Goal: Information Seeking & Learning: Learn about a topic

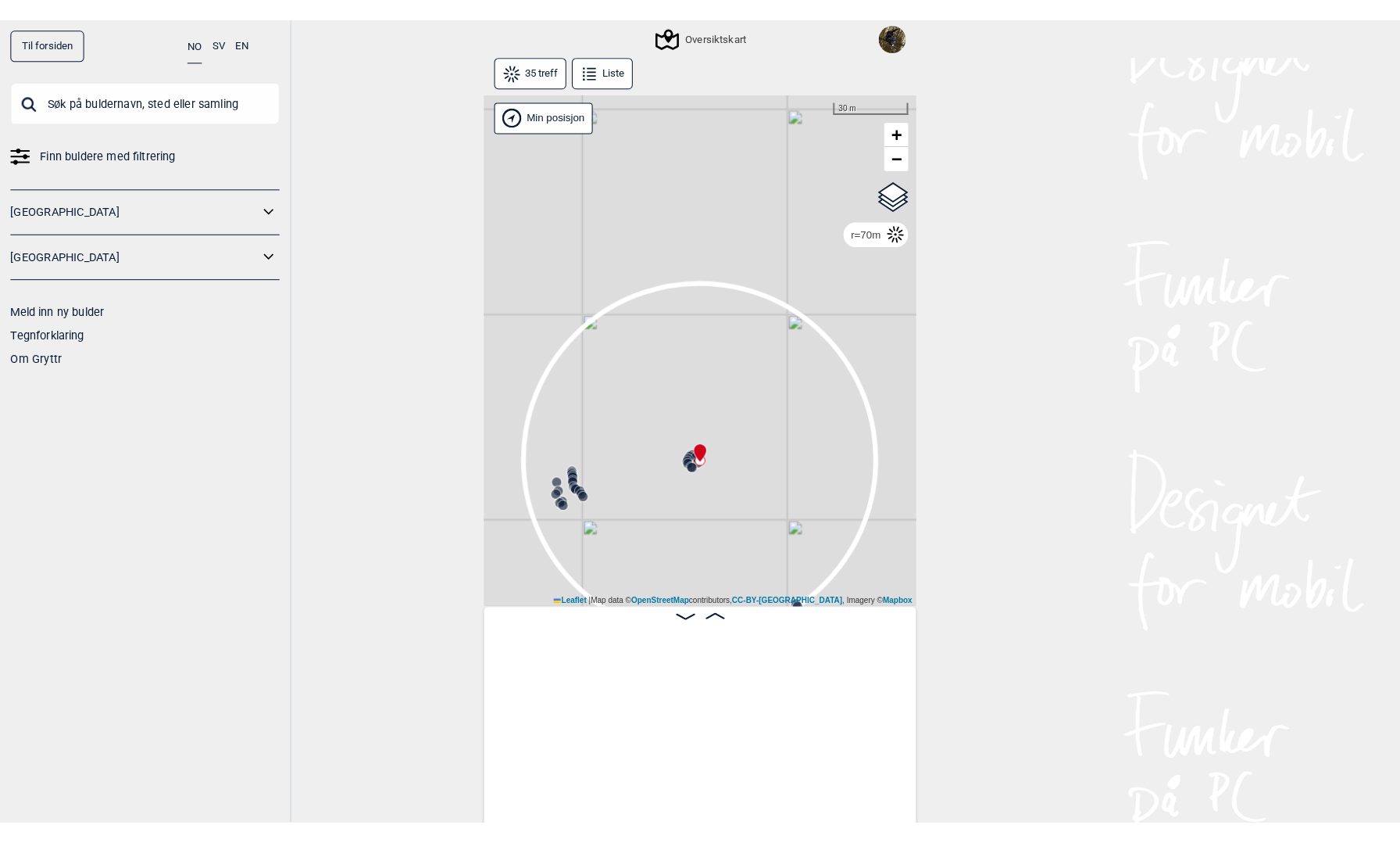
scroll to position [0, 924]
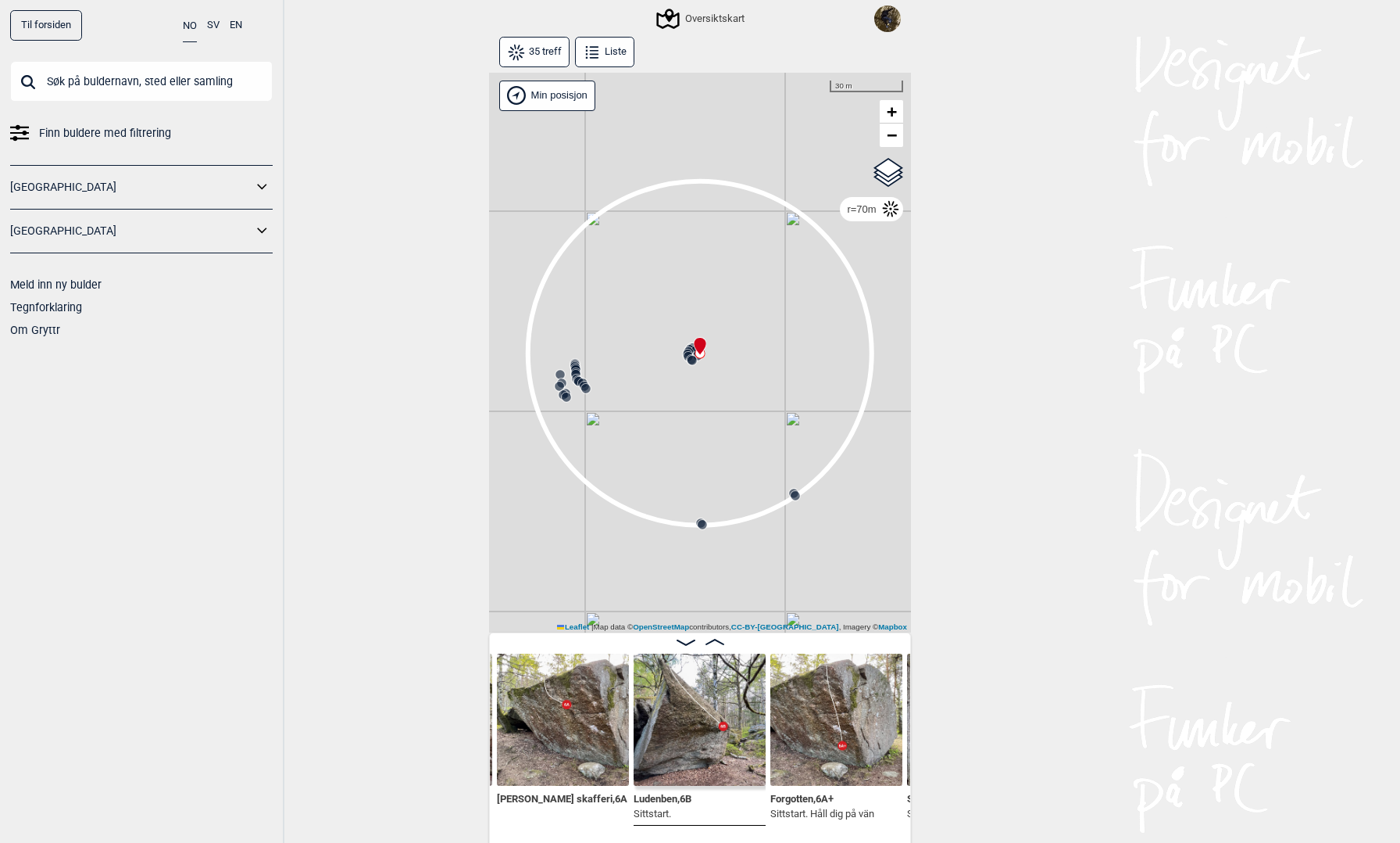
click at [205, 28] on div "NO SV EN" at bounding box center [212, 26] width 59 height 31
click at [208, 28] on button "SV" at bounding box center [213, 26] width 12 height 31
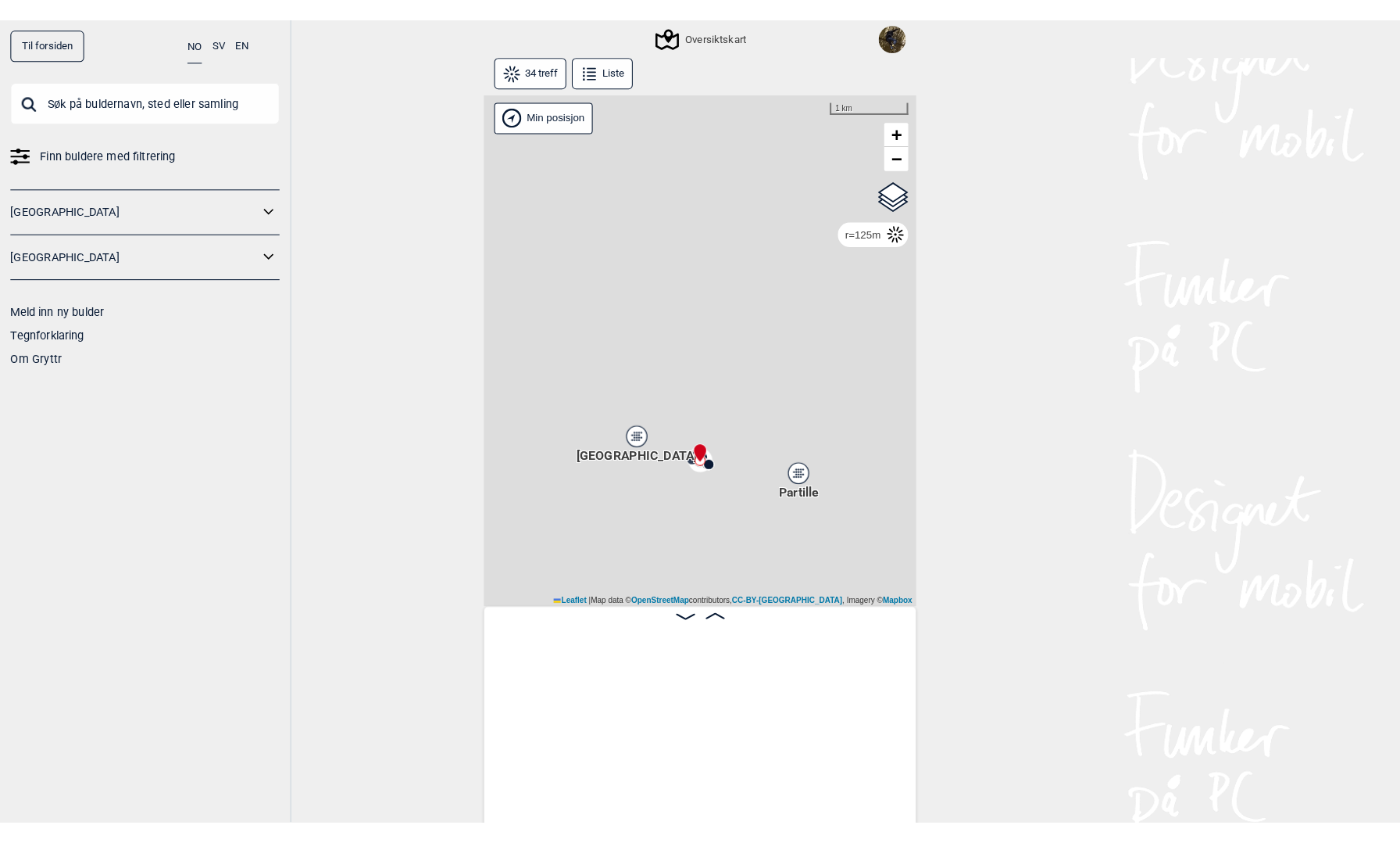
scroll to position [0, 2905]
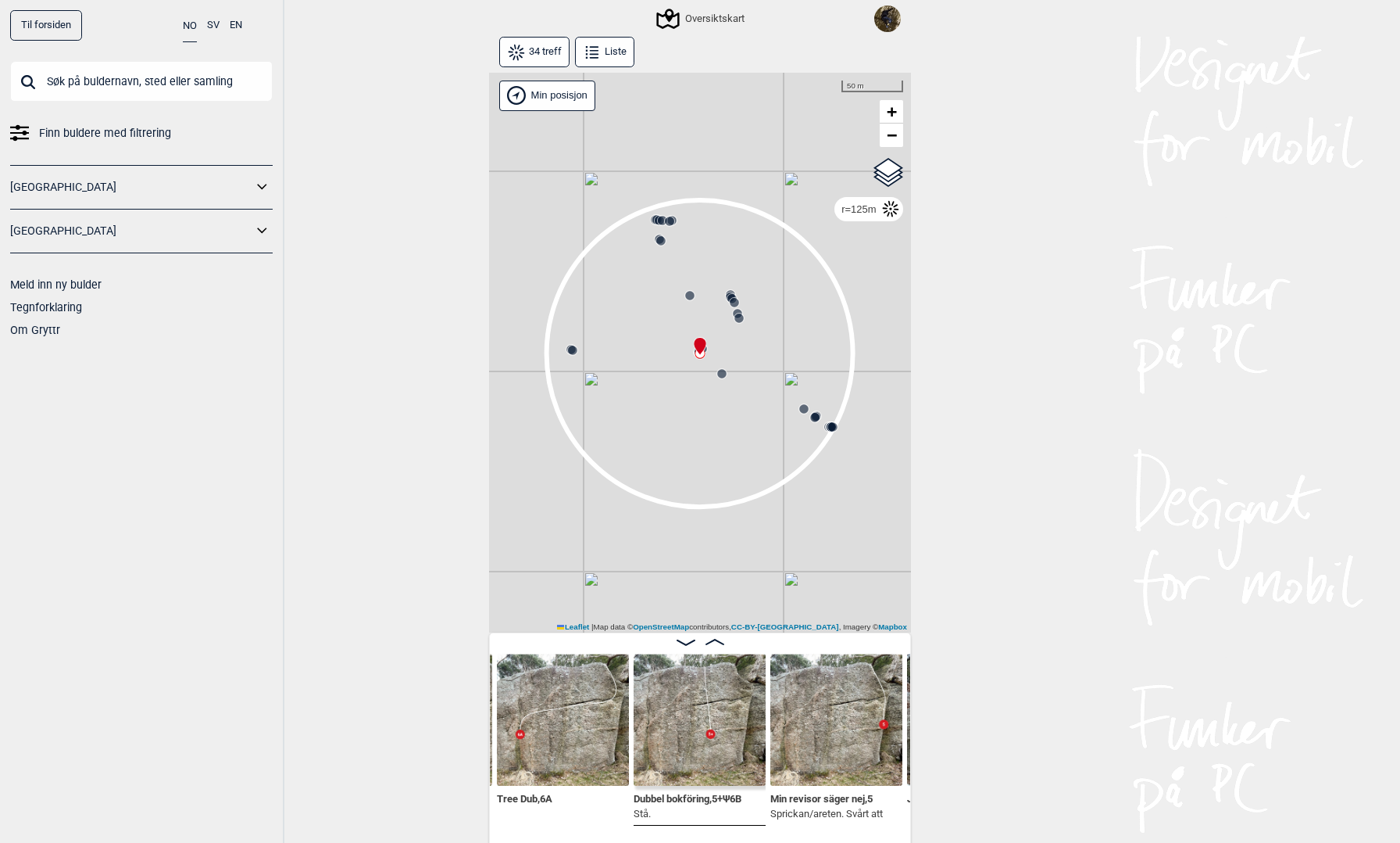
click at [217, 27] on button "SV" at bounding box center [213, 26] width 12 height 31
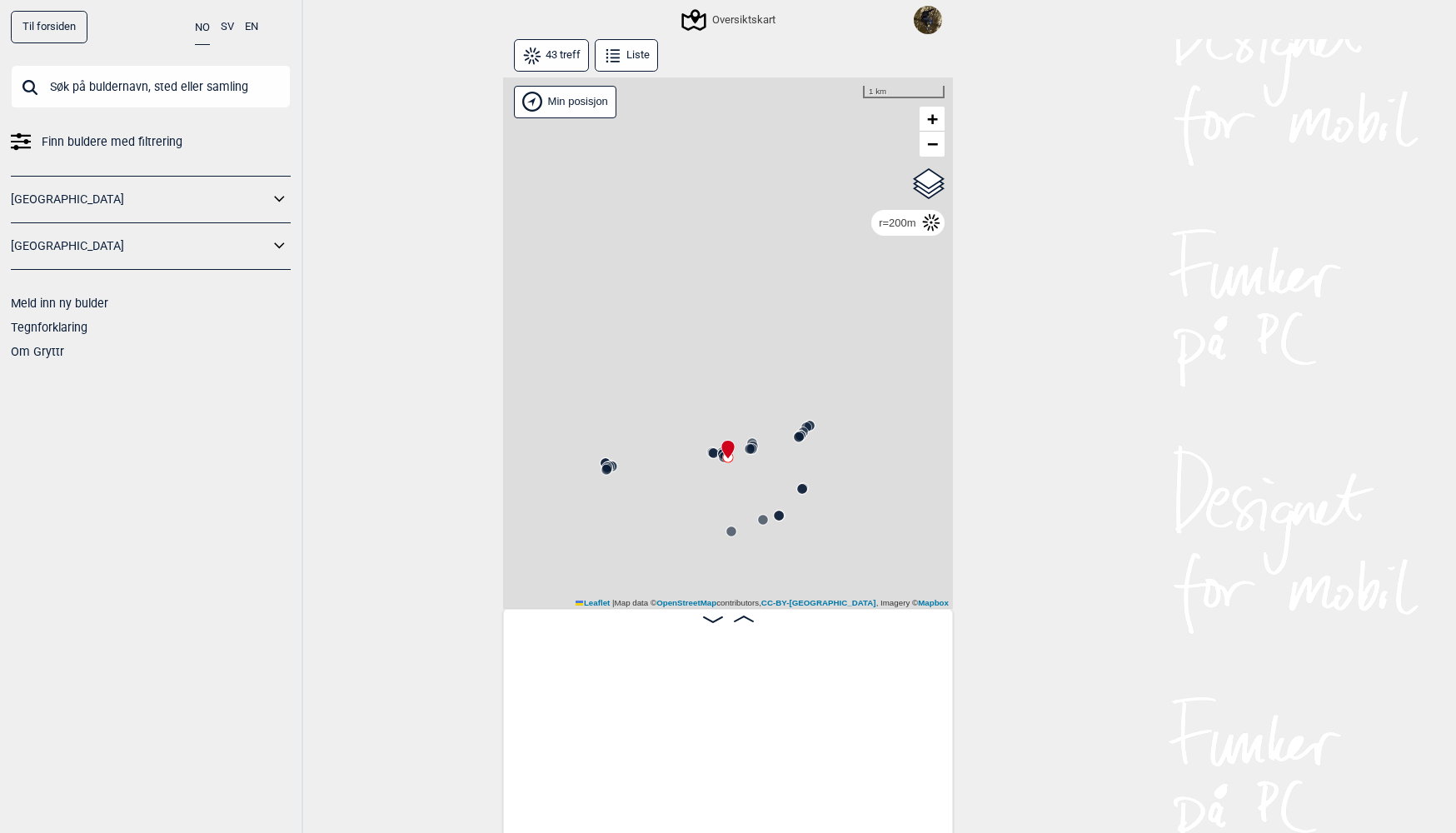
scroll to position [0, 3237]
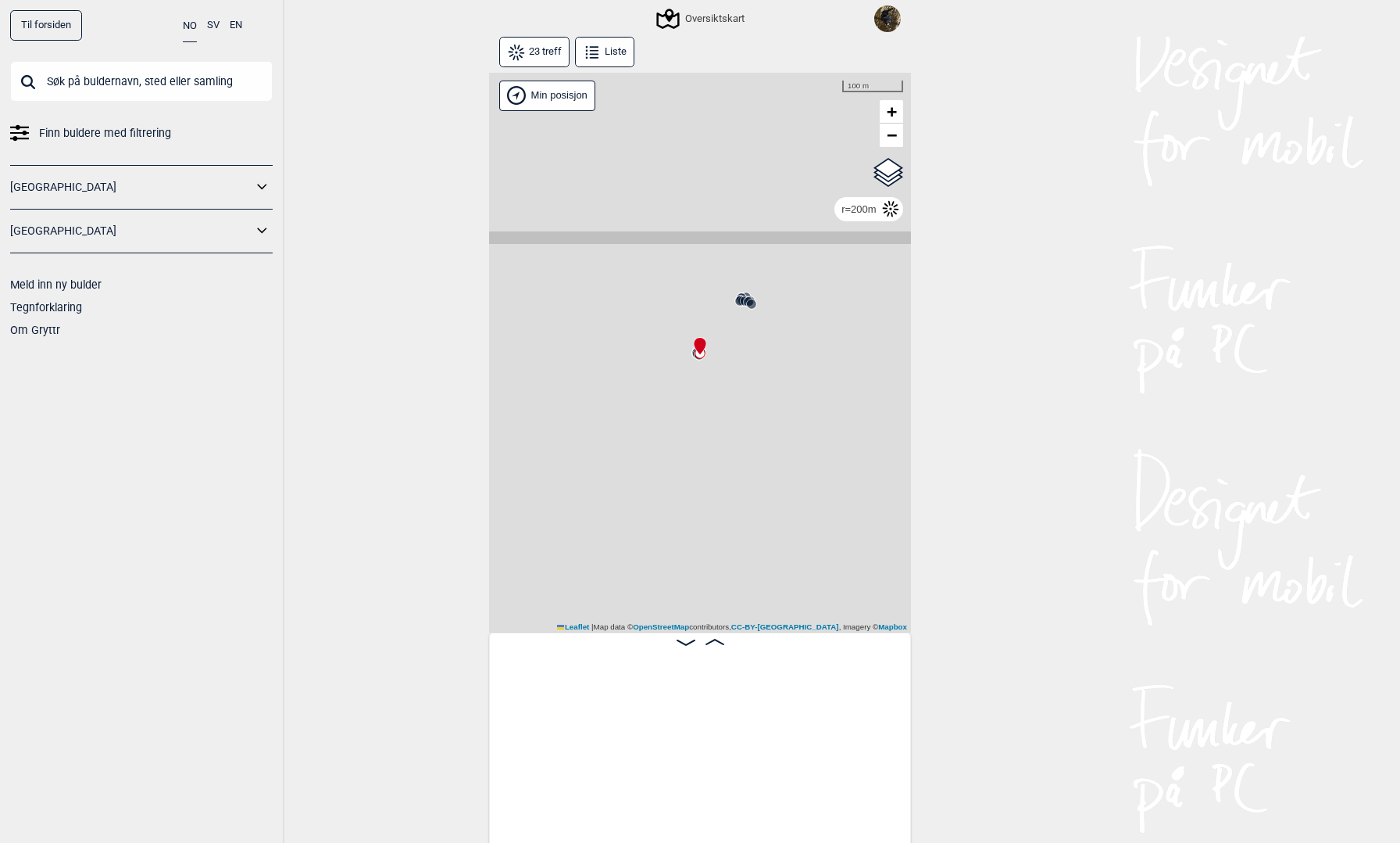
scroll to position [0, 2509]
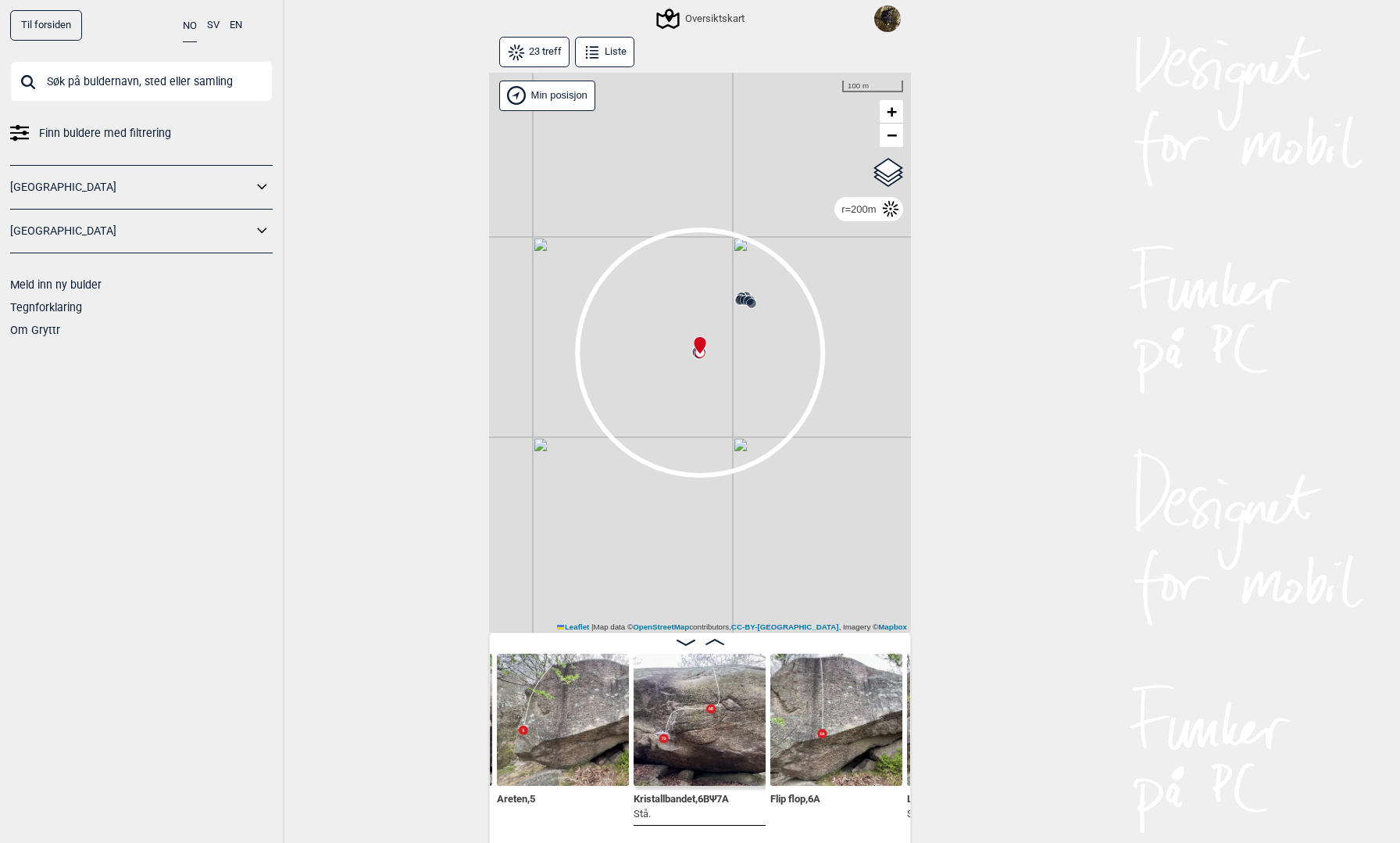
click at [217, 28] on button "SV" at bounding box center [213, 26] width 12 height 31
click at [605, 54] on button "Lista" at bounding box center [604, 52] width 59 height 31
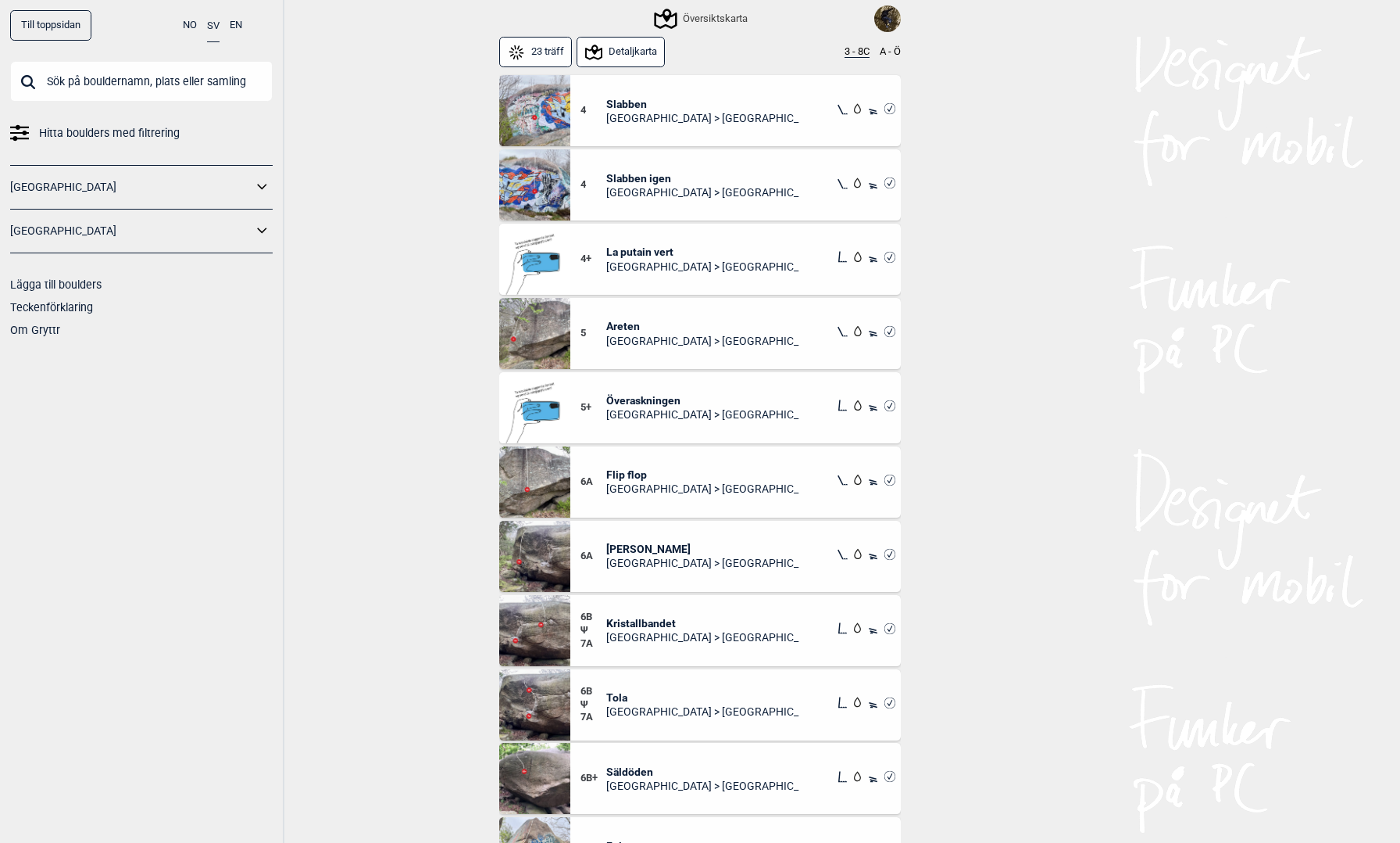
click at [639, 100] on span "Slabben" at bounding box center [704, 104] width 194 height 14
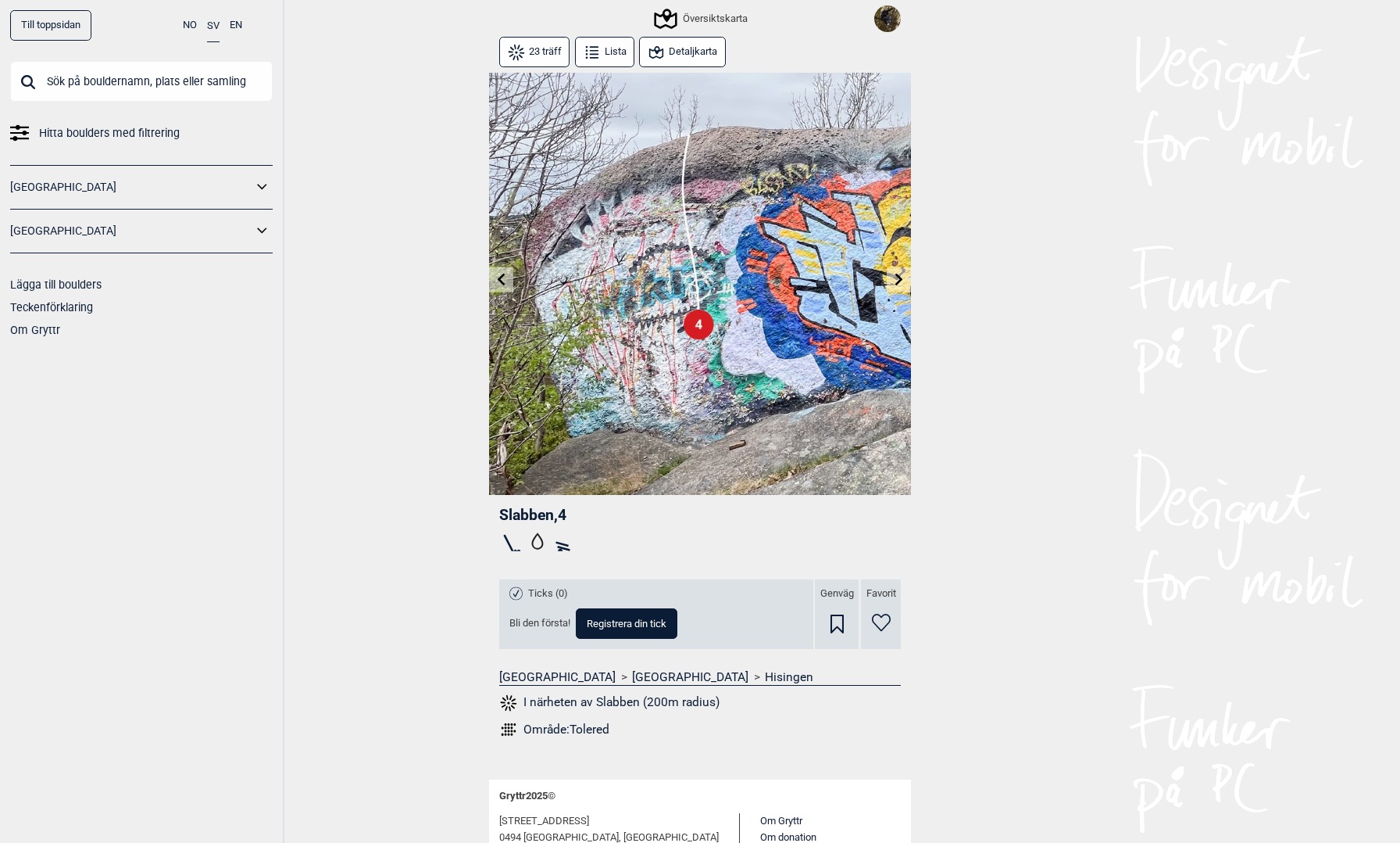
click at [666, 60] on icon at bounding box center [656, 52] width 19 height 19
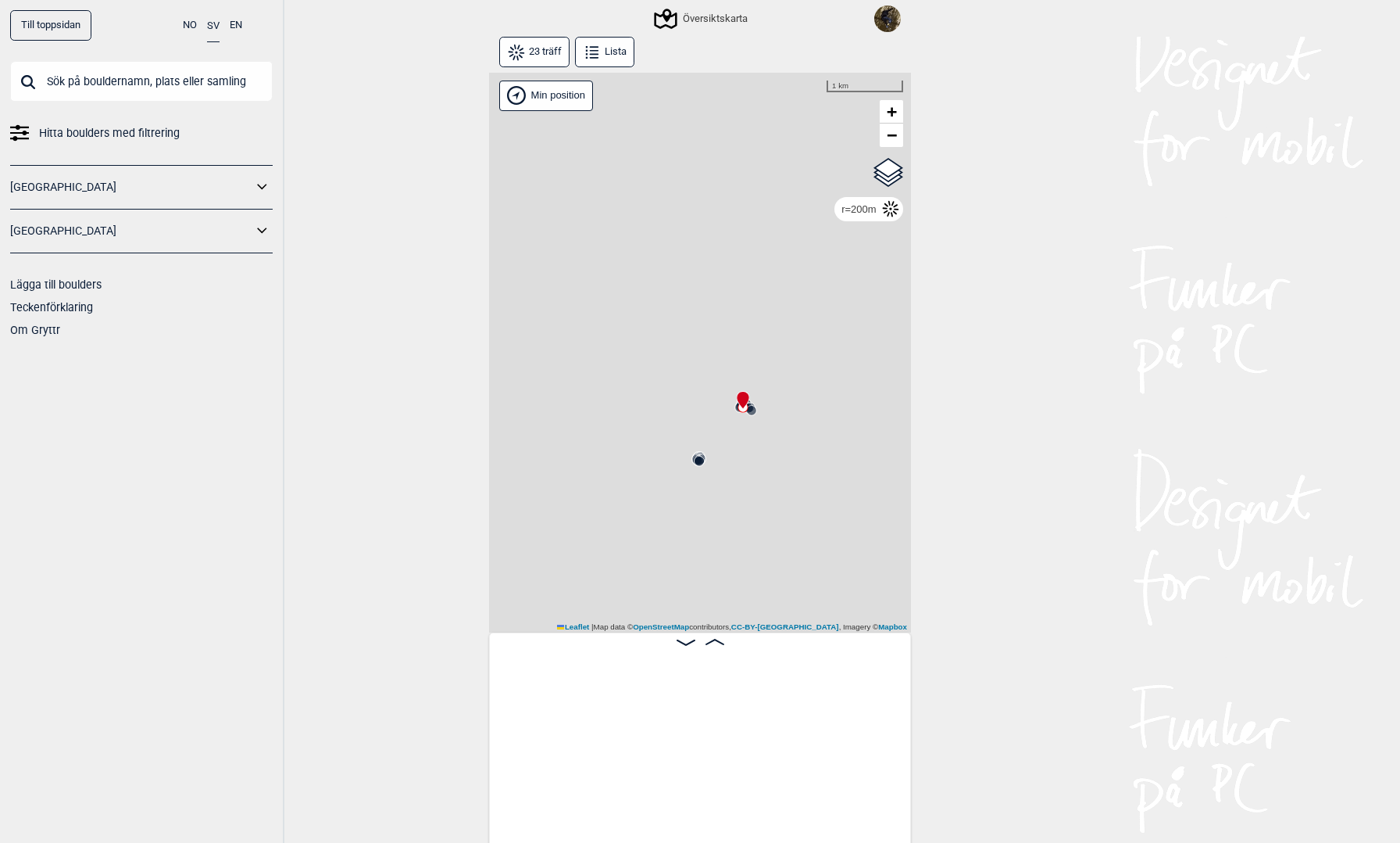
scroll to position [0, 649]
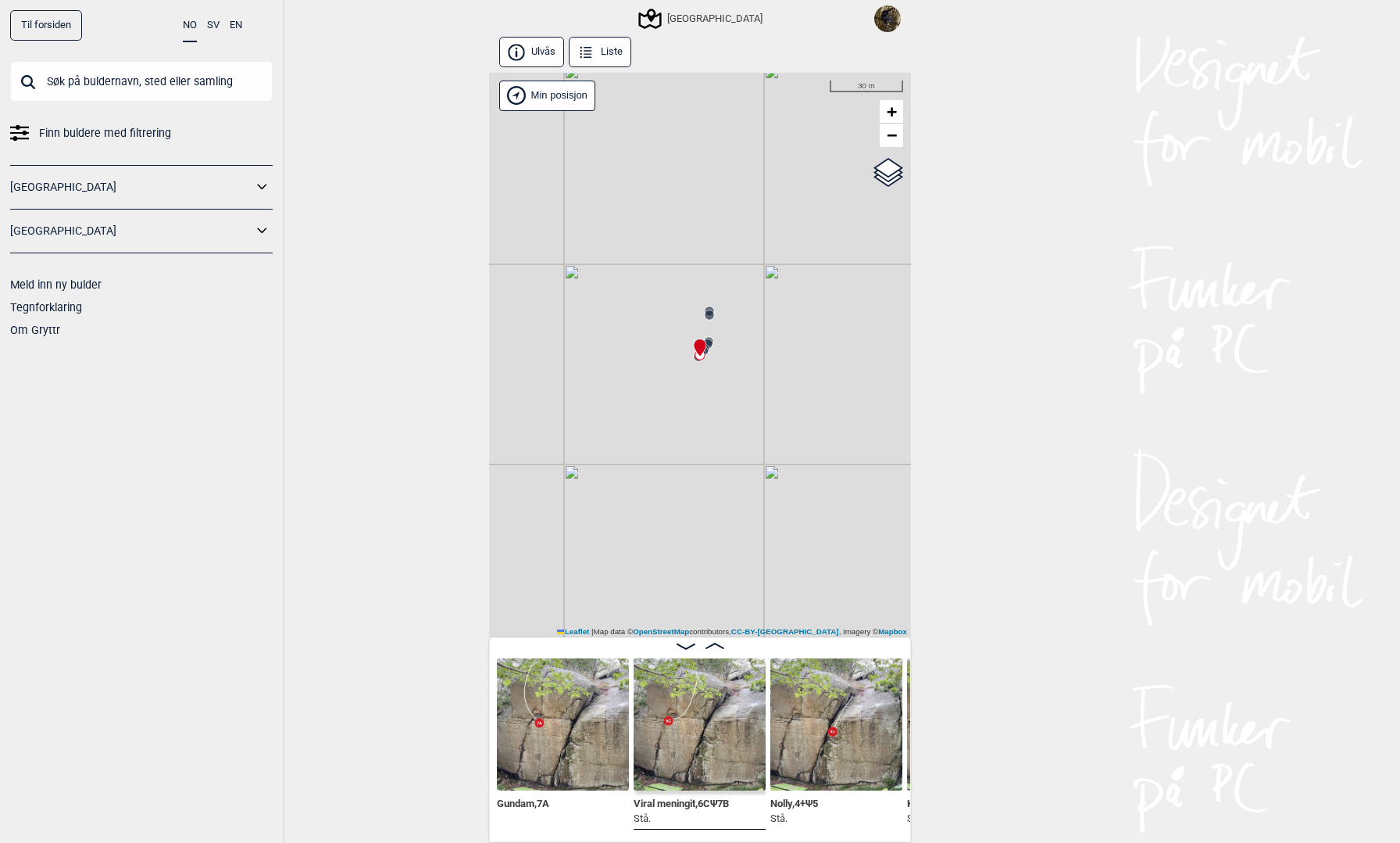
click at [214, 23] on button "SV" at bounding box center [213, 26] width 12 height 31
click at [834, 251] on icon at bounding box center [837, 256] width 12 height 12
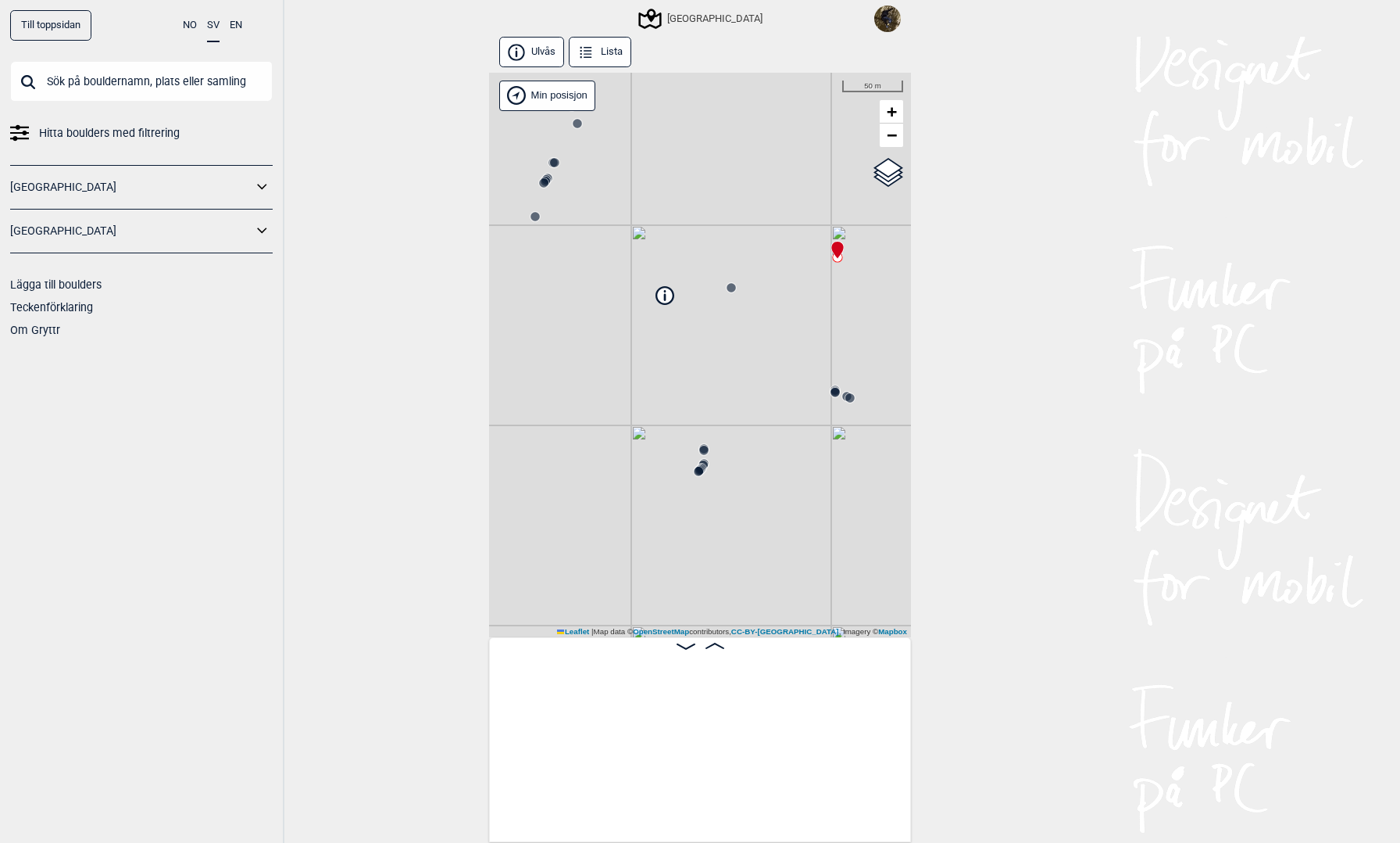
scroll to position [0, 2132]
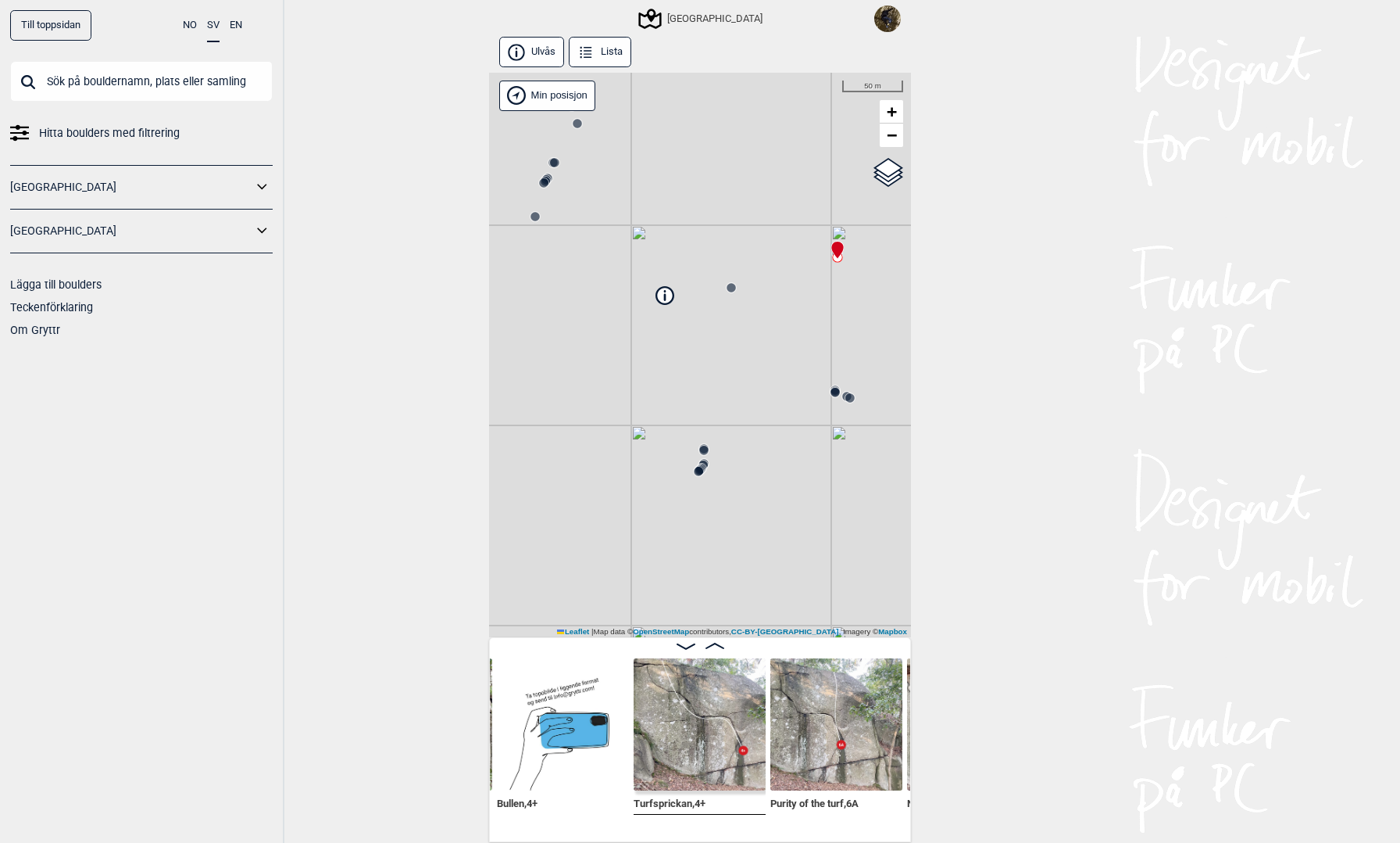
click at [589, 57] on icon at bounding box center [586, 52] width 17 height 17
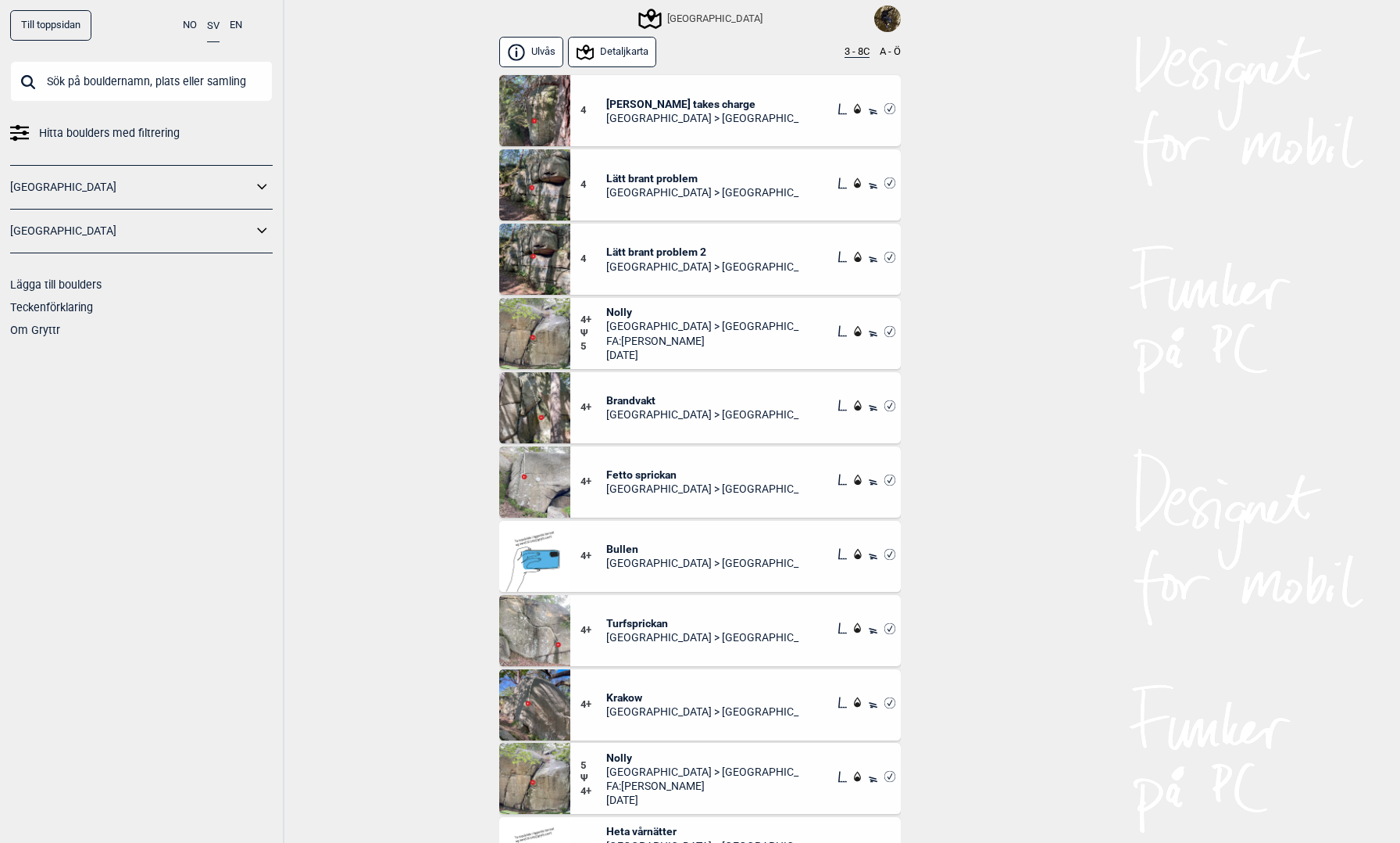
click at [683, 99] on span "Jeeves takes charge" at bounding box center [704, 104] width 194 height 14
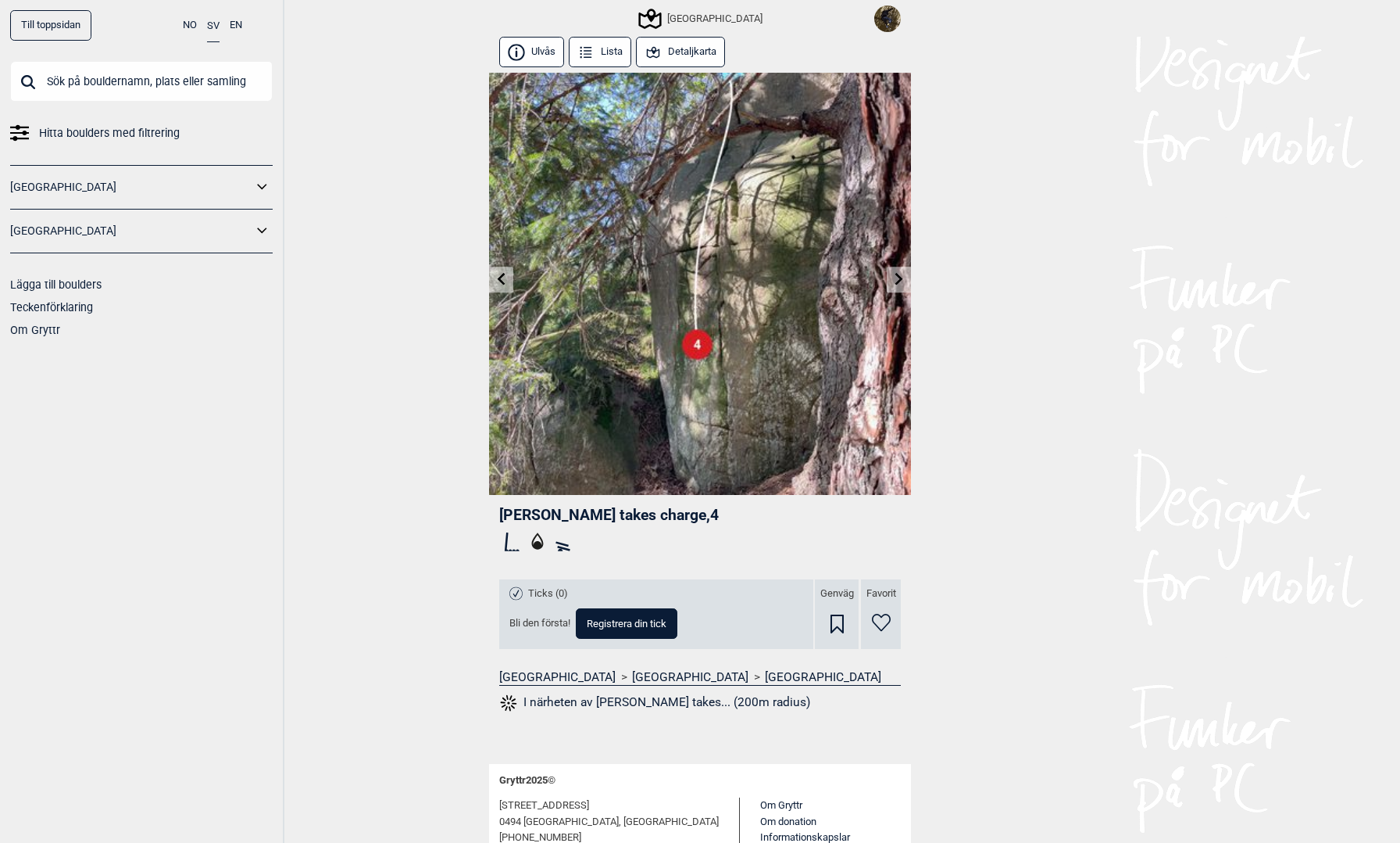
click at [899, 276] on icon at bounding box center [899, 278] width 8 height 12
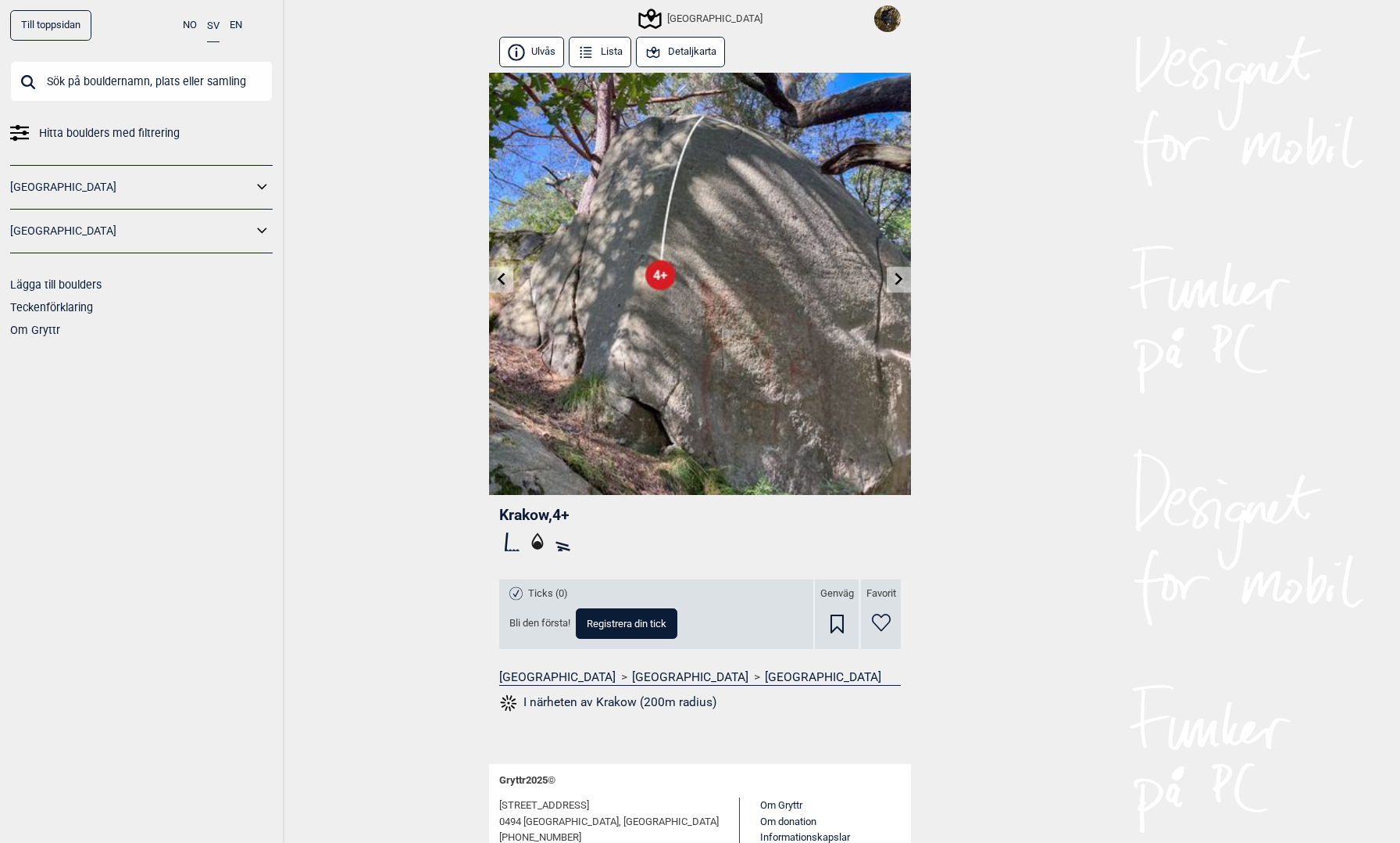
click at [598, 52] on button "Lista" at bounding box center [599, 52] width 62 height 31
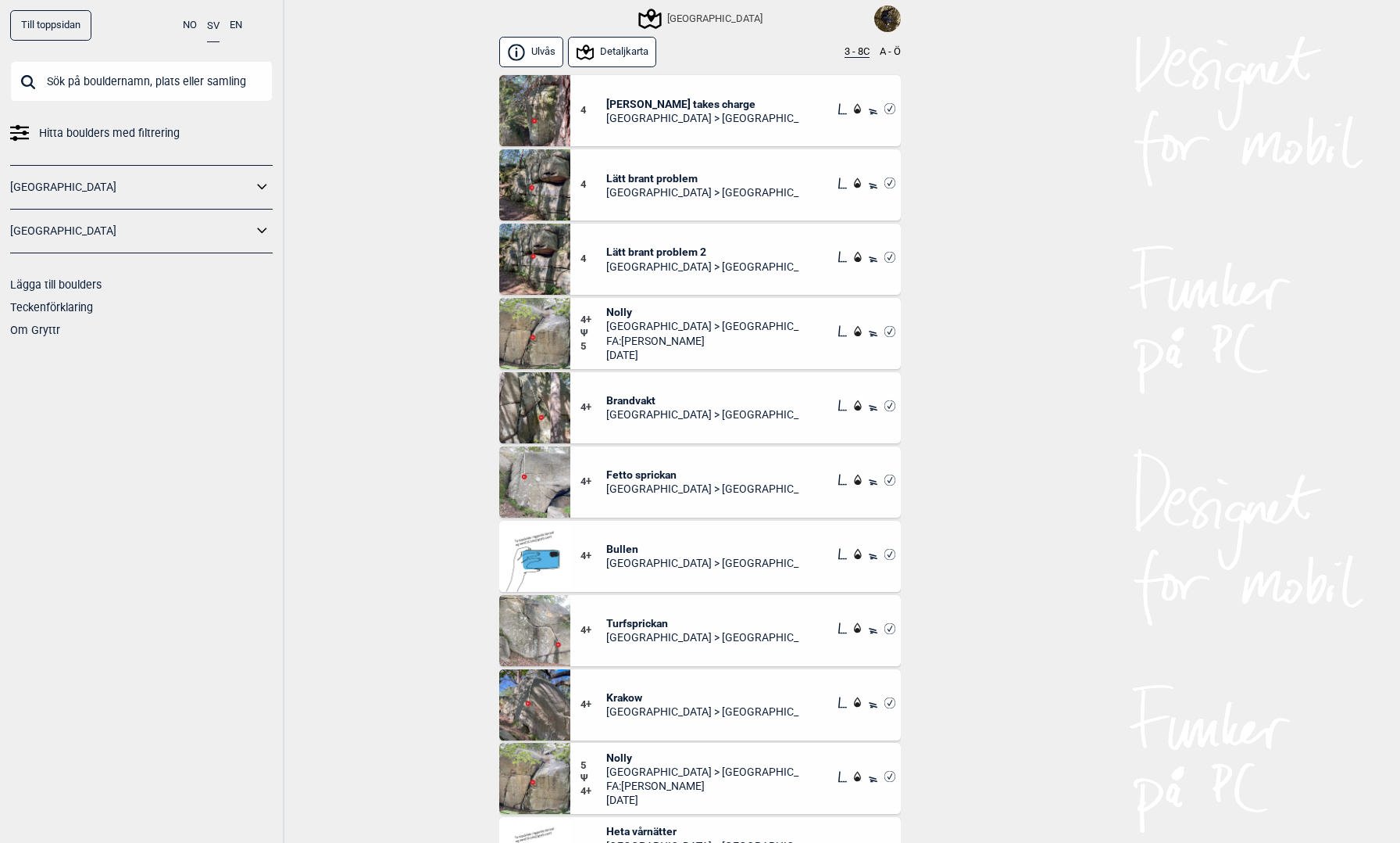
click at [654, 173] on span "Lätt brant problem" at bounding box center [704, 178] width 194 height 14
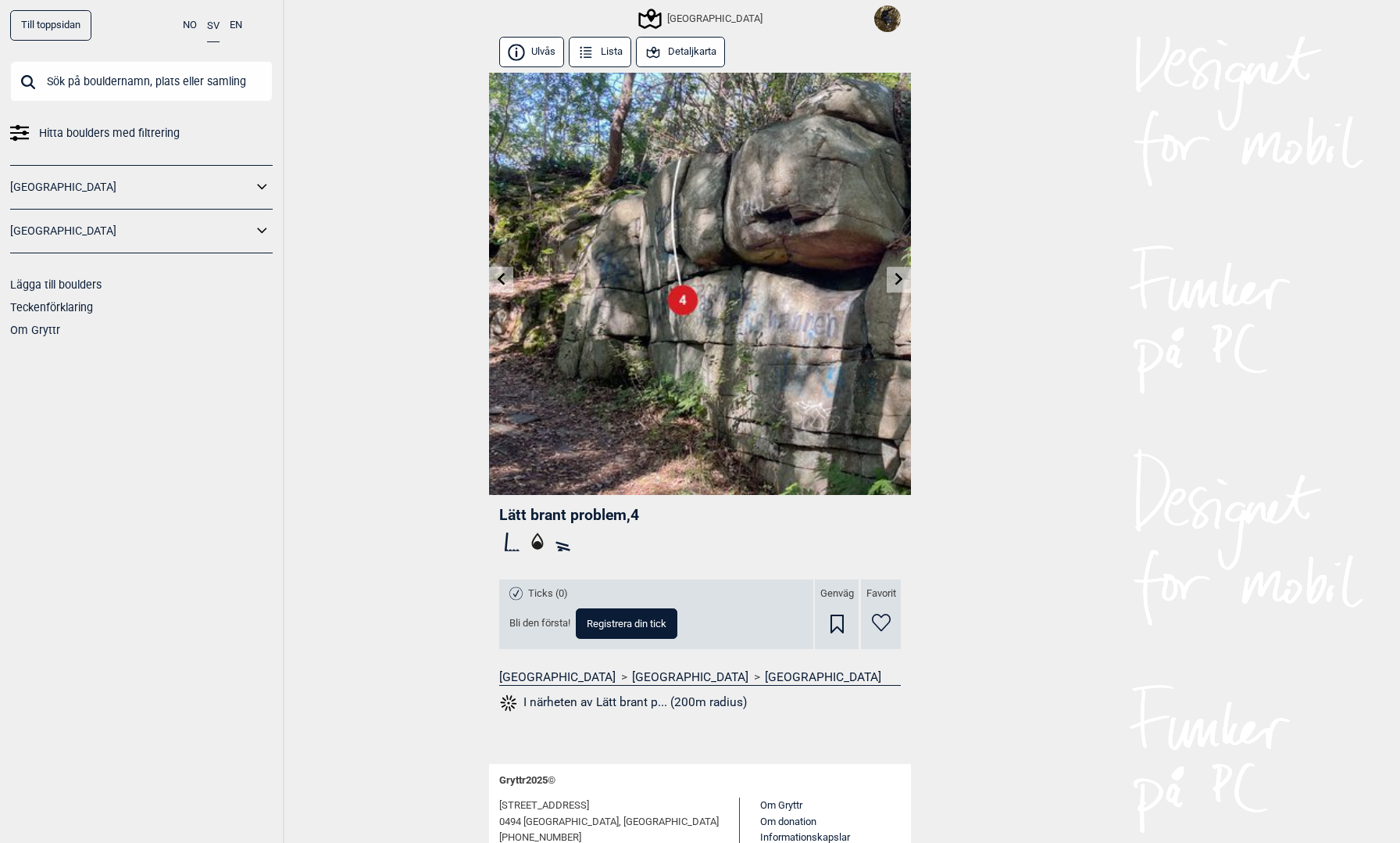
click at [900, 280] on icon at bounding box center [899, 278] width 8 height 12
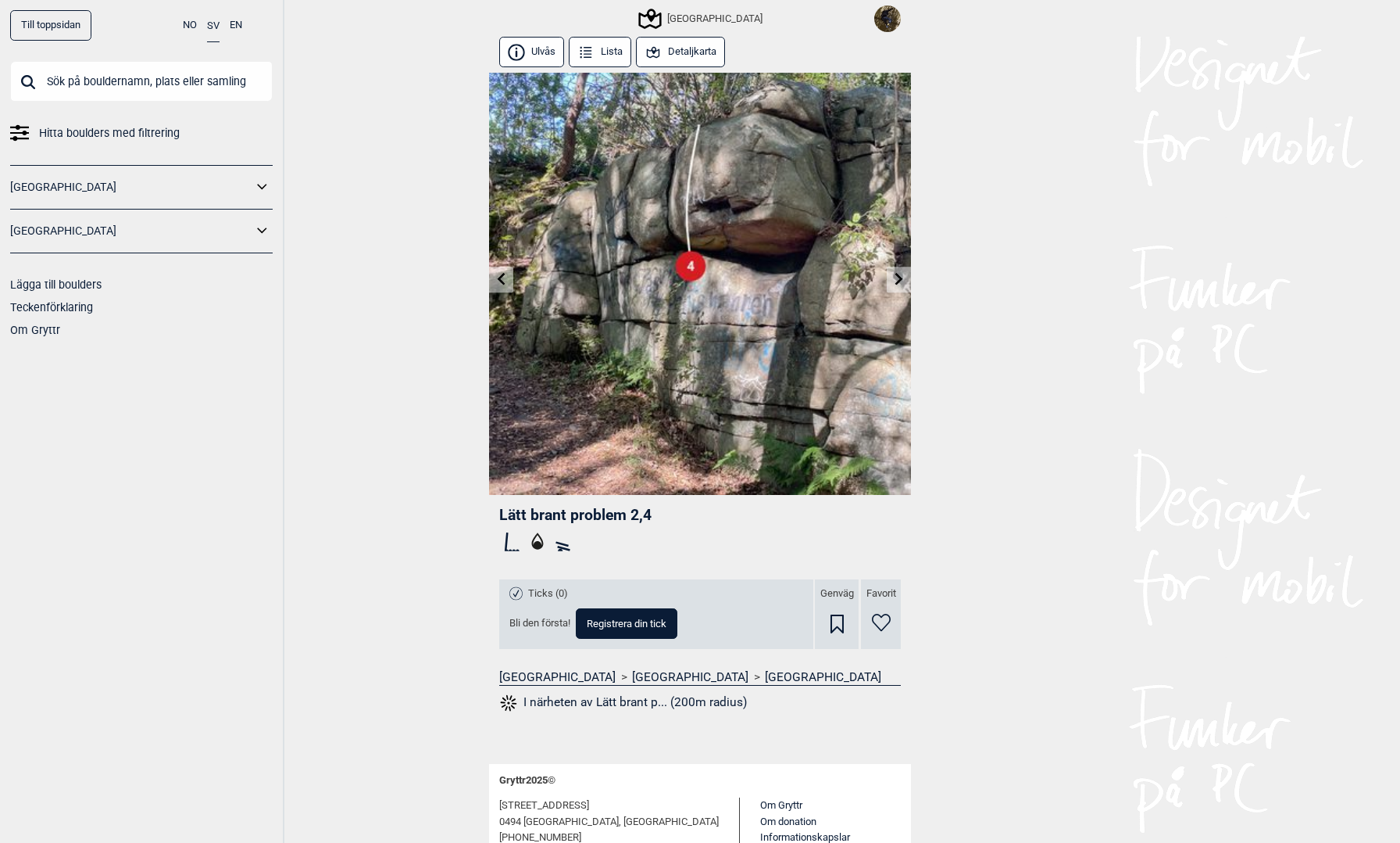
click at [504, 282] on icon at bounding box center [501, 278] width 12 height 12
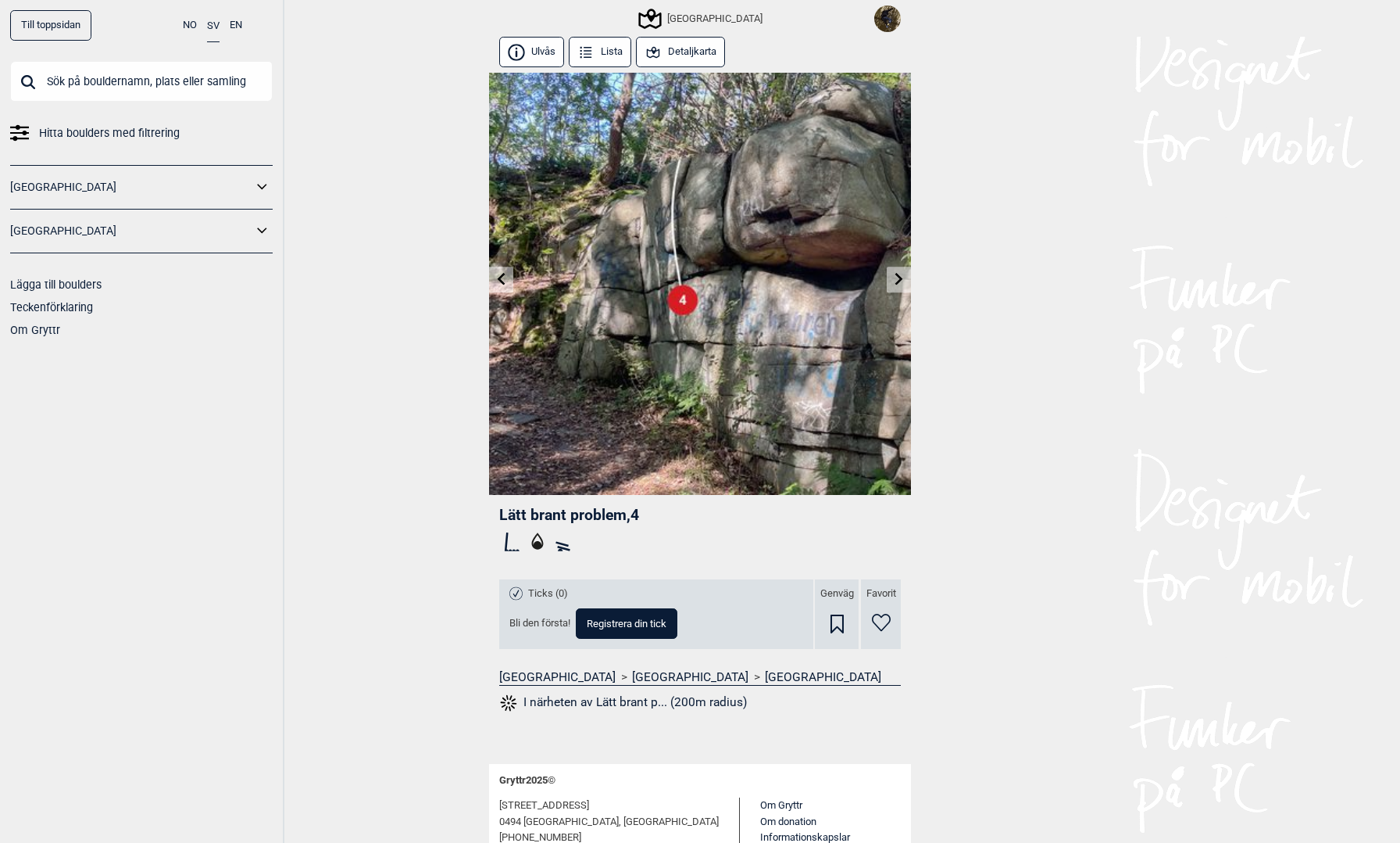
click at [700, 53] on button "Detaljkarta" at bounding box center [680, 52] width 89 height 31
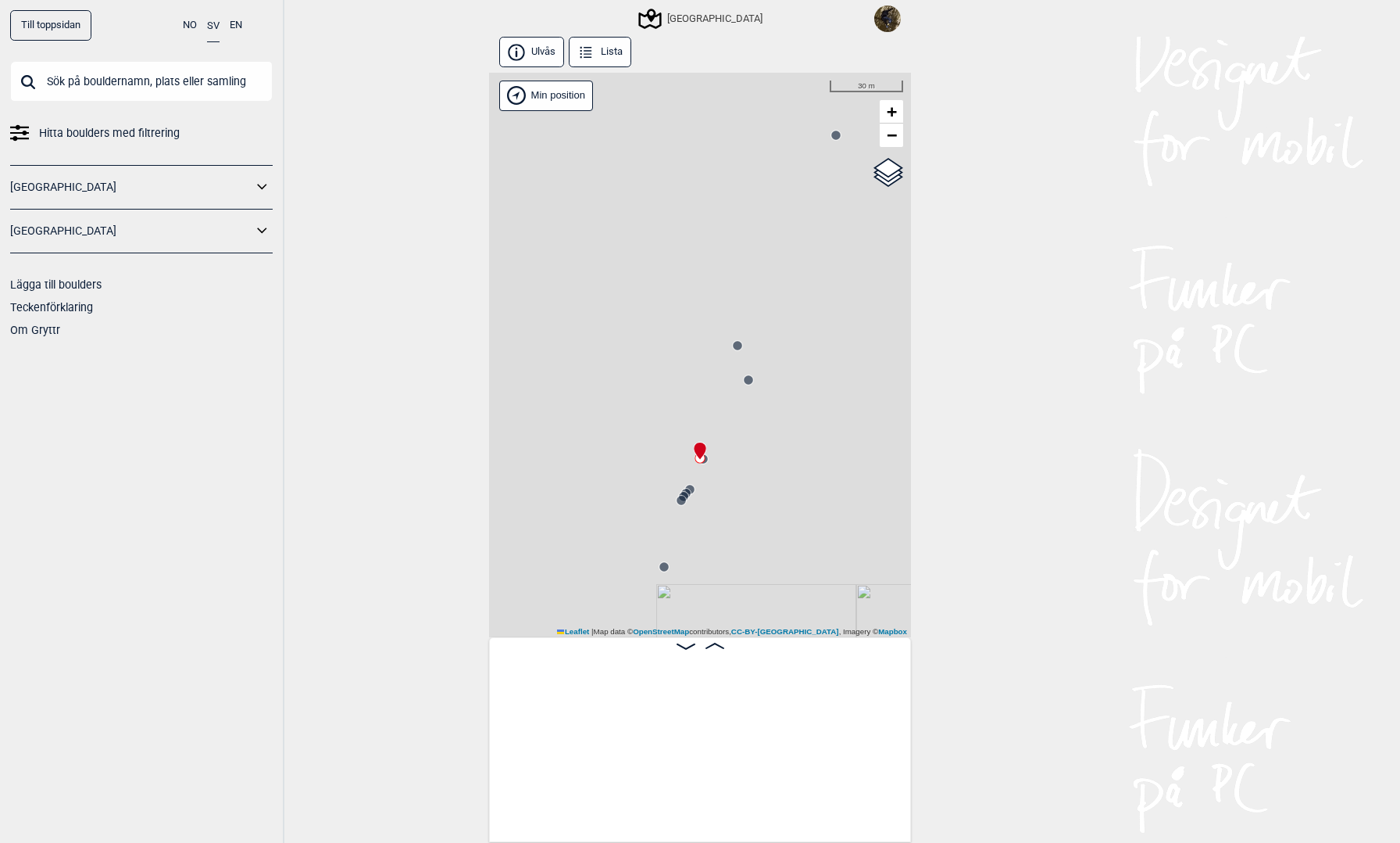
scroll to position [0, 3170]
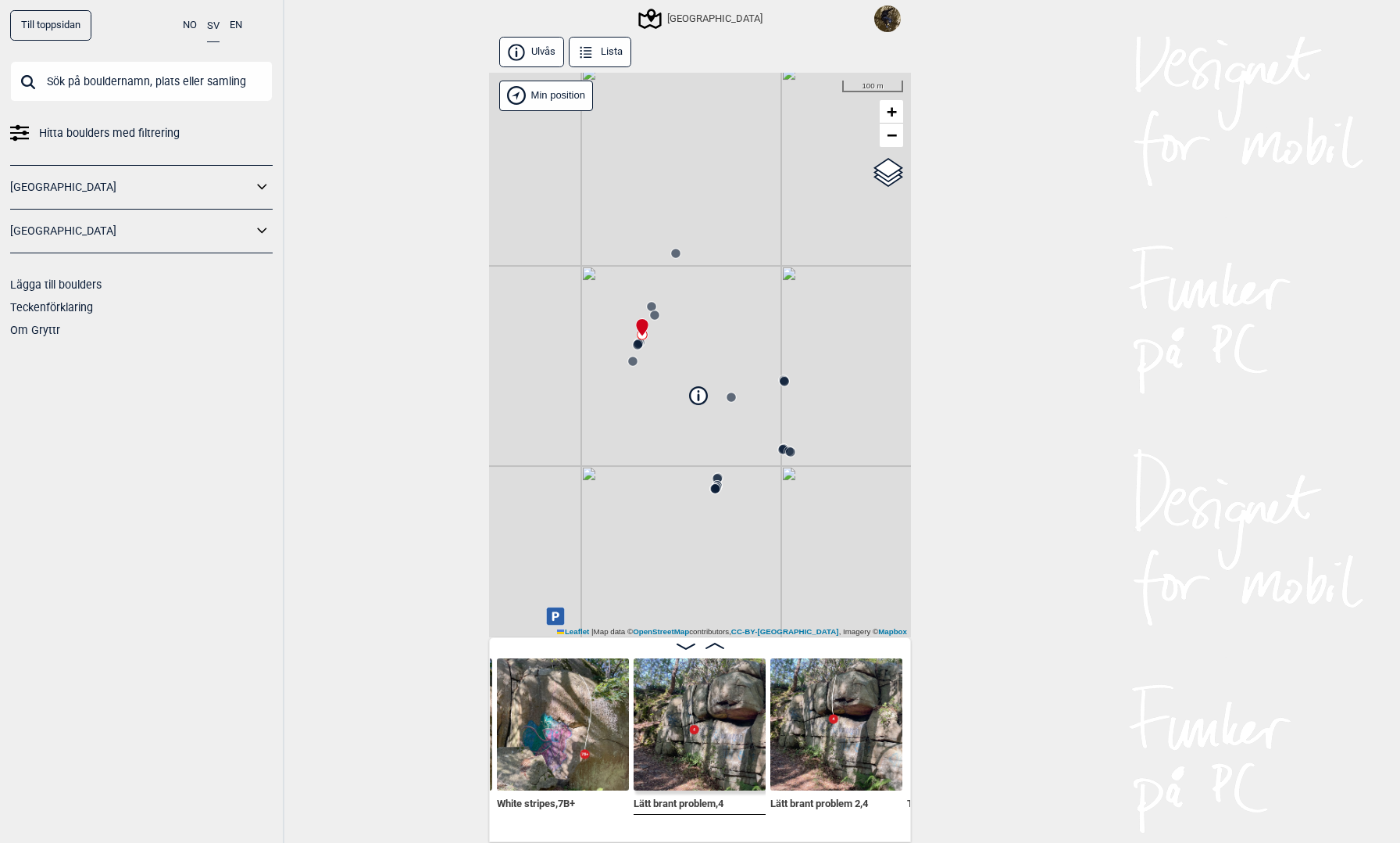
drag, startPoint x: 780, startPoint y: 476, endPoint x: 663, endPoint y: 347, distance: 174.2
click at [663, 347] on div "Västra Göteborg Brukerens posisjon Min position 100 m + − OpenStreetMap Google …" at bounding box center [700, 355] width 422 height 565
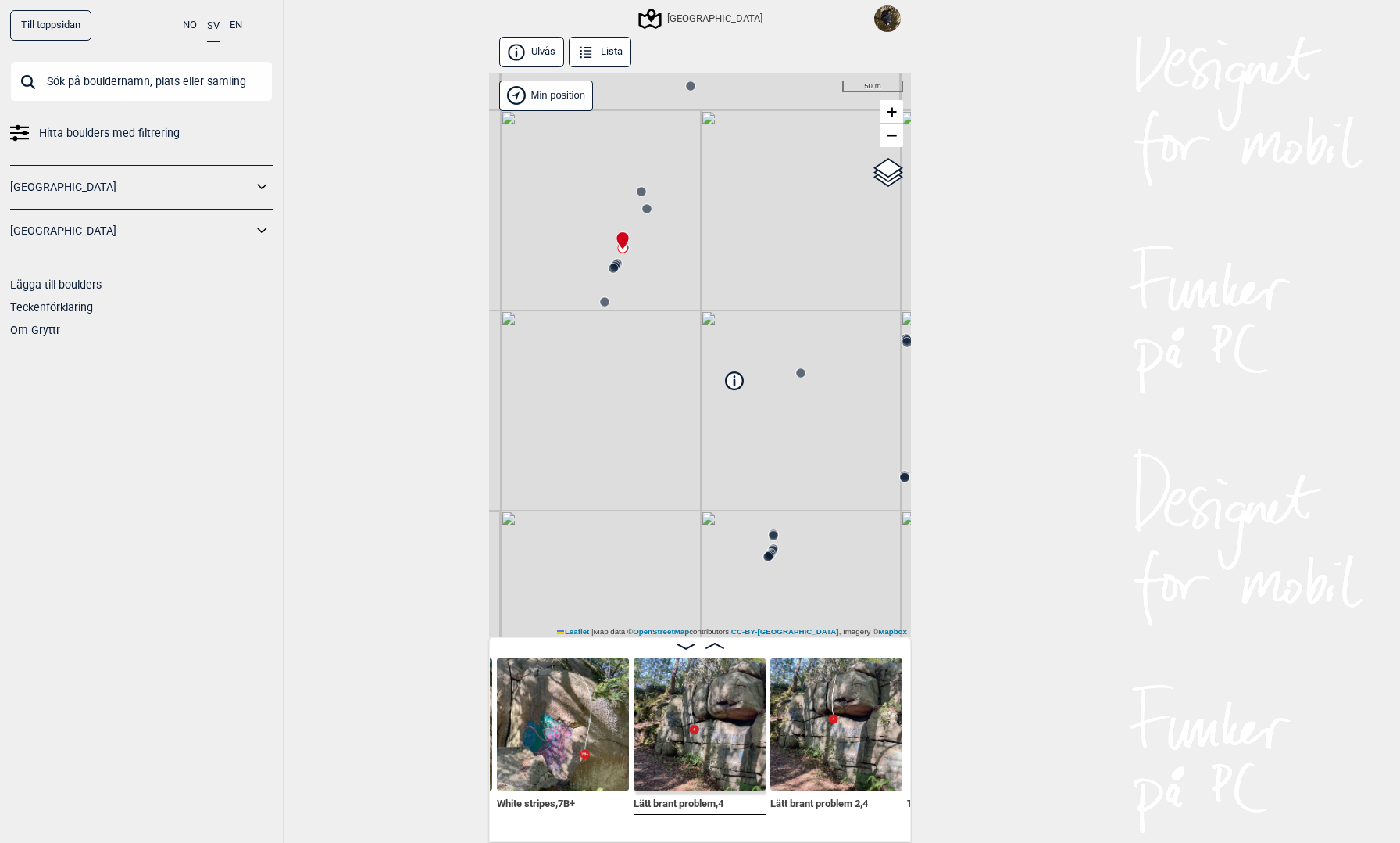
drag, startPoint x: 663, startPoint y: 345, endPoint x: 652, endPoint y: 244, distance: 101.6
click at [655, 269] on div "Västra Göteborg Brukerens posisjon Min position 50 m + − OpenStreetMap Google s…" at bounding box center [700, 355] width 422 height 565
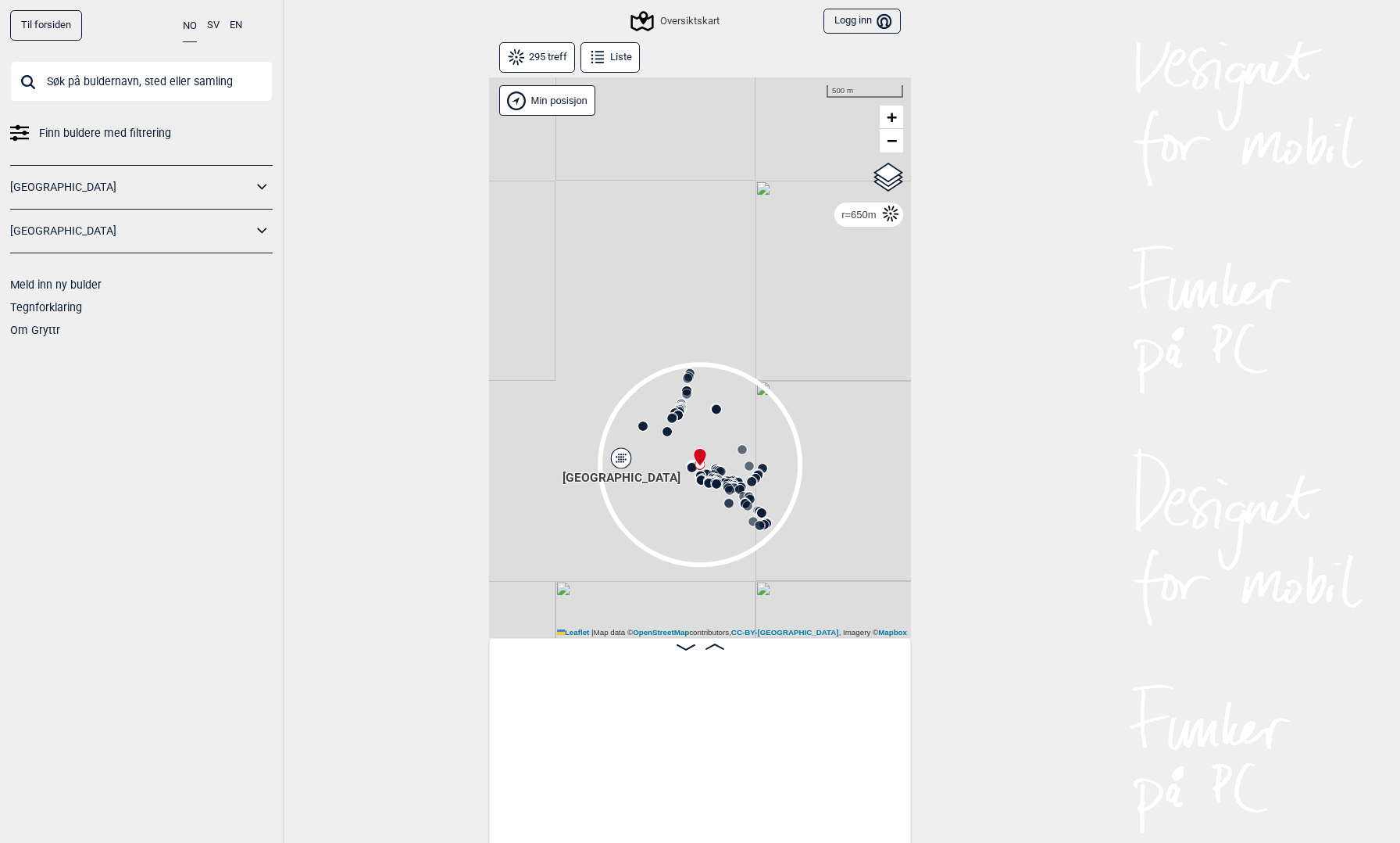
scroll to position [0, 10961]
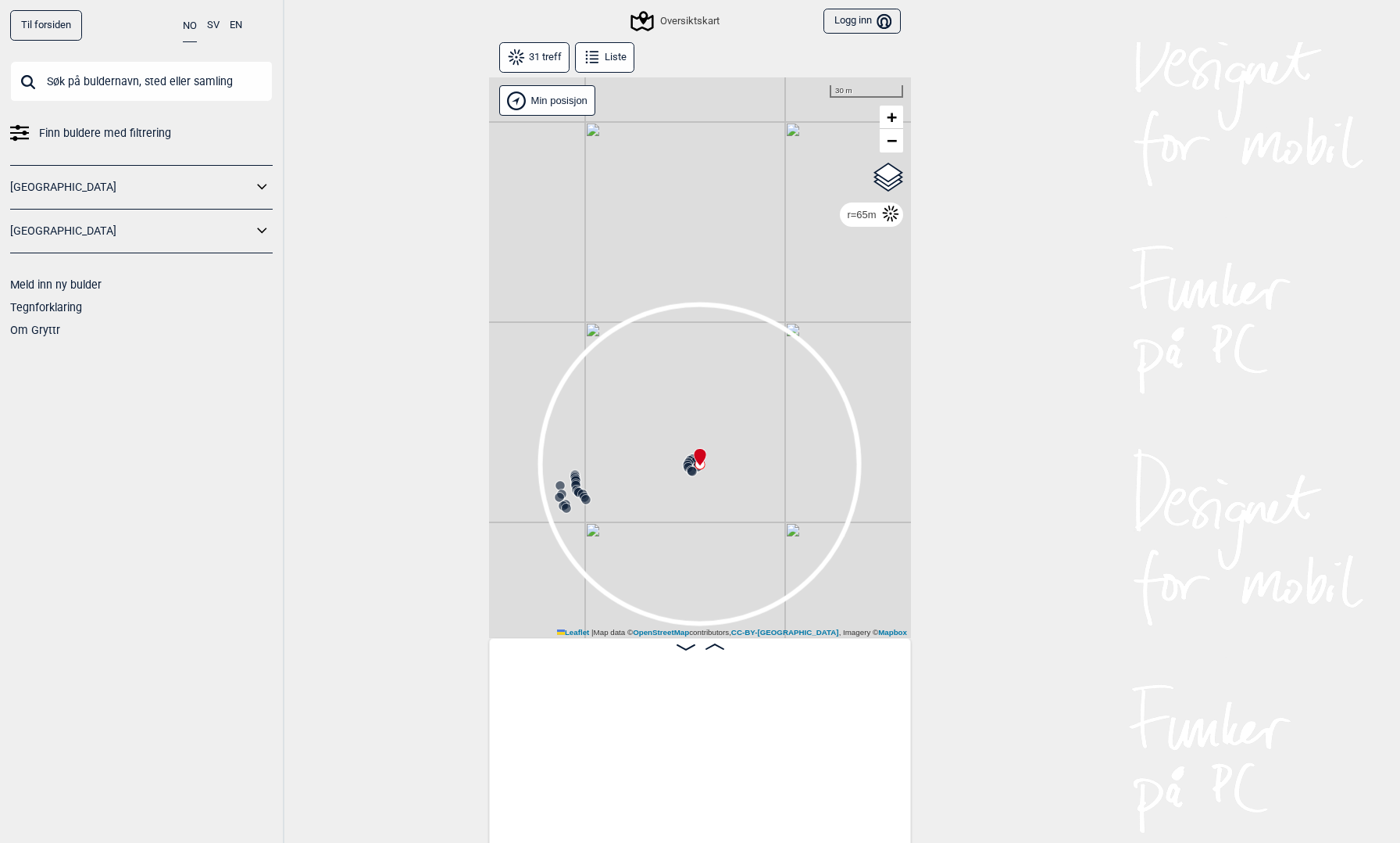
scroll to position [0, 924]
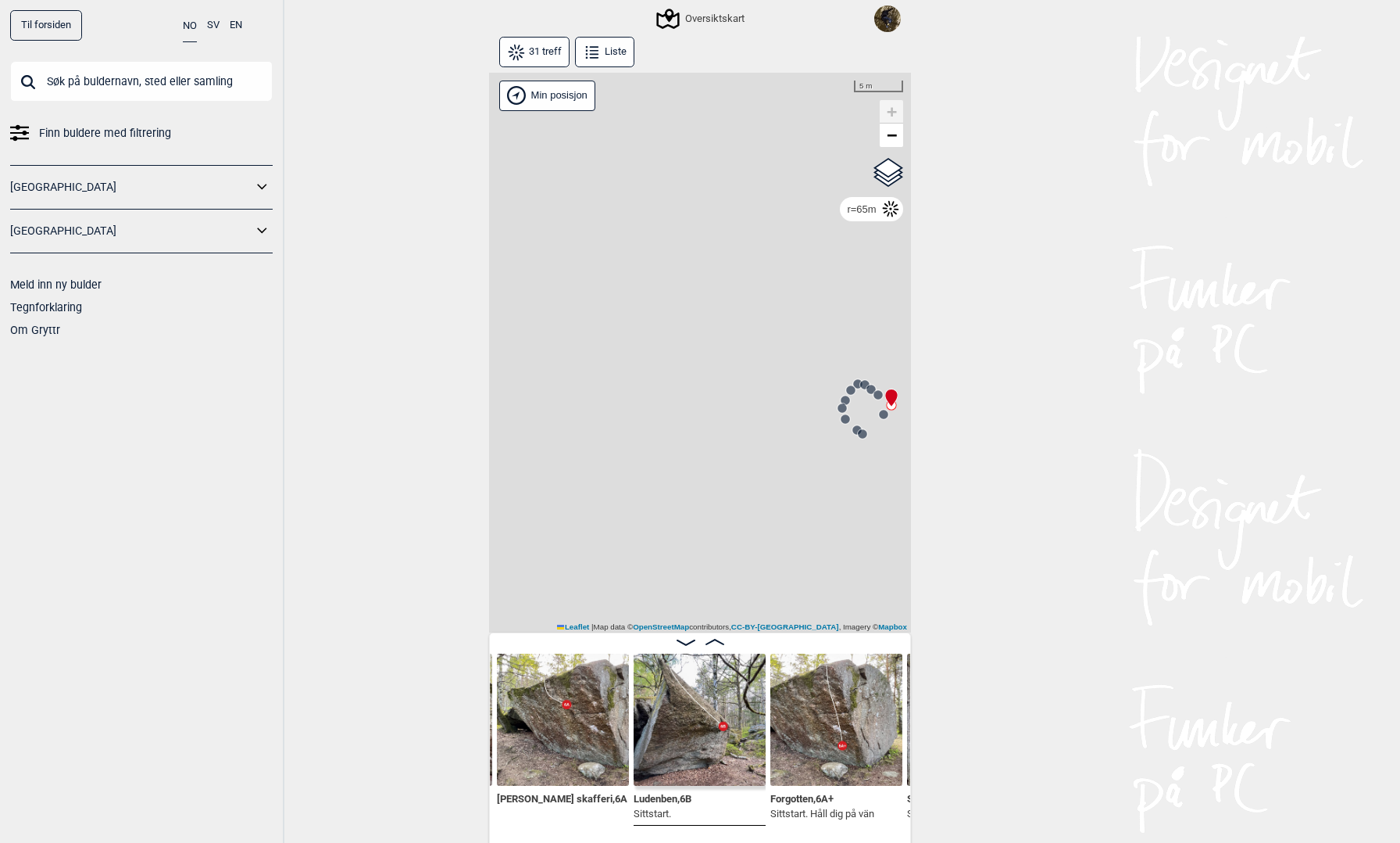
drag, startPoint x: 629, startPoint y: 454, endPoint x: 847, endPoint y: 488, distance: 220.6
click at [847, 488] on div "Gol [GEOGRAPHIC_DATA] Kolomoen [GEOGRAPHIC_DATA] [GEOGRAPHIC_DATA] [GEOGRAPHIC_…" at bounding box center [700, 353] width 422 height 561
drag, startPoint x: 654, startPoint y: 487, endPoint x: 641, endPoint y: 438, distance: 50.7
click at [644, 438] on div "Gol [GEOGRAPHIC_DATA] Kolomoen [GEOGRAPHIC_DATA] [GEOGRAPHIC_DATA] [GEOGRAPHIC_…" at bounding box center [700, 353] width 422 height 561
click at [606, 429] on circle at bounding box center [609, 431] width 10 height 10
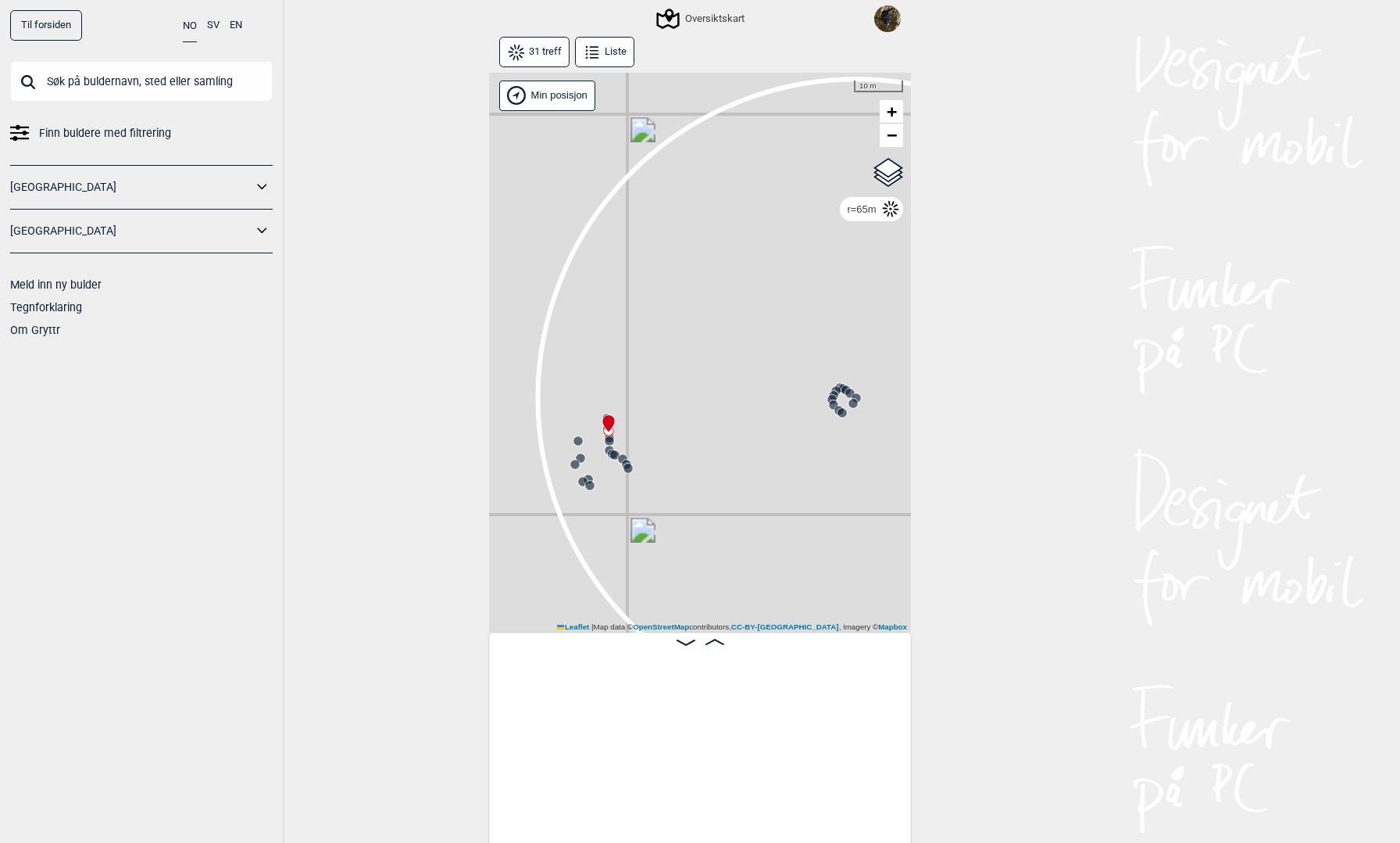
scroll to position [0, 2269]
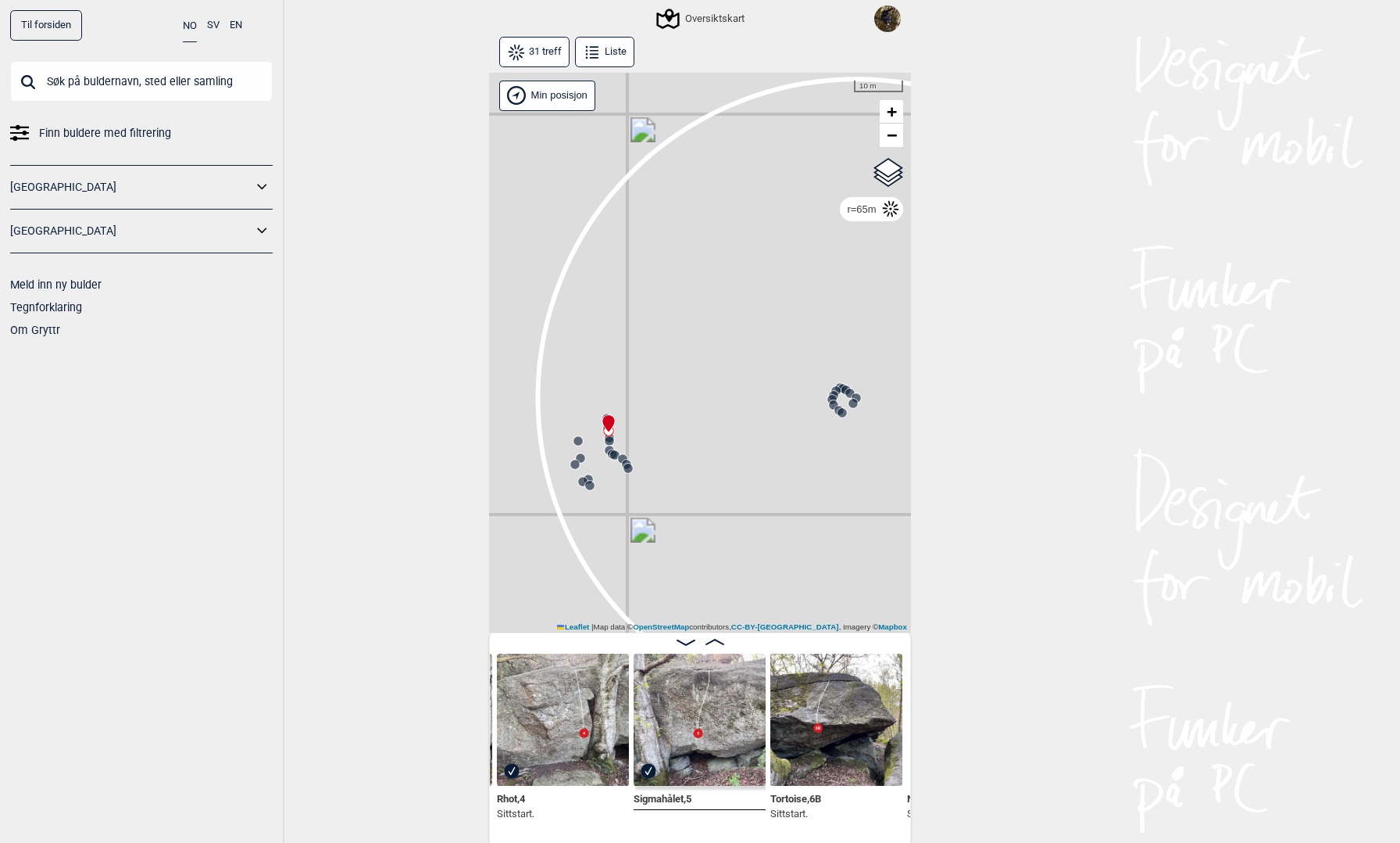
click at [575, 460] on circle at bounding box center [575, 464] width 10 height 10
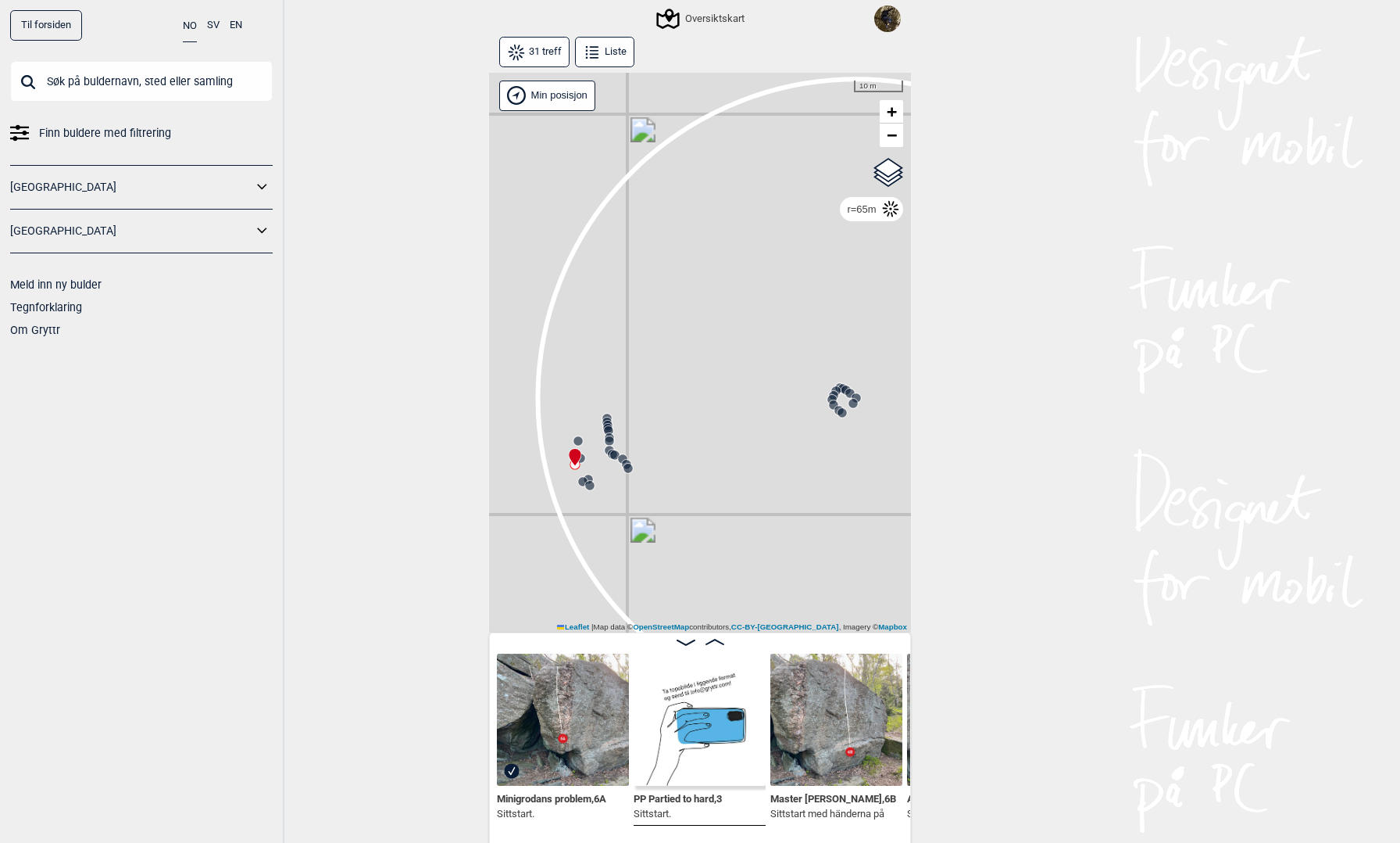
click at [688, 797] on span "PP Partied to hard , 3" at bounding box center [678, 797] width 88 height 15
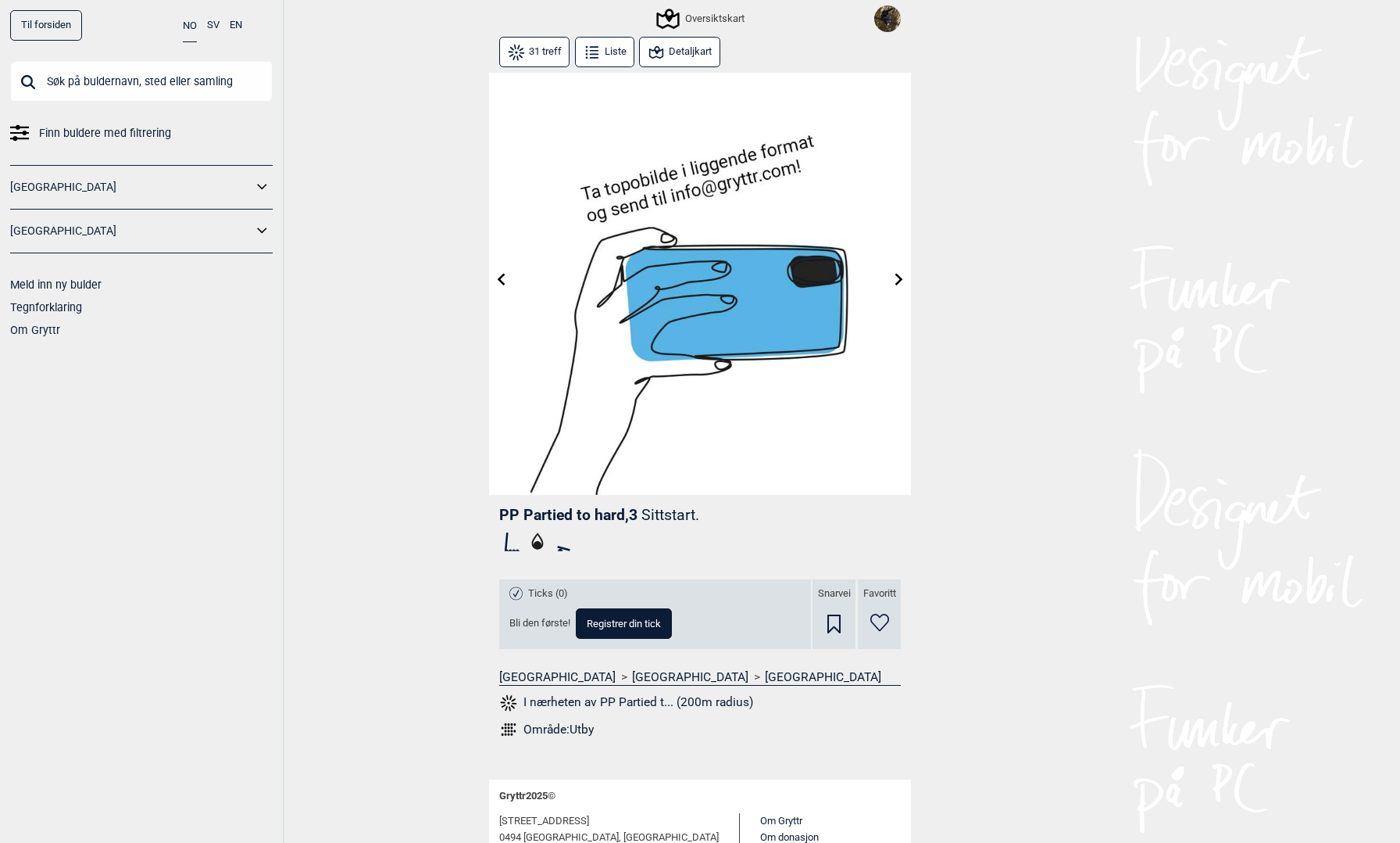
click at [214, 25] on button "SV" at bounding box center [213, 26] width 12 height 31
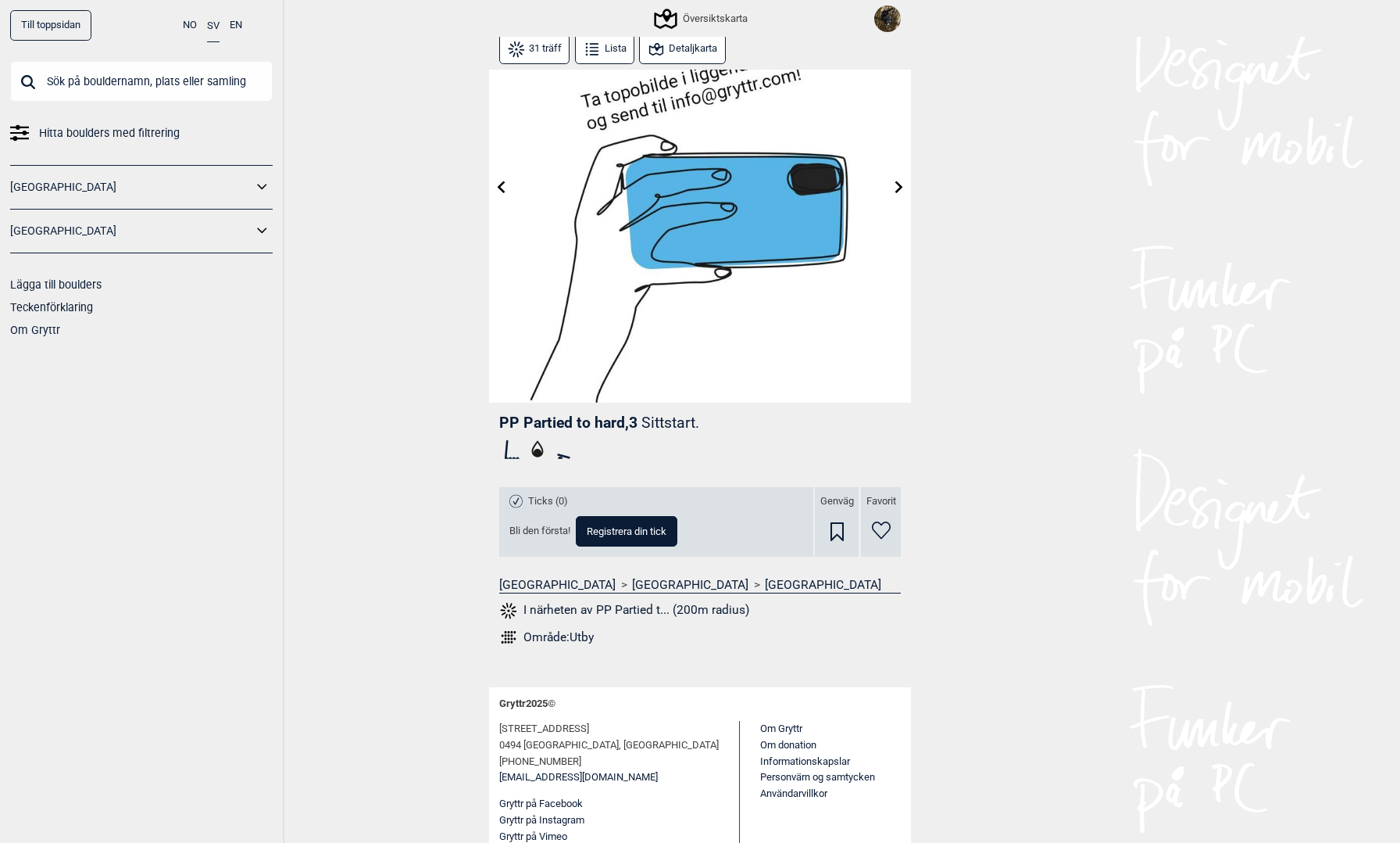
scroll to position [95, 0]
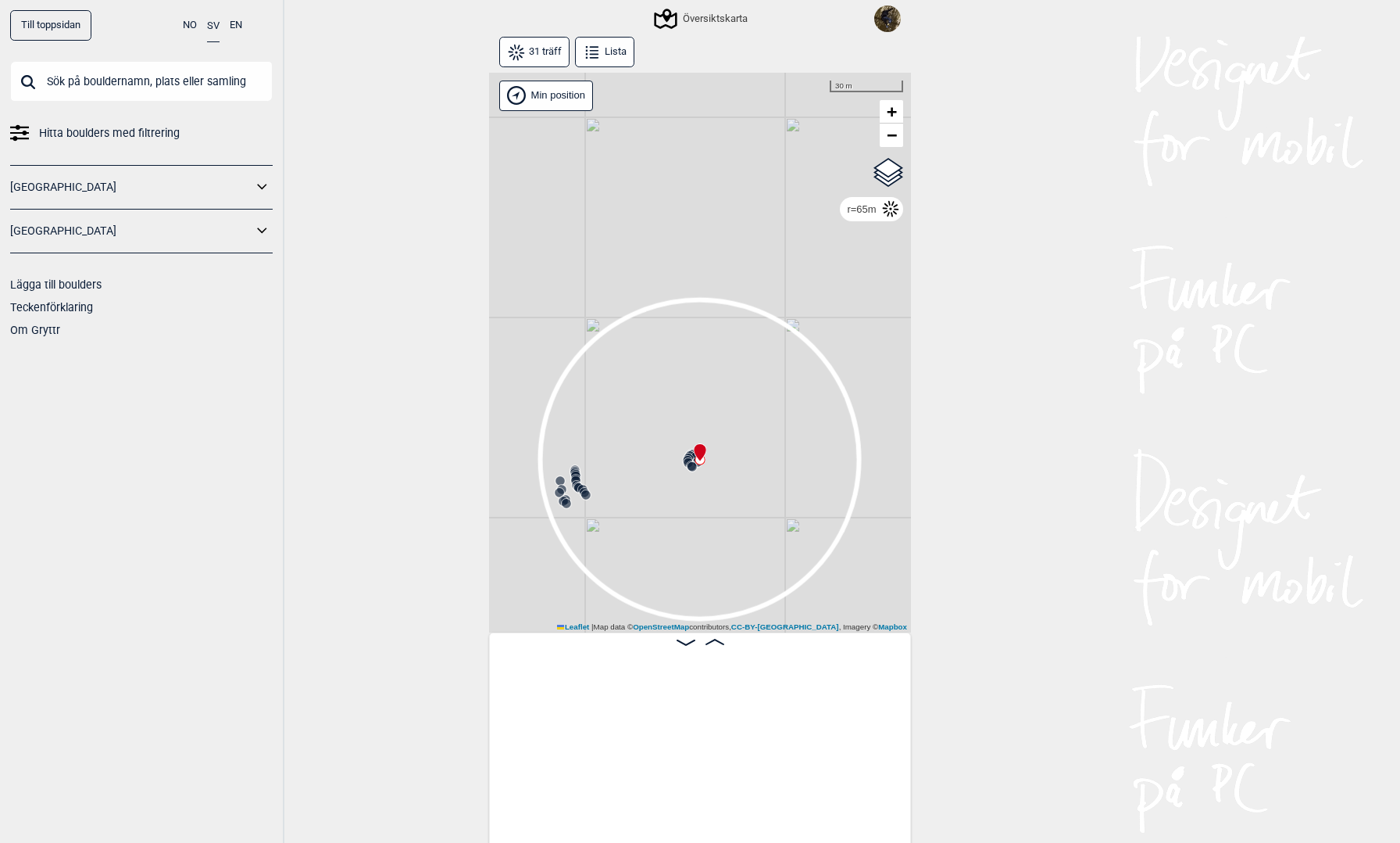
scroll to position [0, 924]
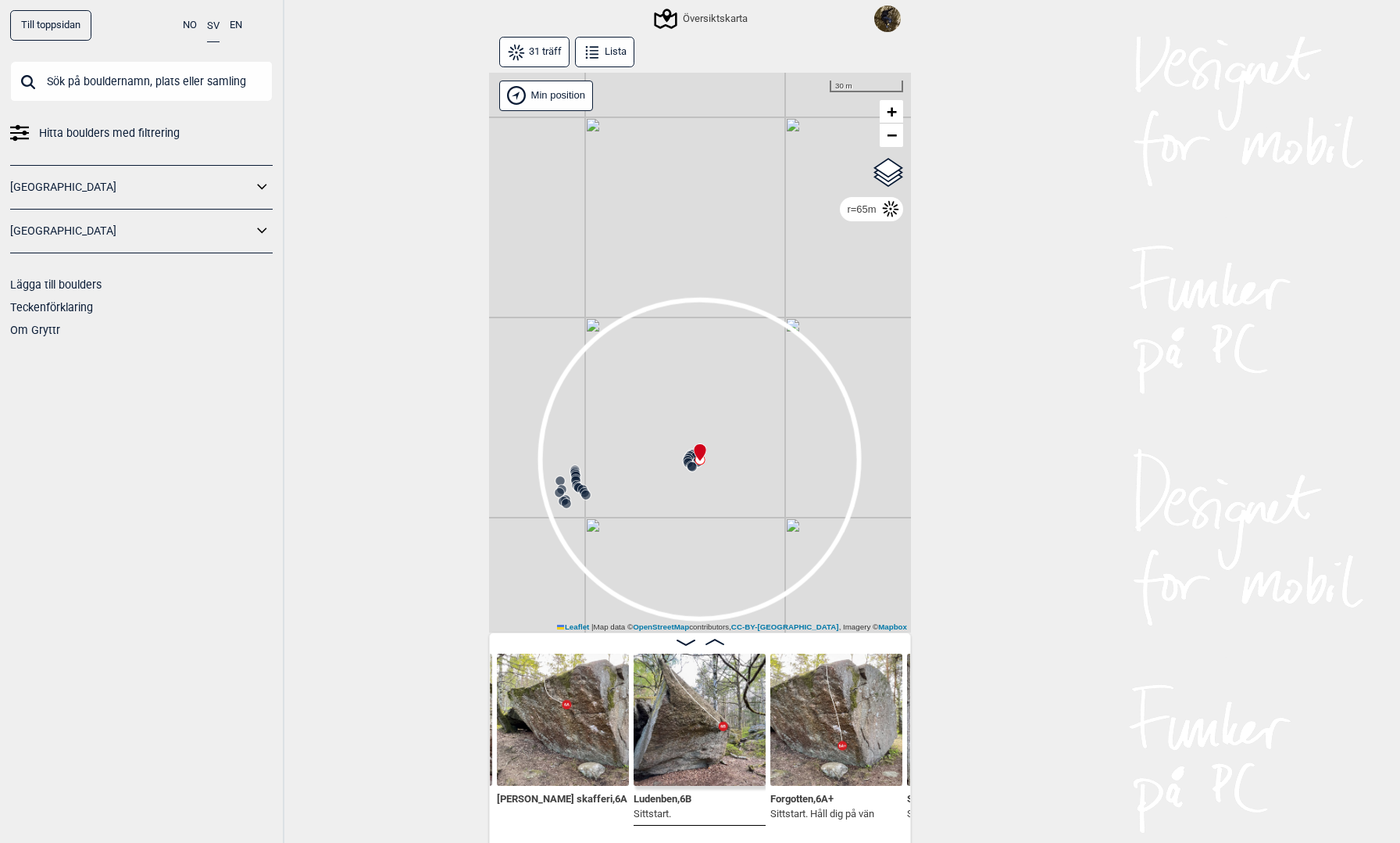
click at [559, 477] on circle at bounding box center [560, 481] width 10 height 10
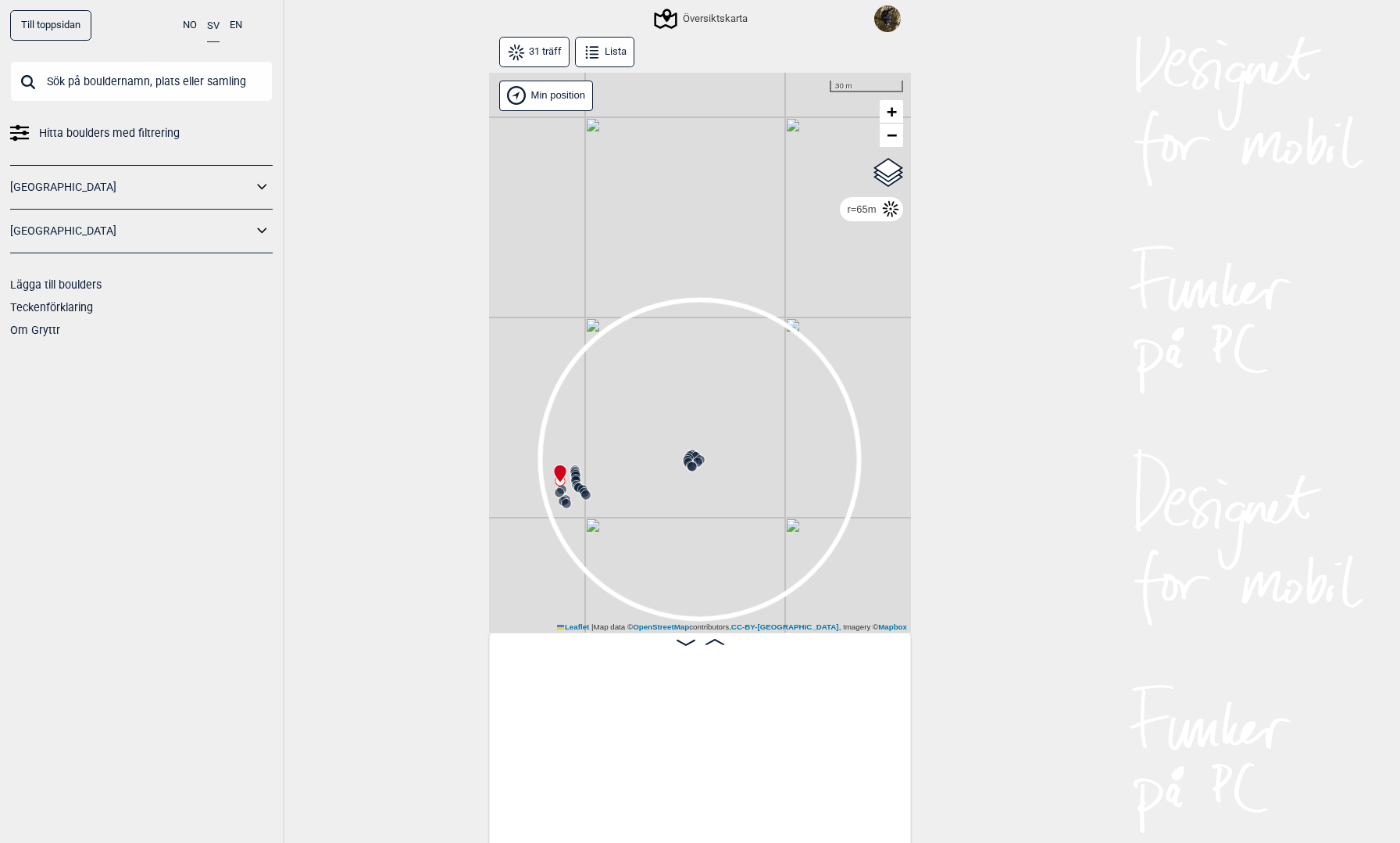
scroll to position [0, 2532]
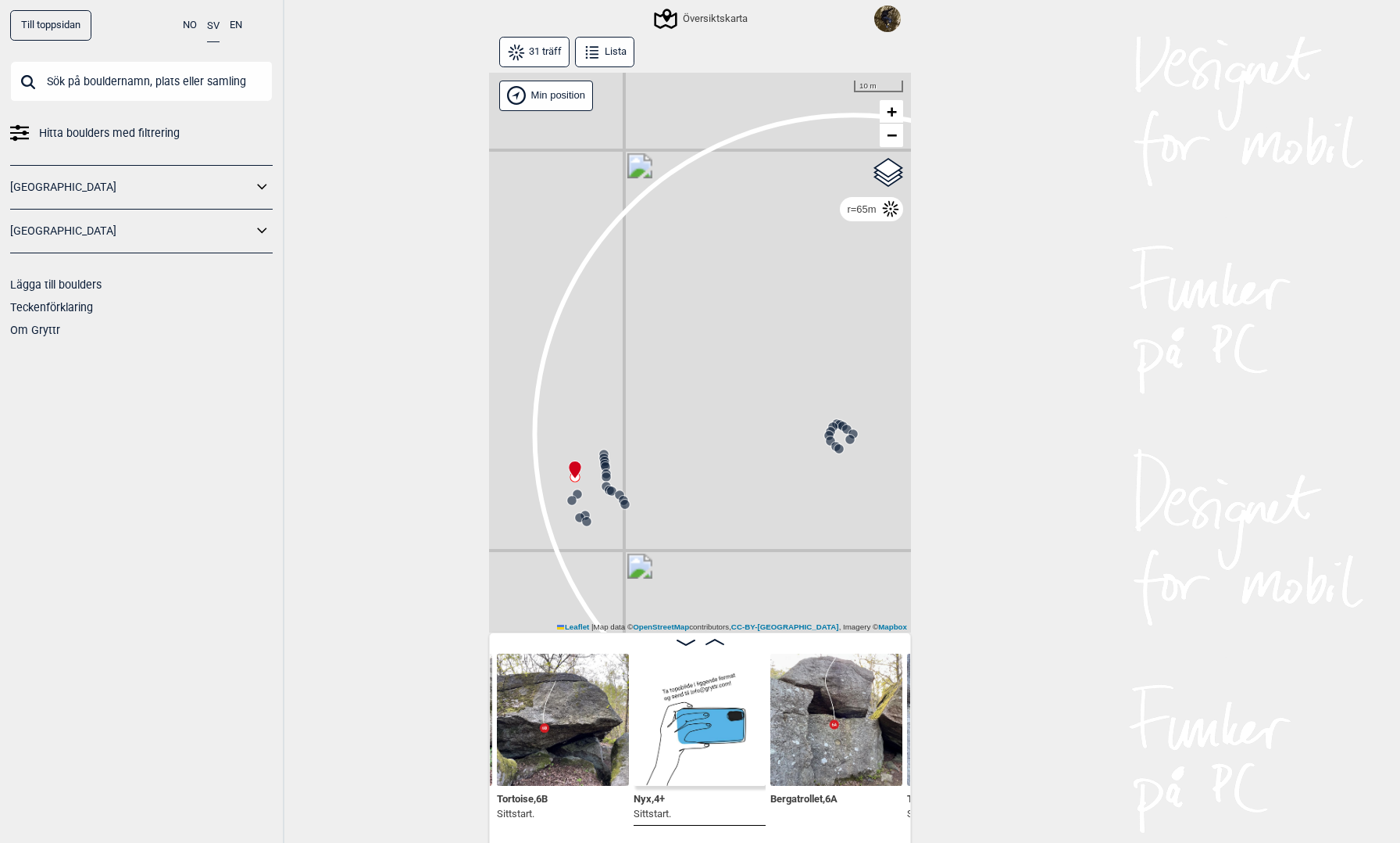
drag, startPoint x: 591, startPoint y: 483, endPoint x: 606, endPoint y: 487, distance: 15.5
click at [606, 487] on icon at bounding box center [606, 485] width 12 height 12
click at [611, 473] on icon at bounding box center [610, 478] width 12 height 12
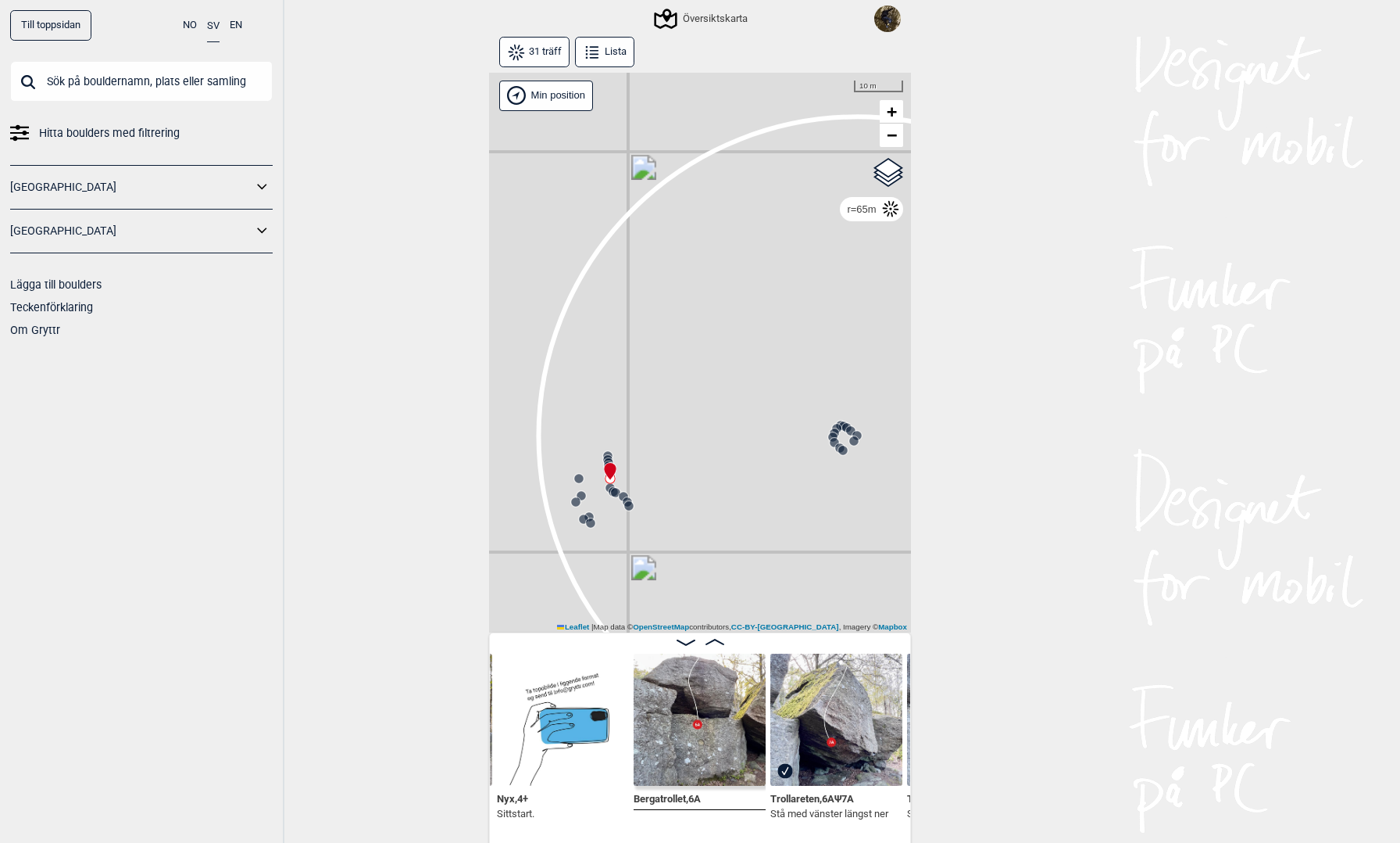
click at [631, 511] on icon at bounding box center [628, 505] width 12 height 12
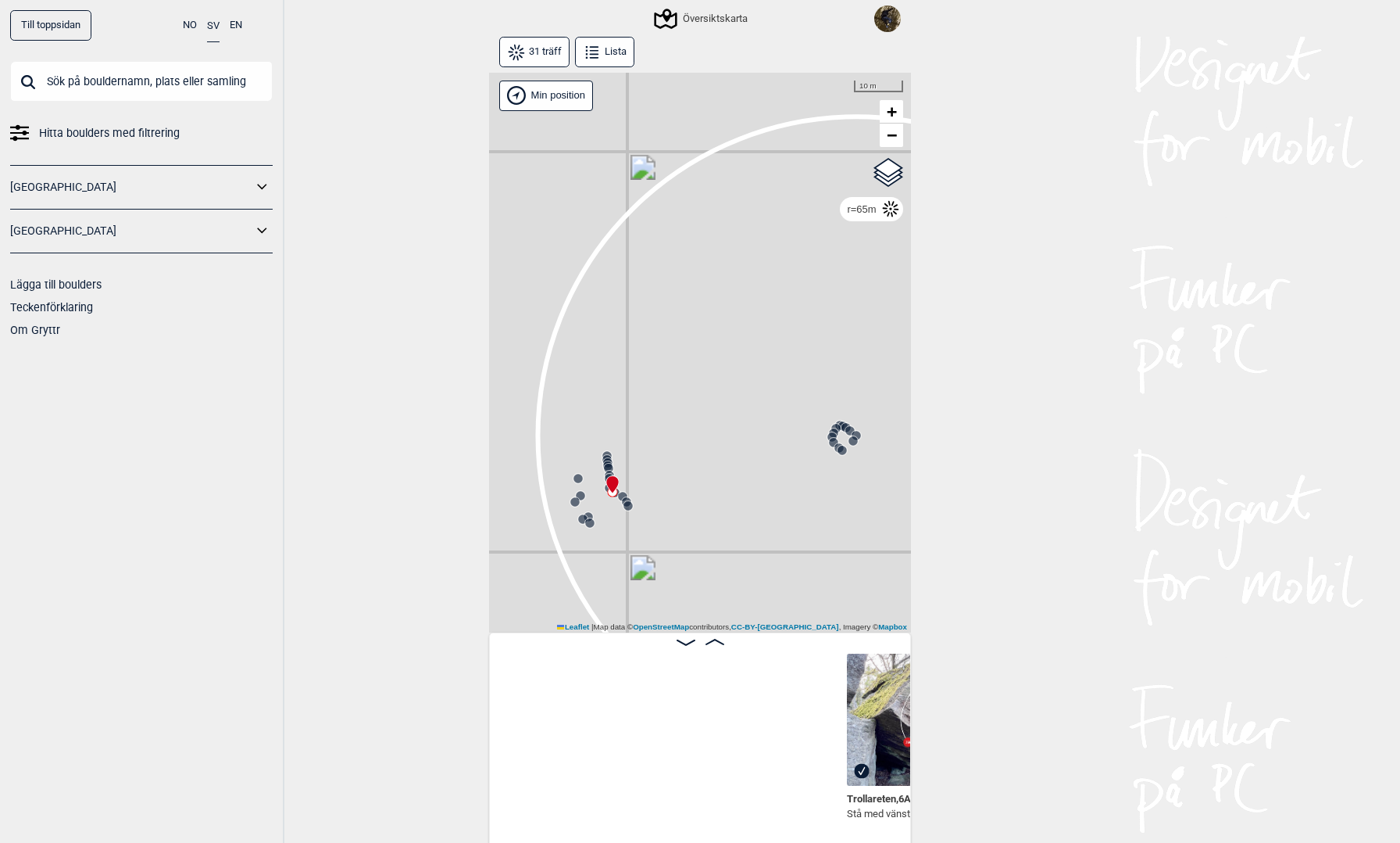
scroll to position [0, 3061]
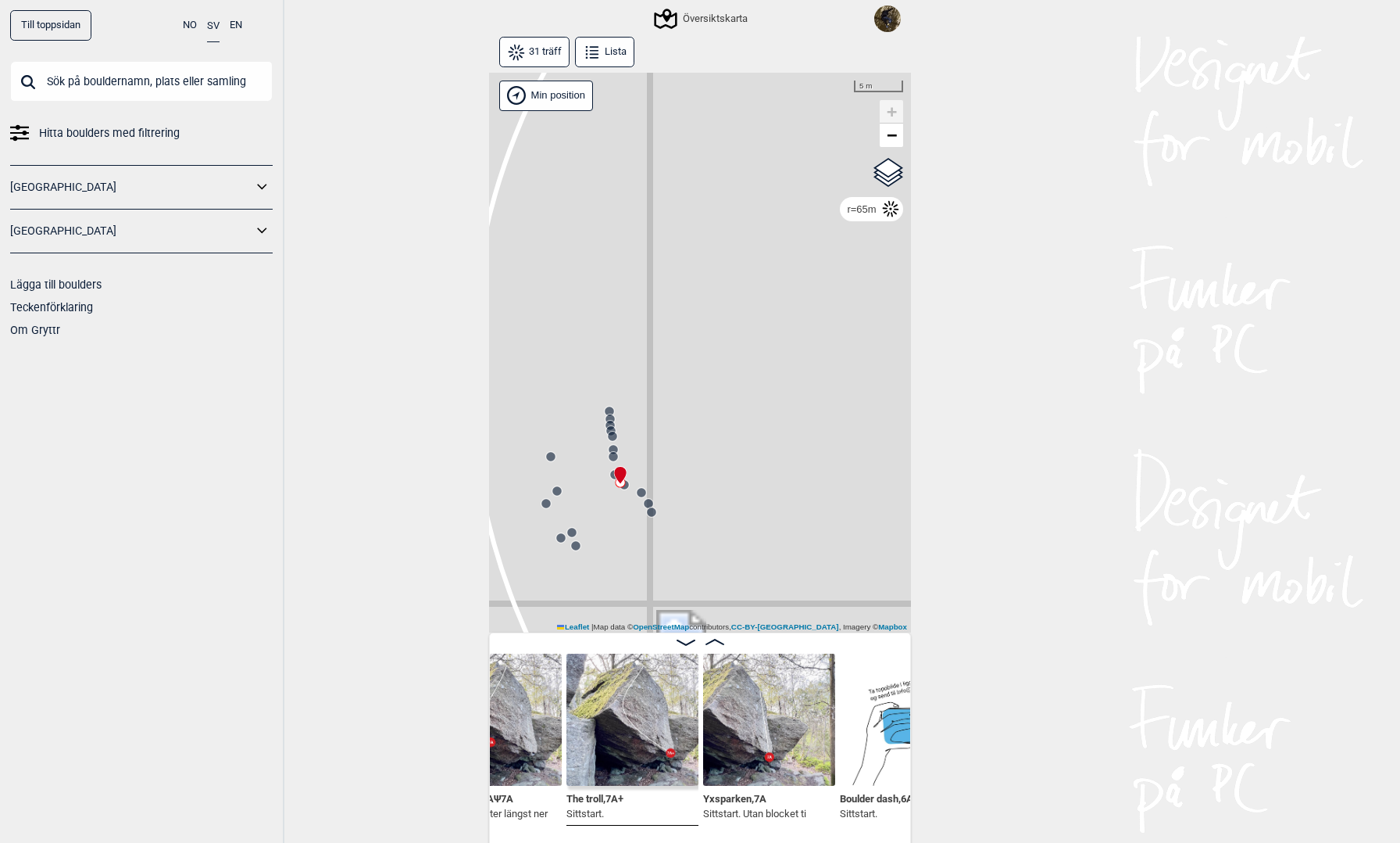
click at [564, 538] on circle at bounding box center [561, 538] width 10 height 10
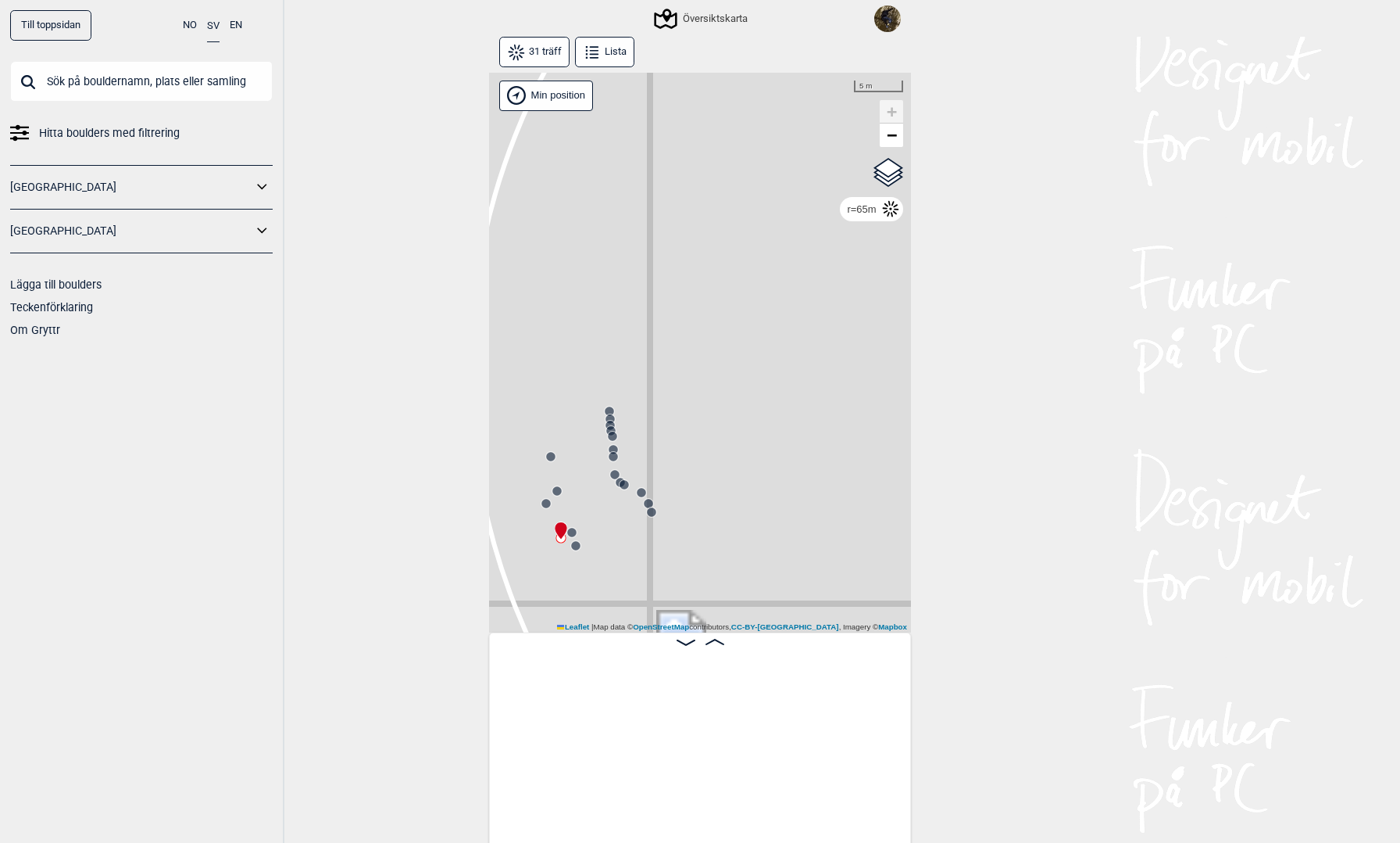
scroll to position [0, 4088]
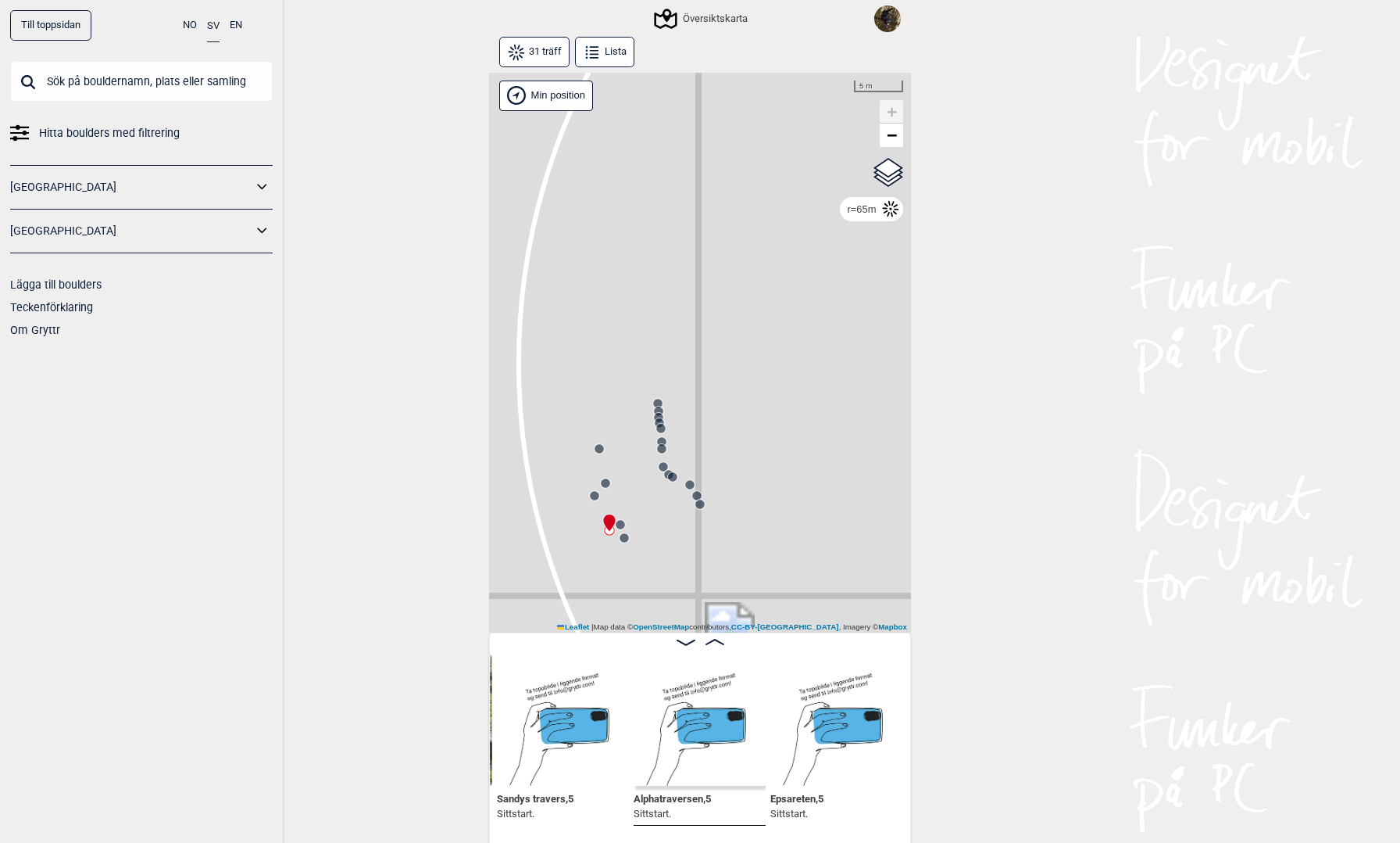
drag, startPoint x: 636, startPoint y: 541, endPoint x: 674, endPoint y: 533, distance: 38.8
click at [674, 533] on div "Gol Ål Kolomoen Vallset Tangen Sørli Åsbygda Kongsberg Efteløt Østmarka nord Se…" at bounding box center [700, 353] width 422 height 561
click at [625, 541] on circle at bounding box center [624, 538] width 10 height 10
click at [608, 478] on circle at bounding box center [605, 482] width 11 height 11
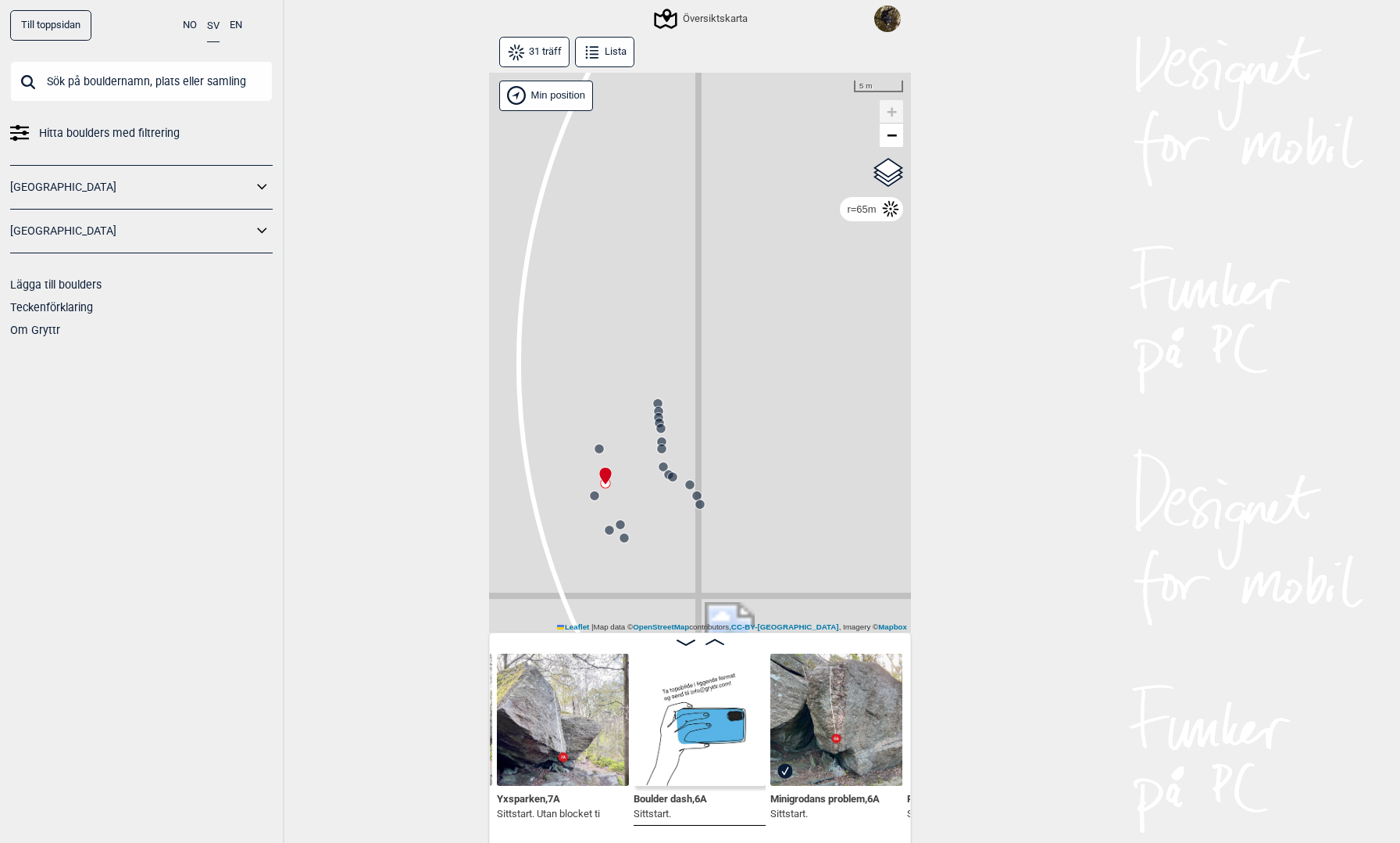
click at [599, 444] on circle at bounding box center [599, 449] width 10 height 10
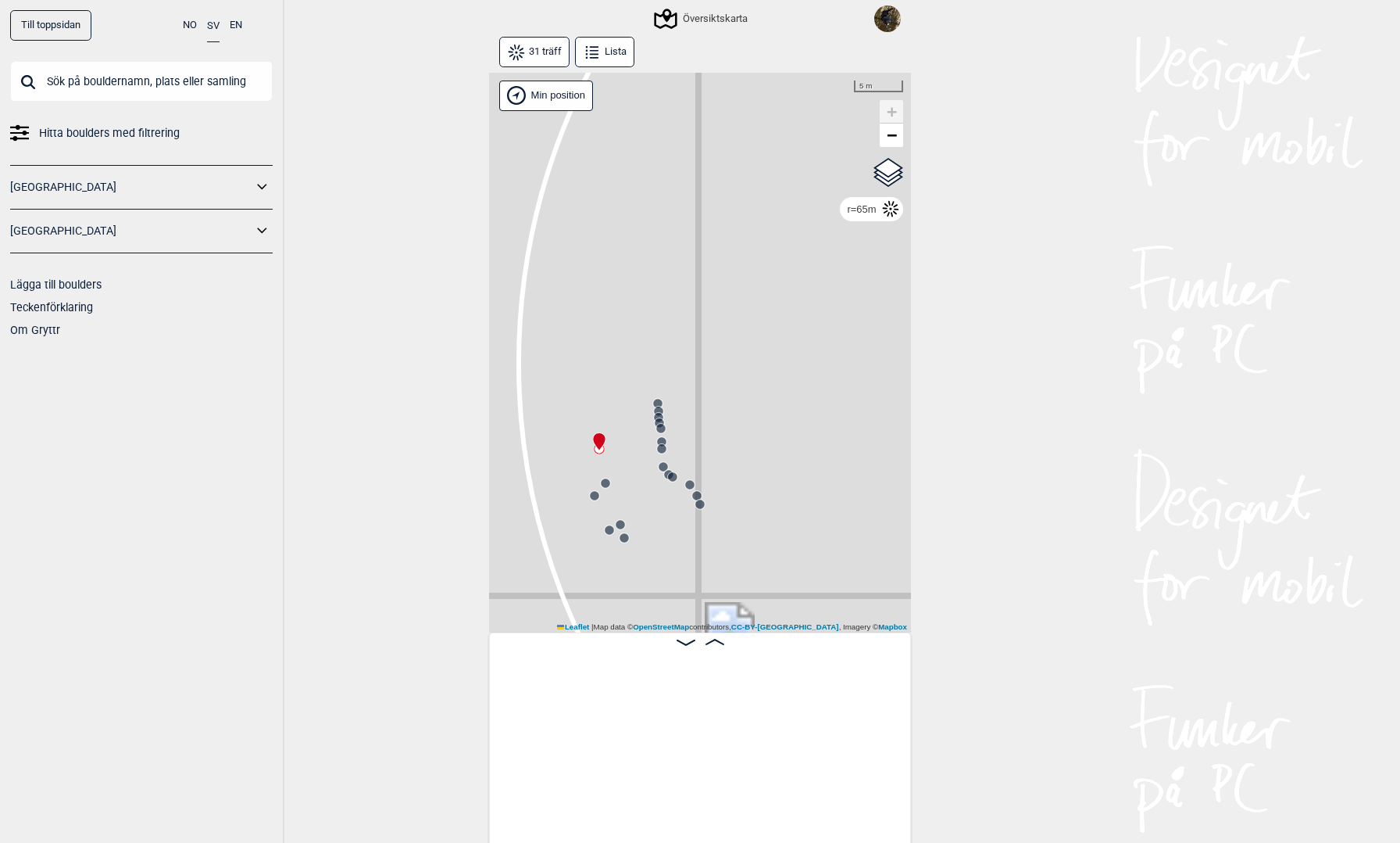
scroll to position [0, 2584]
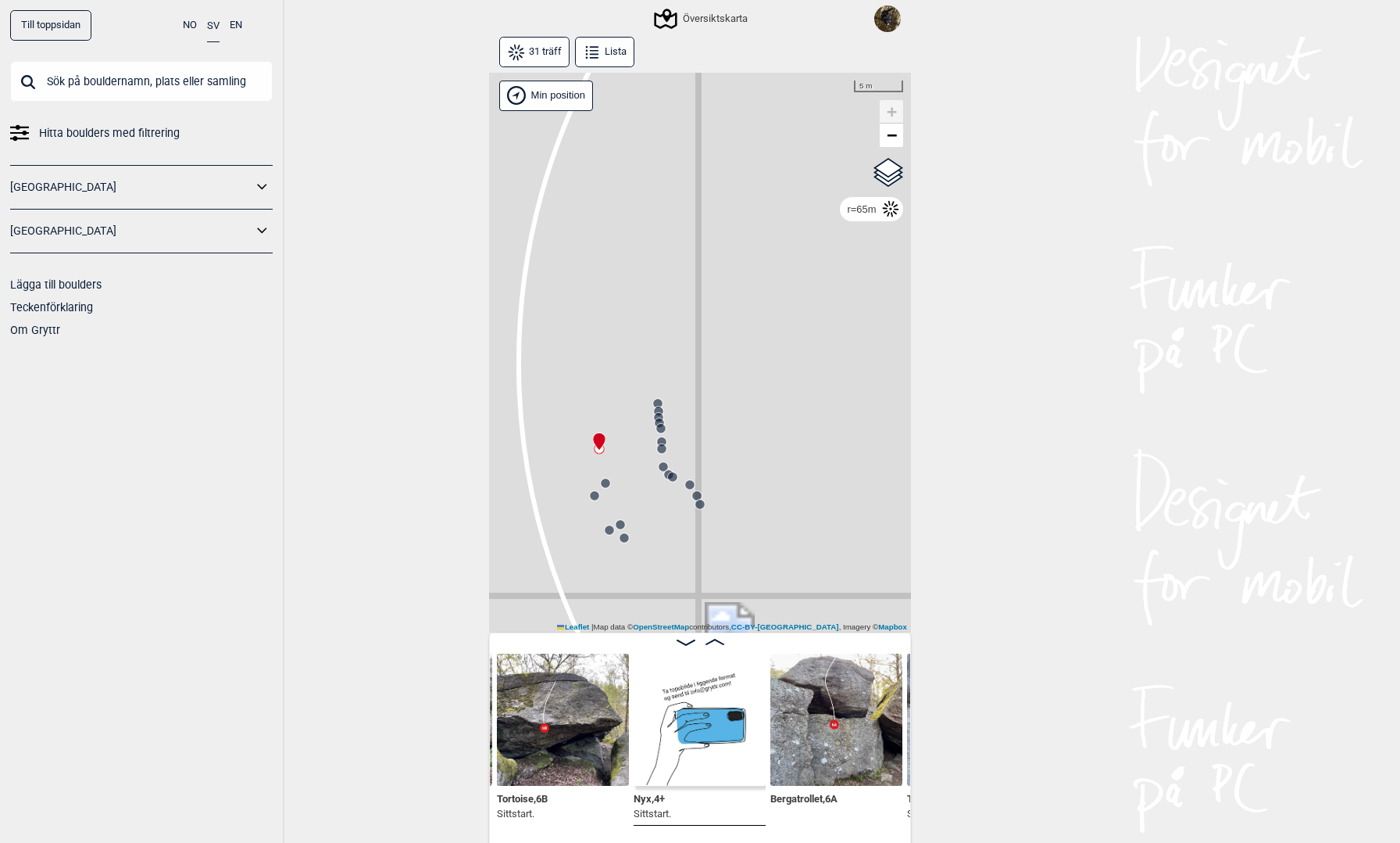
click at [591, 496] on circle at bounding box center [594, 496] width 10 height 10
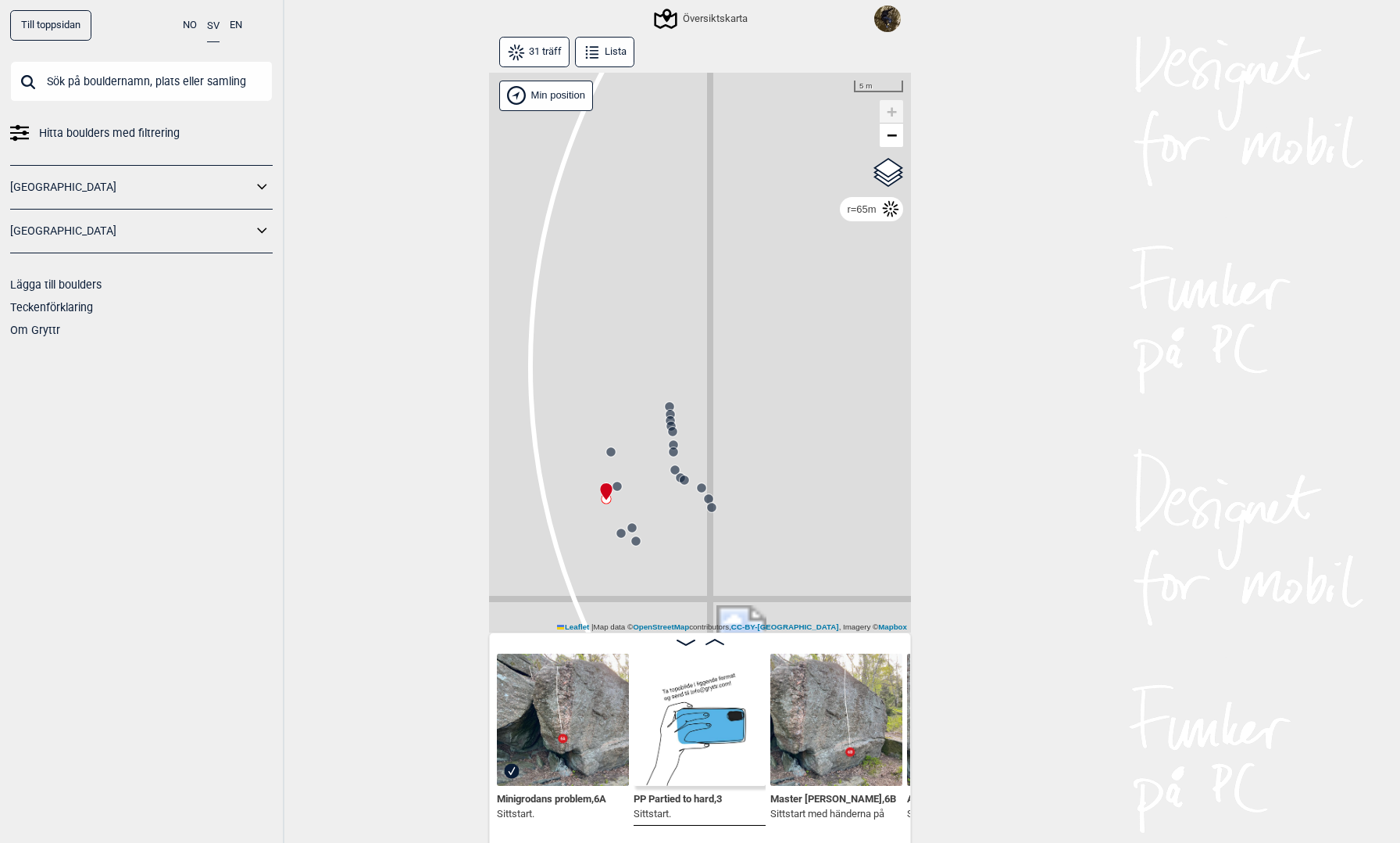
drag, startPoint x: 632, startPoint y: 500, endPoint x: 674, endPoint y: 502, distance: 42.0
click at [674, 502] on div "Gol Ål Kolomoen Vallset Tangen Sørli Åsbygda Kongsberg Efteløt Østmarka nord Se…" at bounding box center [700, 353] width 422 height 561
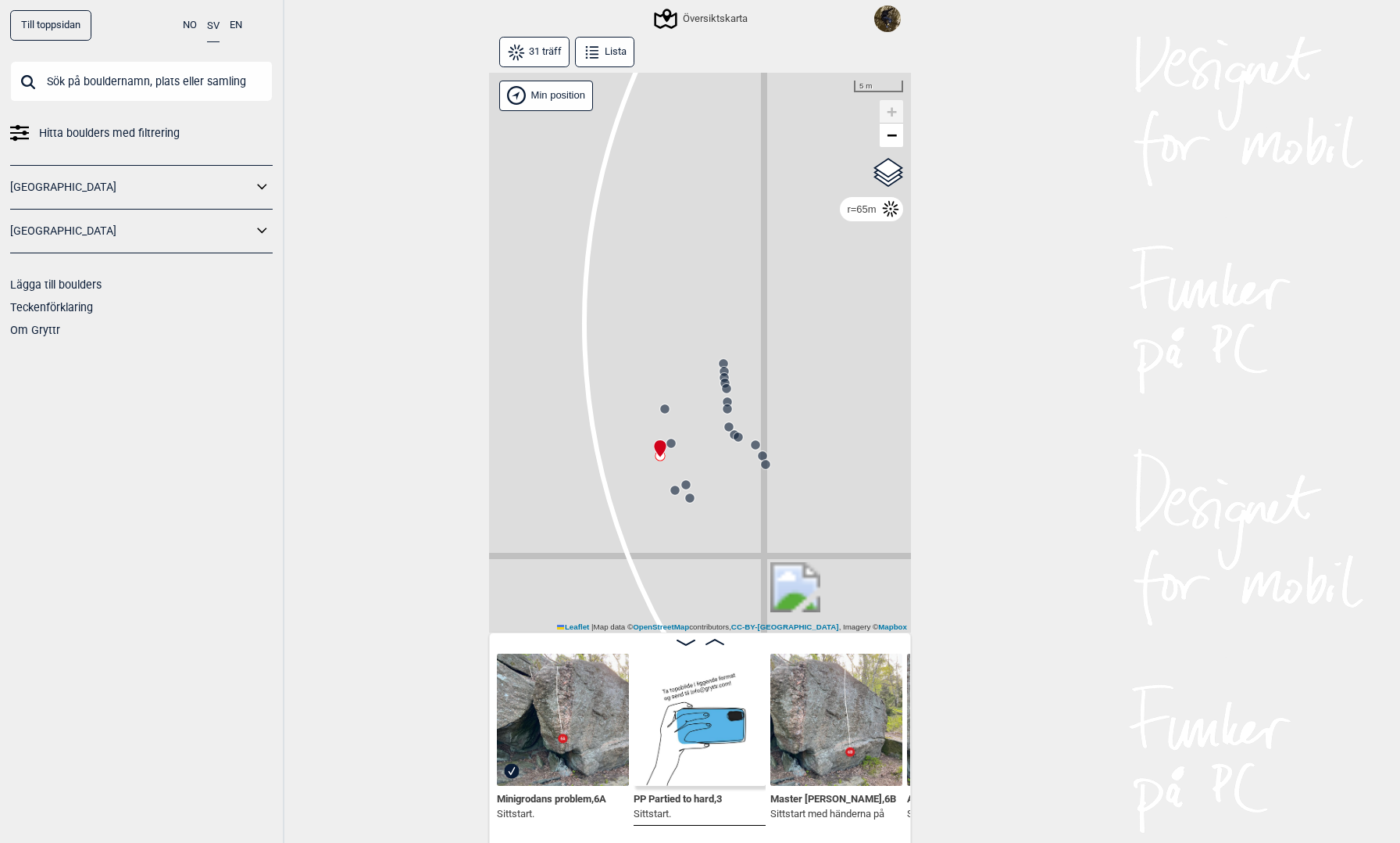
drag, startPoint x: 672, startPoint y: 502, endPoint x: 689, endPoint y: 442, distance: 62.4
click at [689, 451] on div "Gol Ål Kolomoen Vallset Tangen Sørli Åsbygda Kongsberg Efteløt Østmarka nord Se…" at bounding box center [700, 353] width 422 height 561
click at [846, 183] on span "Google satellite" at bounding box center [866, 184] width 57 height 10
click at [838, 183] on input "Google satellite" at bounding box center [832, 182] width 11 height 11
radio input "true"
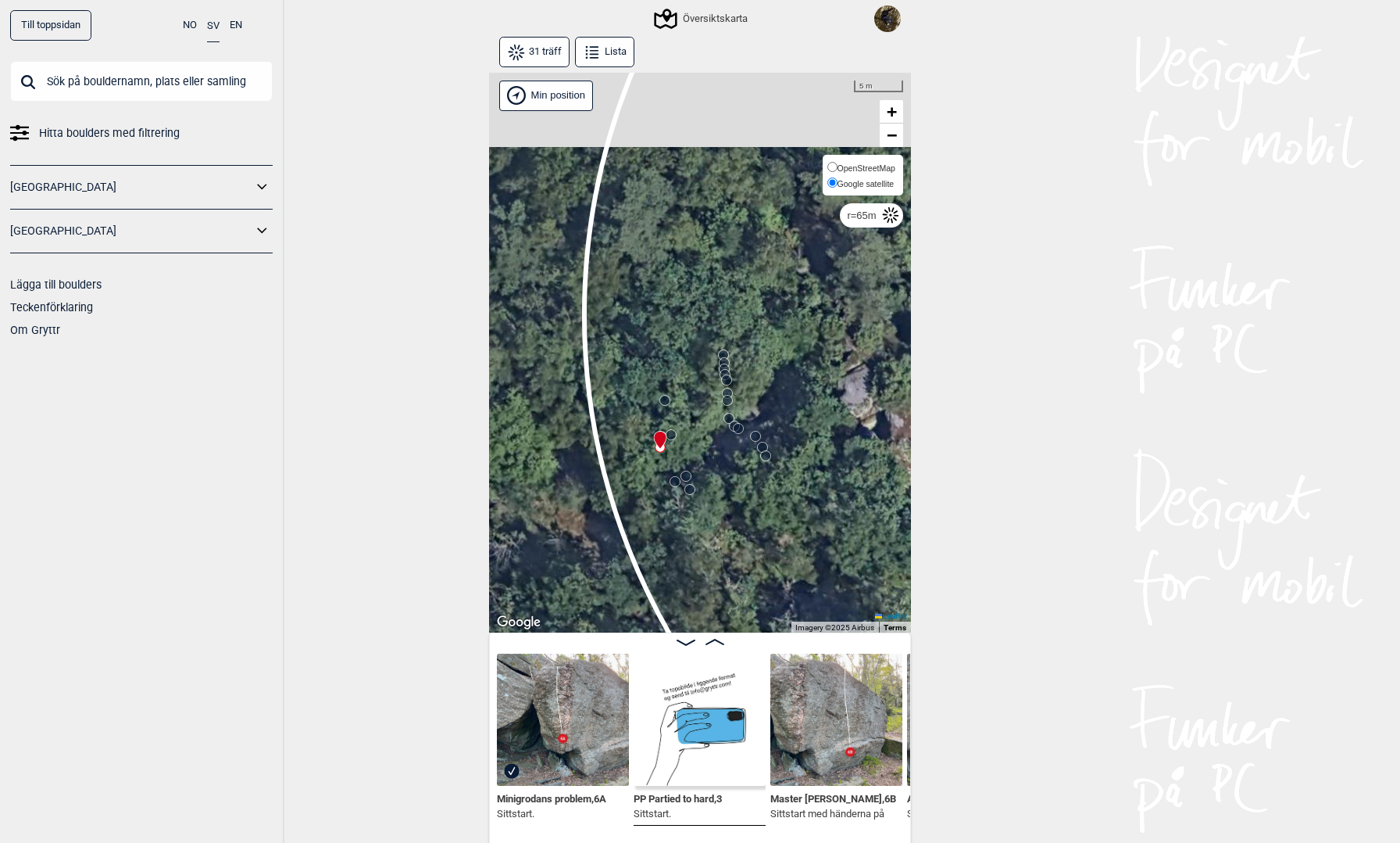
click at [874, 167] on span "OpenStreetMap" at bounding box center [866, 168] width 57 height 10
click at [838, 167] on input "OpenStreetMap" at bounding box center [832, 167] width 11 height 11
radio input "true"
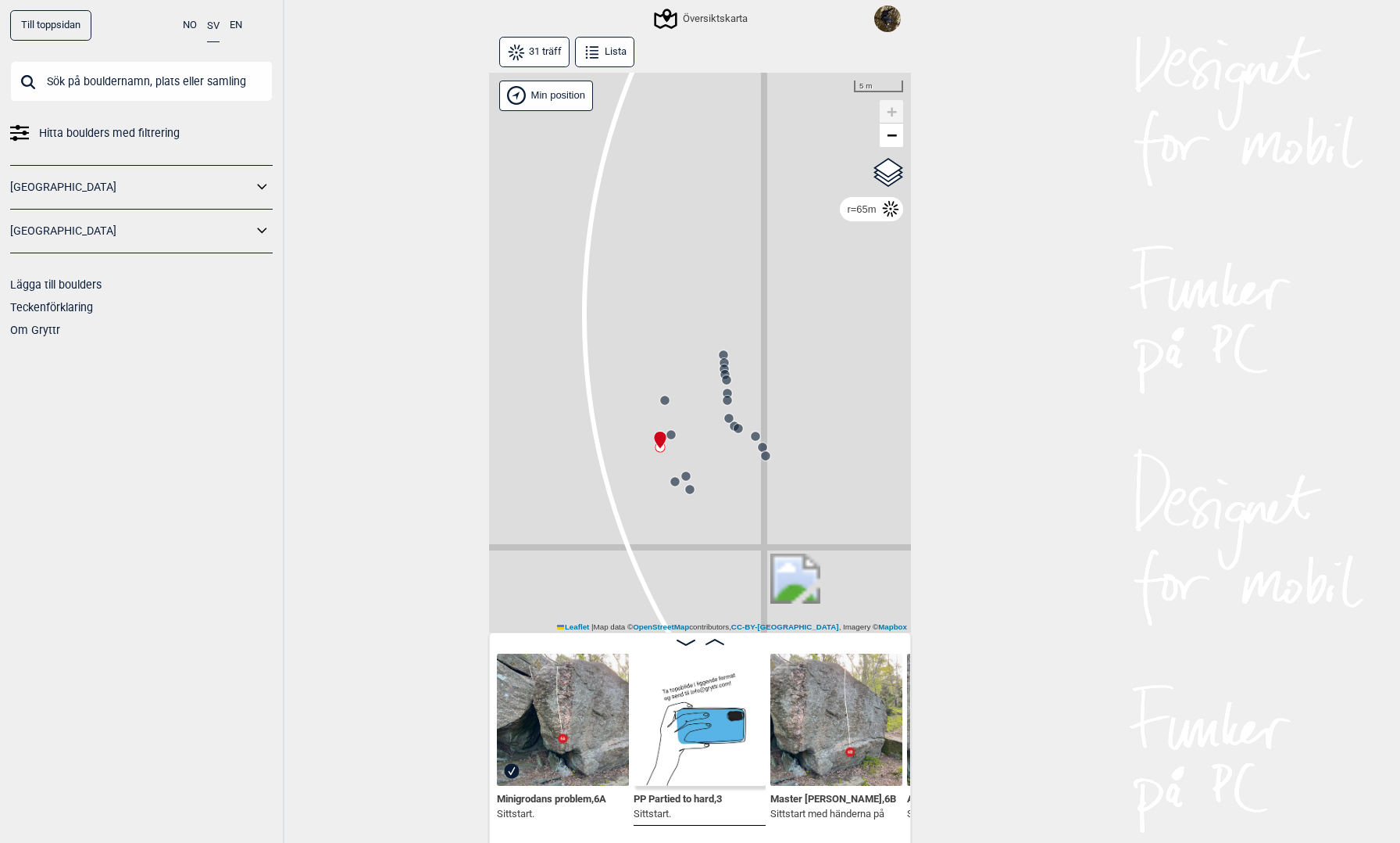
click at [892, 207] on icon at bounding box center [890, 208] width 19 height 19
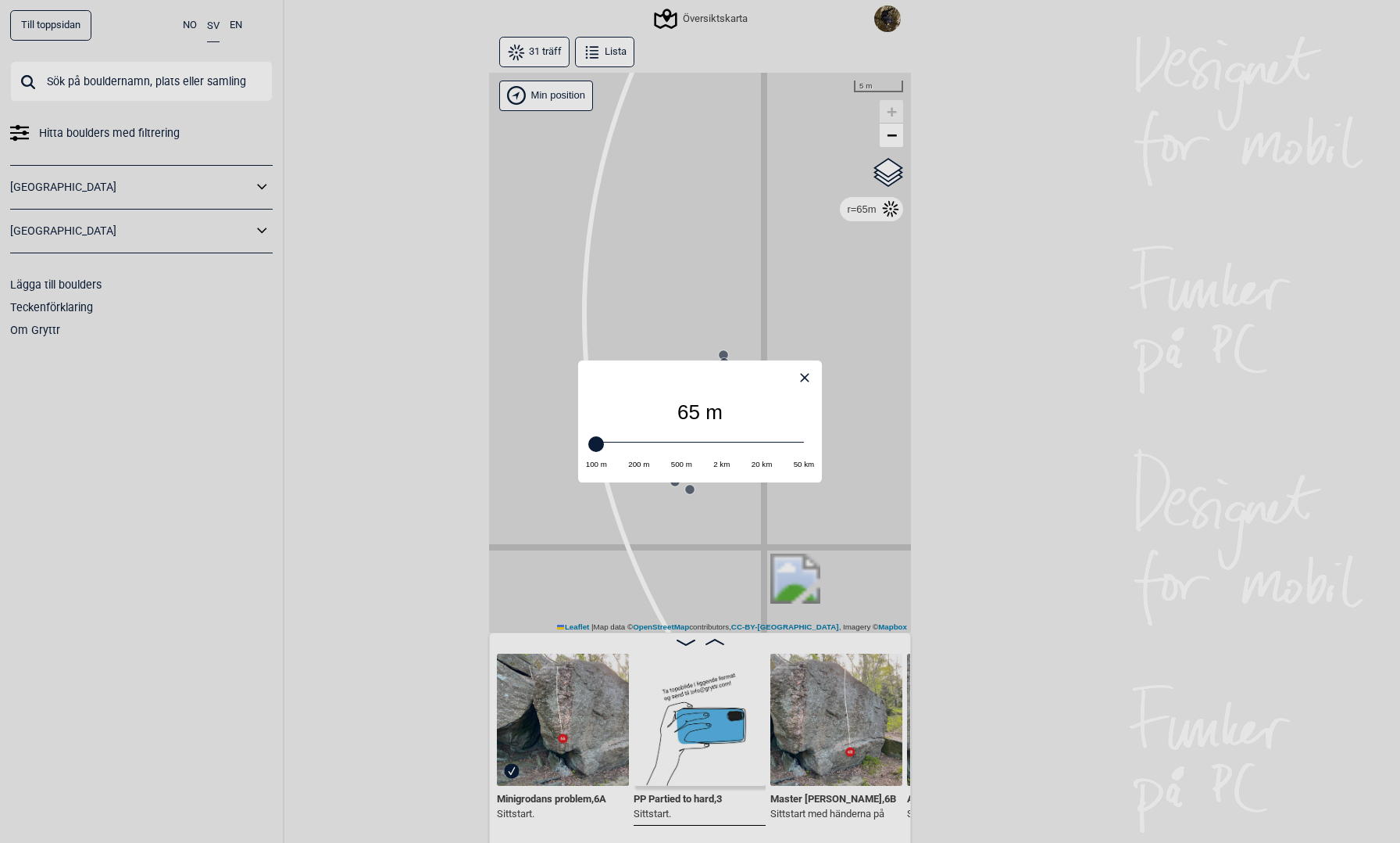
click at [807, 381] on icon at bounding box center [805, 377] width 19 height 19
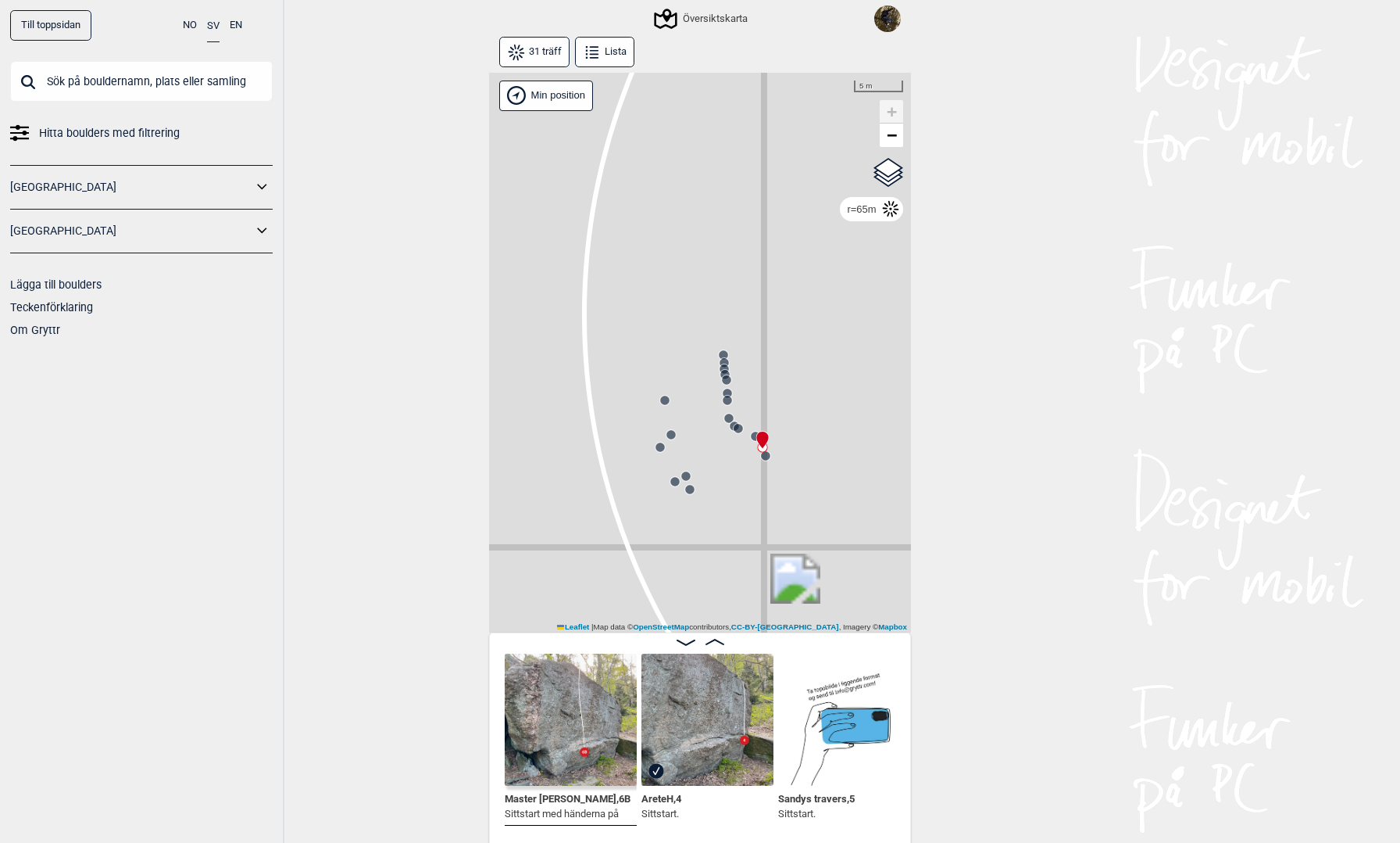
scroll to position [0, 3817]
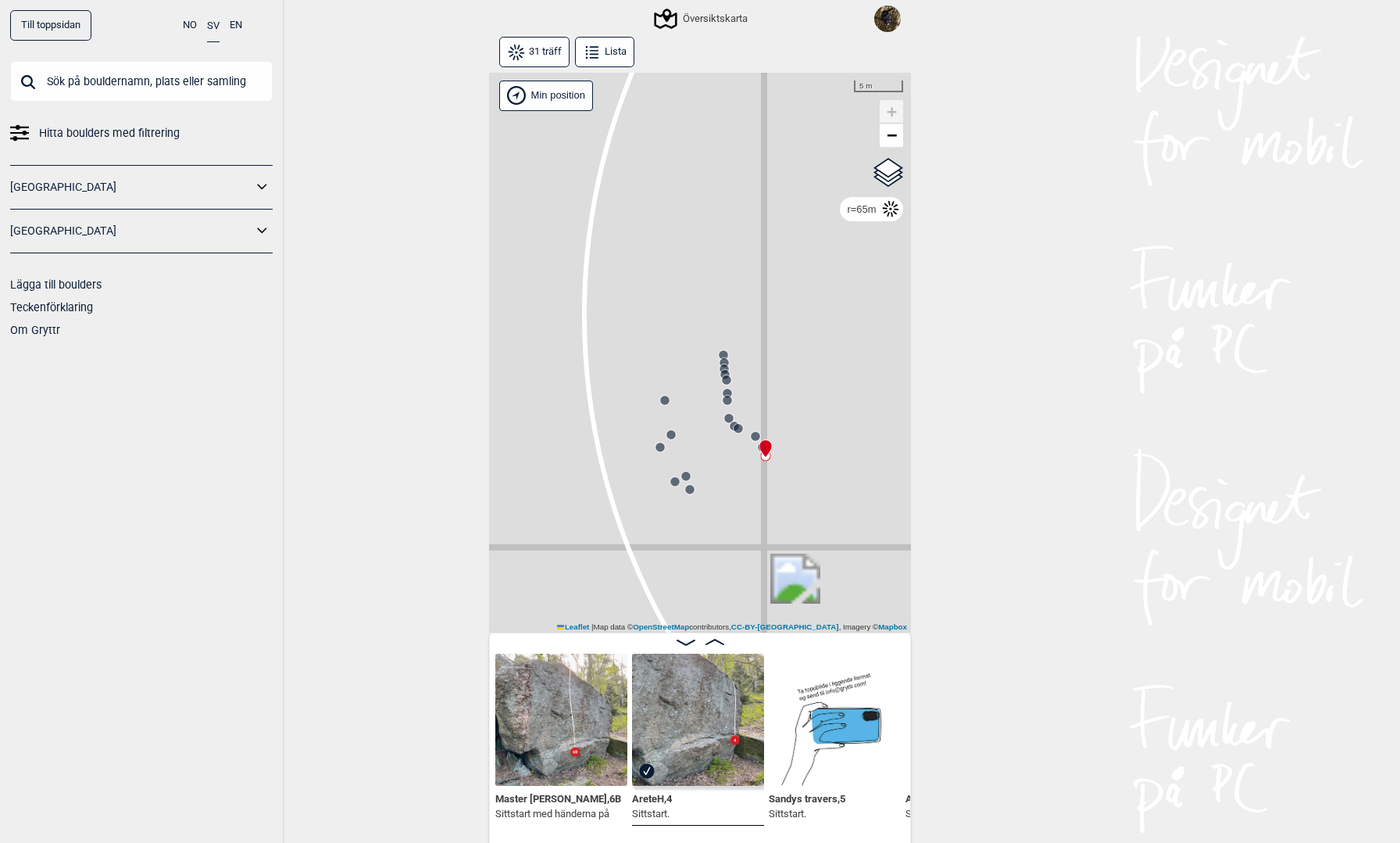
drag, startPoint x: 834, startPoint y: 814, endPoint x: 818, endPoint y: 820, distance: 17.1
click at [818, 820] on p "Sittstart." at bounding box center [807, 813] width 77 height 15
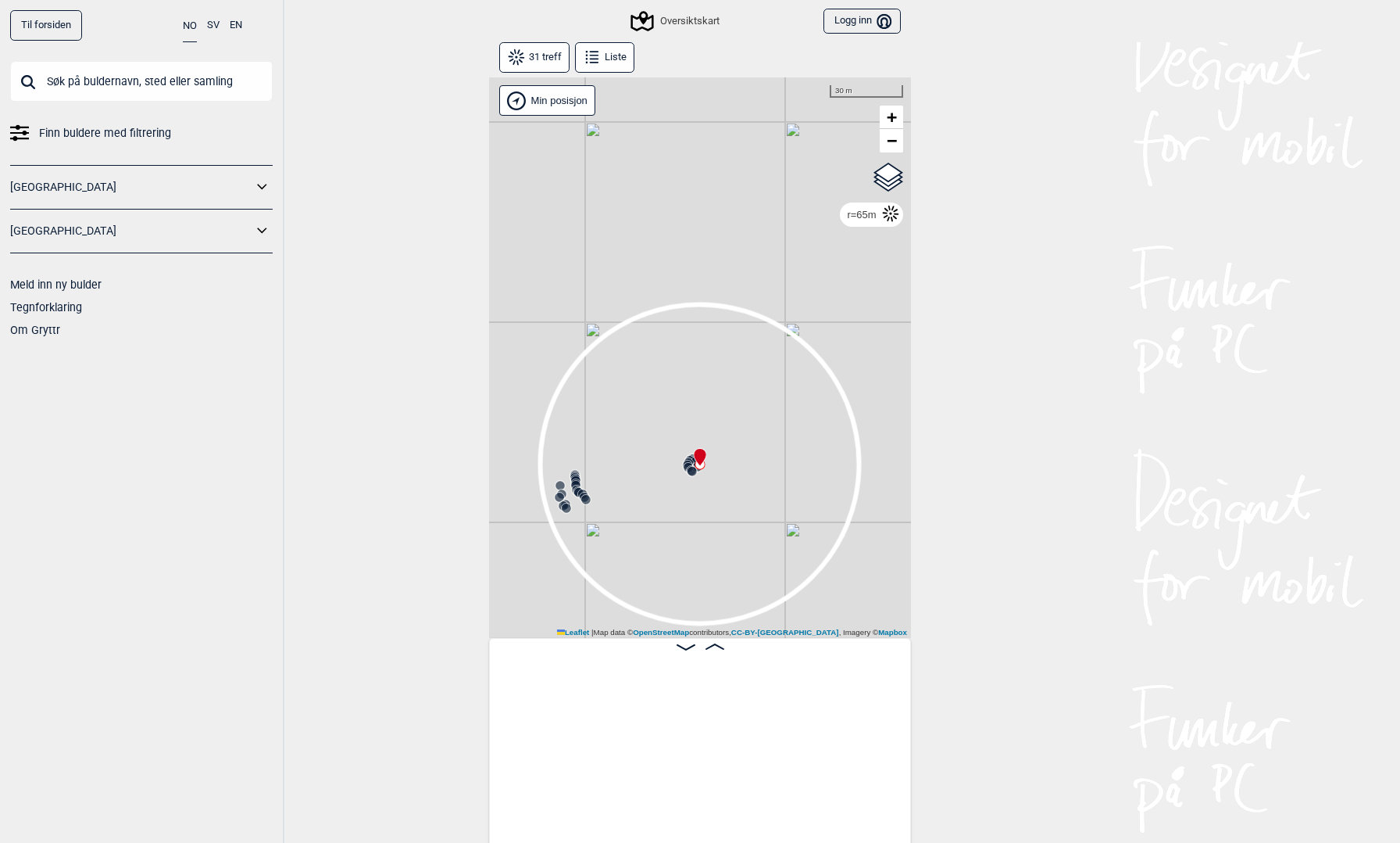
scroll to position [0, 924]
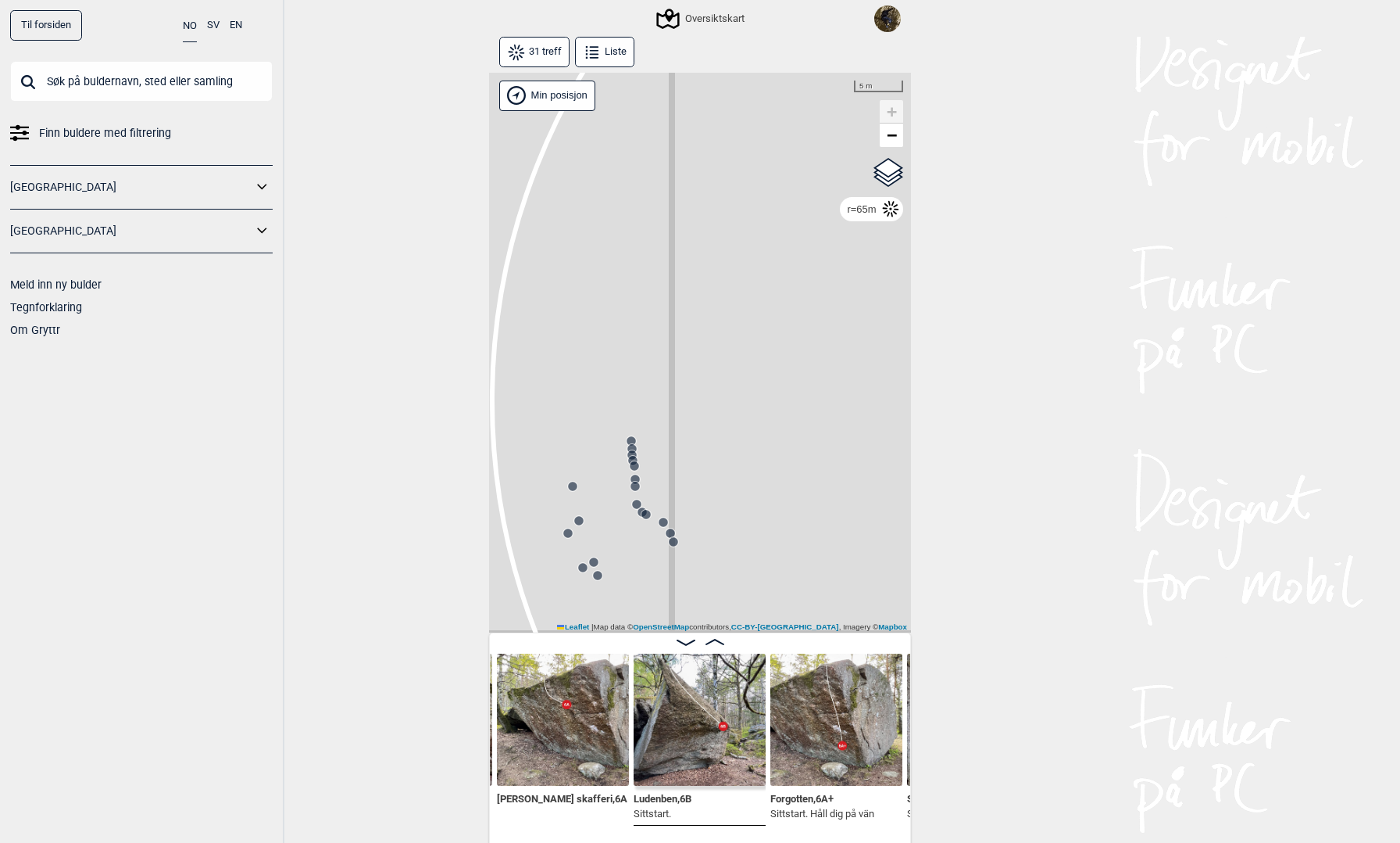
click at [577, 520] on circle at bounding box center [579, 521] width 10 height 10
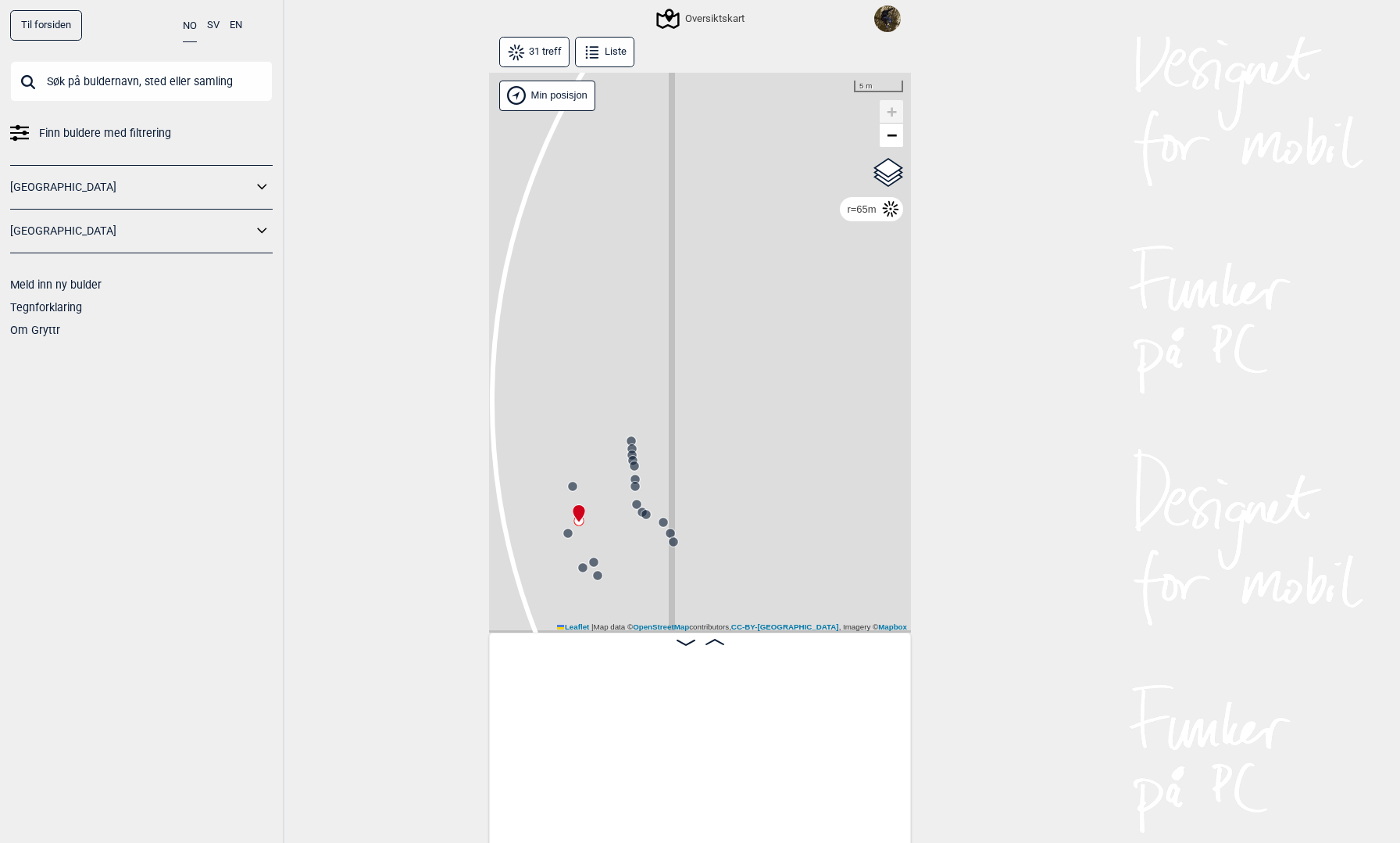
scroll to position [0, 3193]
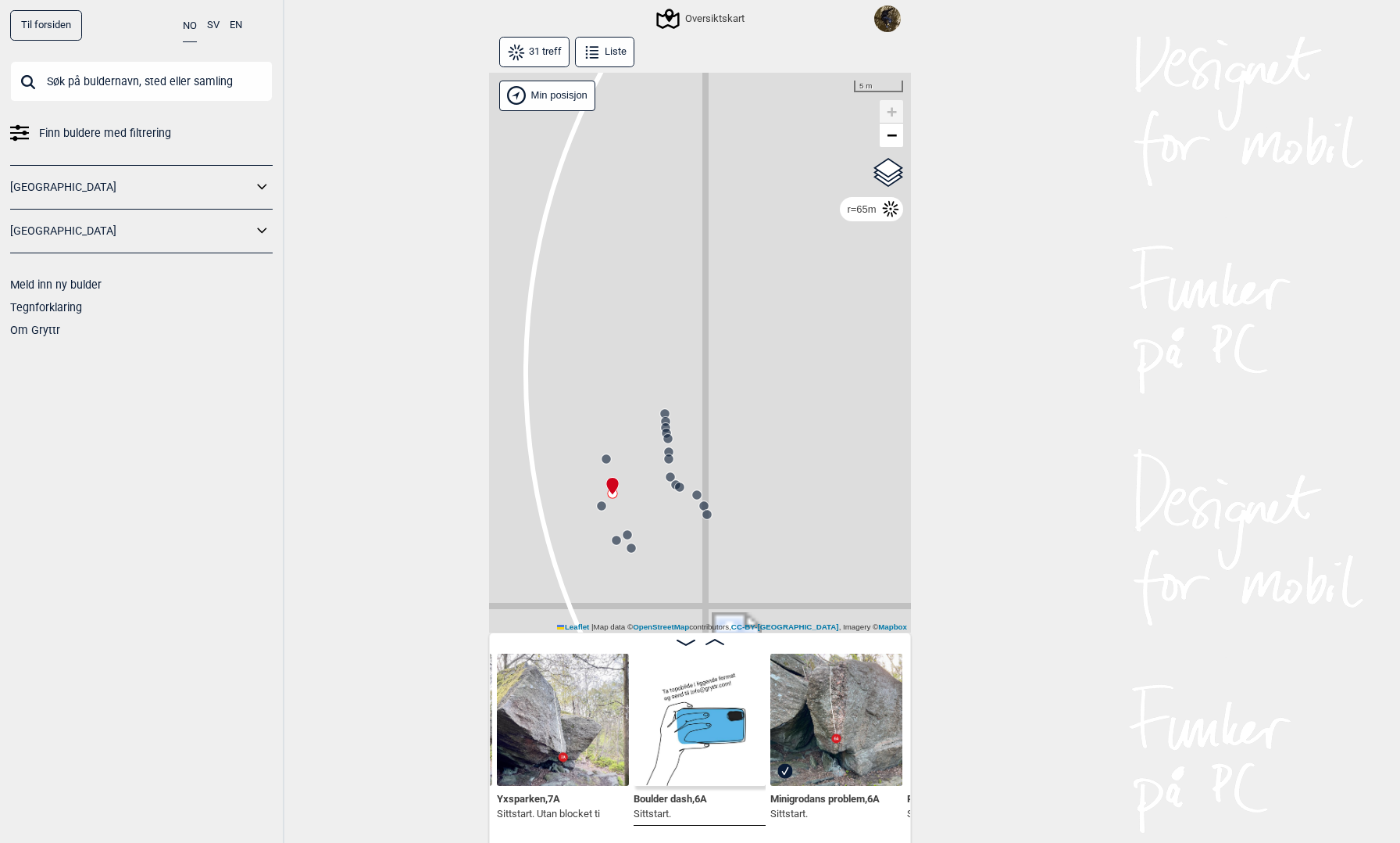
drag, startPoint x: 664, startPoint y: 550, endPoint x: 698, endPoint y: 523, distance: 43.4
click at [698, 523] on div "Gol [GEOGRAPHIC_DATA] Kolomoen [GEOGRAPHIC_DATA] [GEOGRAPHIC_DATA] [GEOGRAPHIC_…" at bounding box center [700, 353] width 422 height 561
click at [615, 536] on circle at bounding box center [616, 540] width 10 height 10
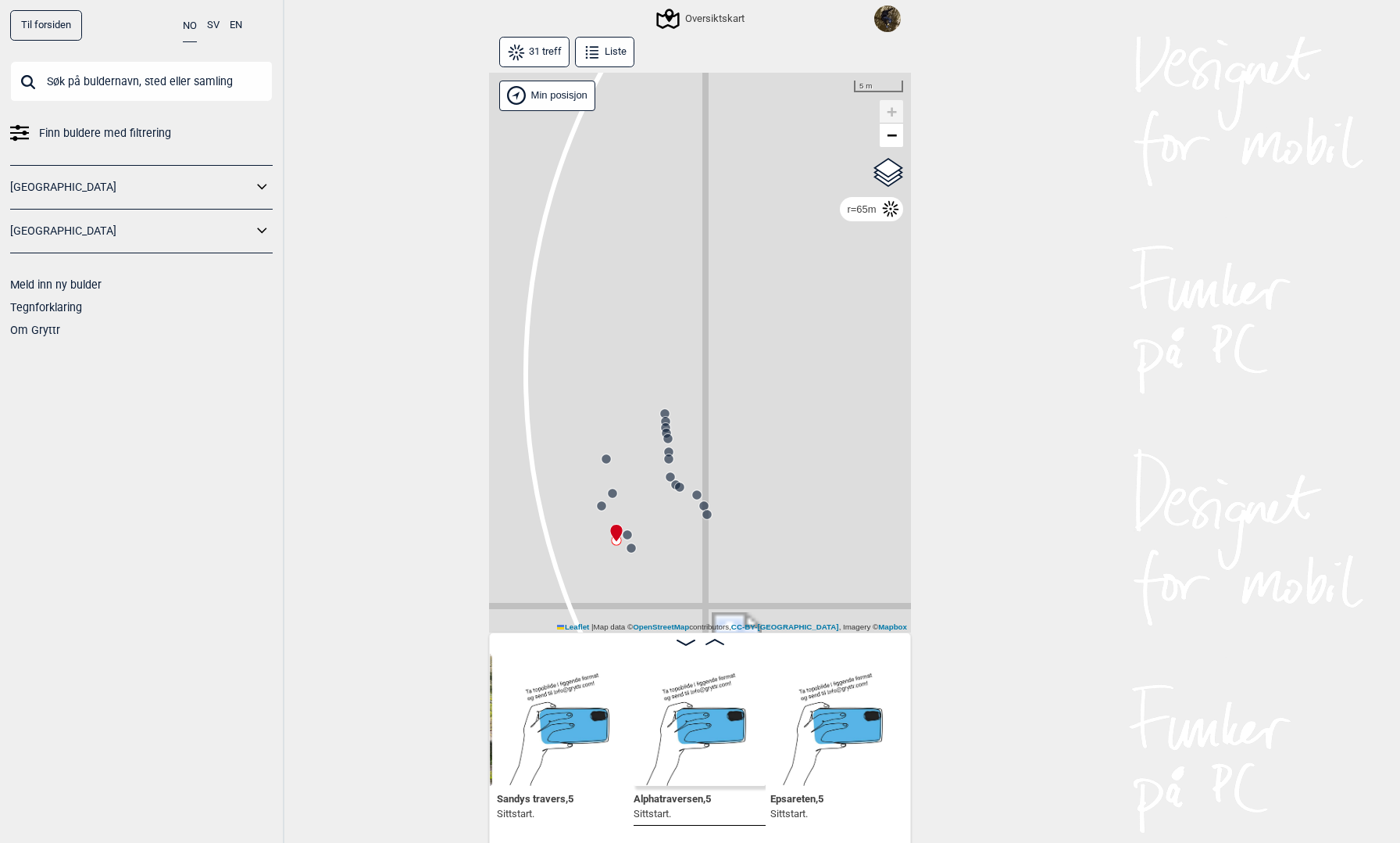
click at [635, 552] on icon at bounding box center [631, 547] width 12 height 12
click at [613, 492] on circle at bounding box center [613, 494] width 10 height 10
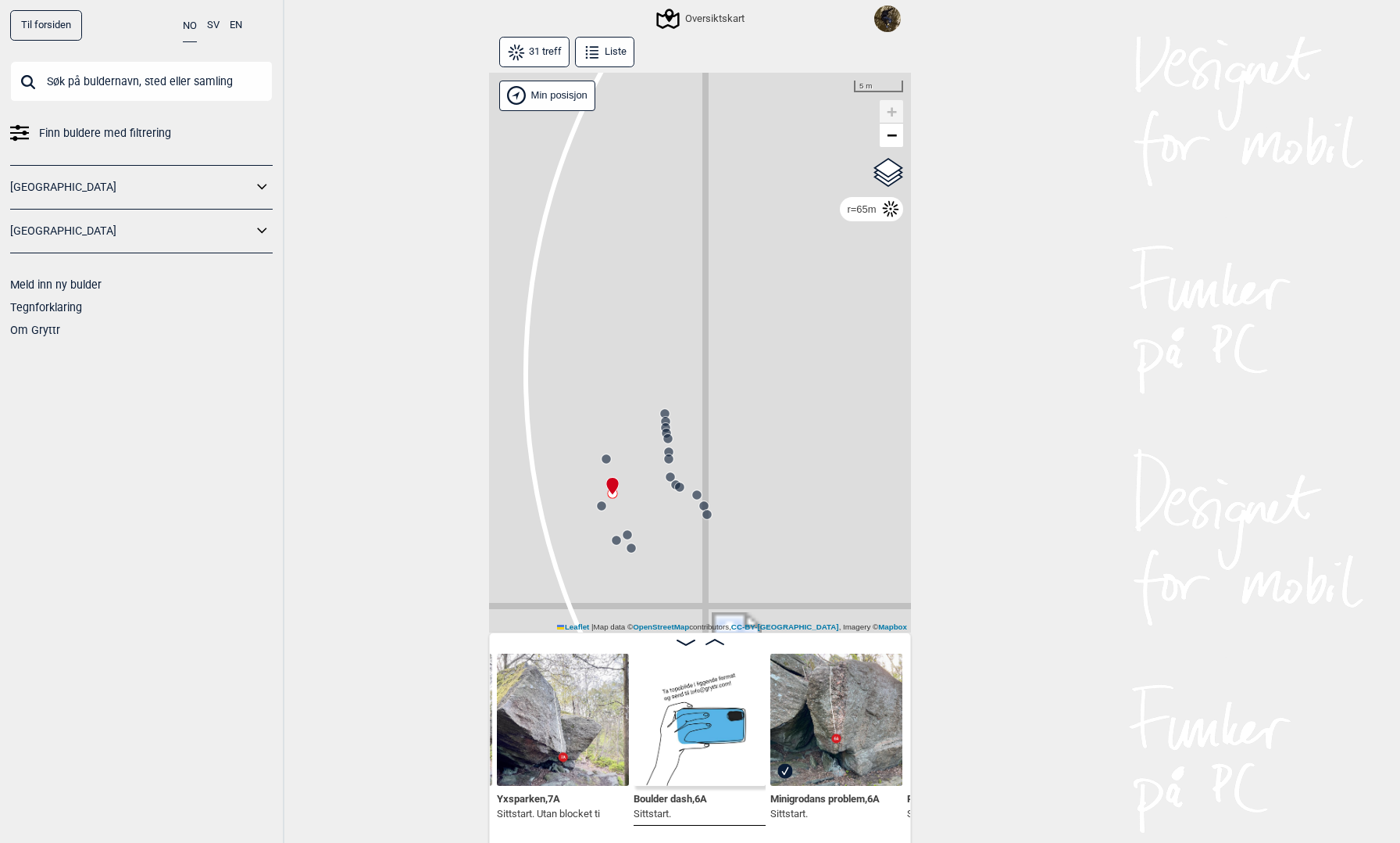
click at [604, 455] on circle at bounding box center [607, 459] width 10 height 10
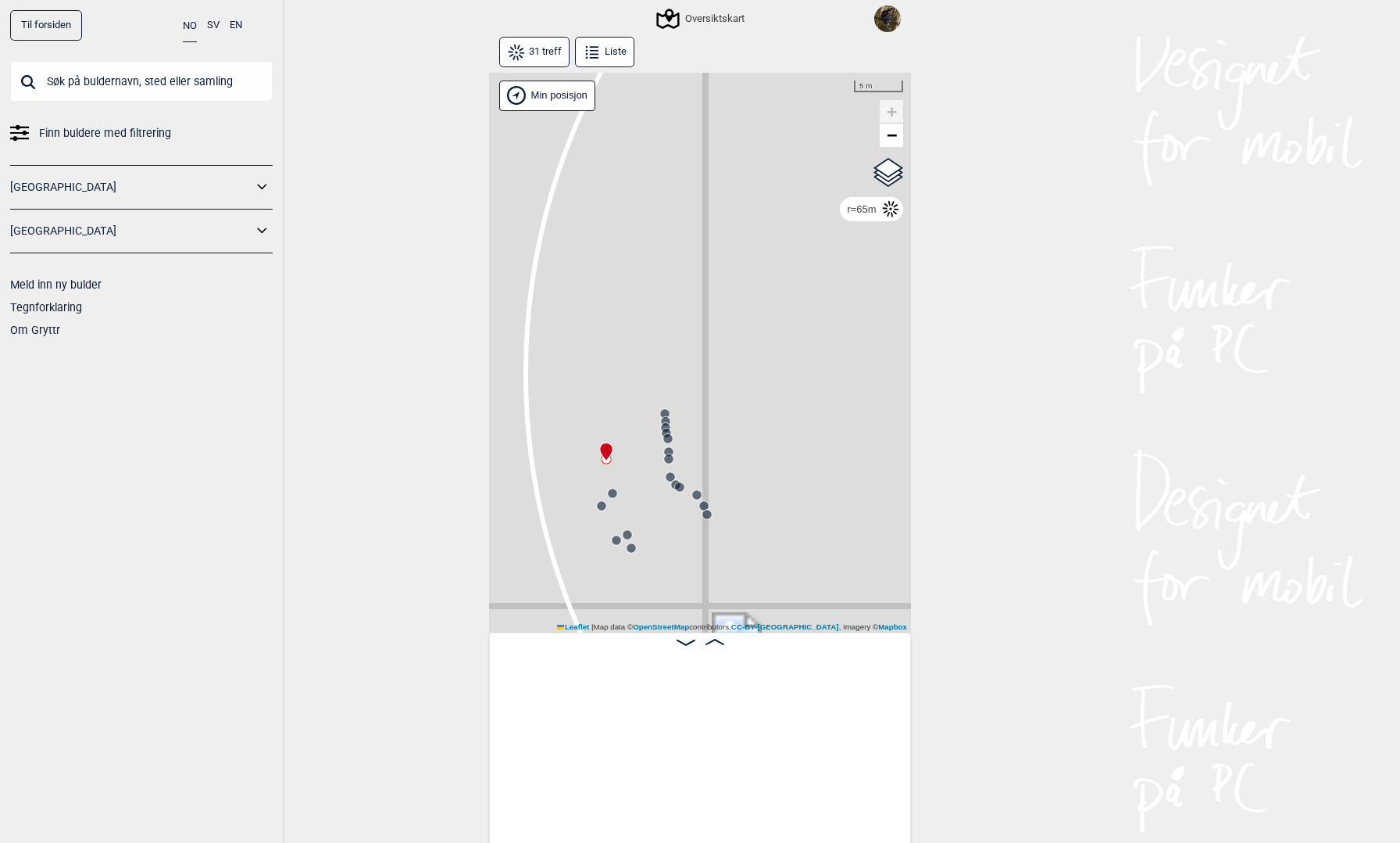
scroll to position [0, 2532]
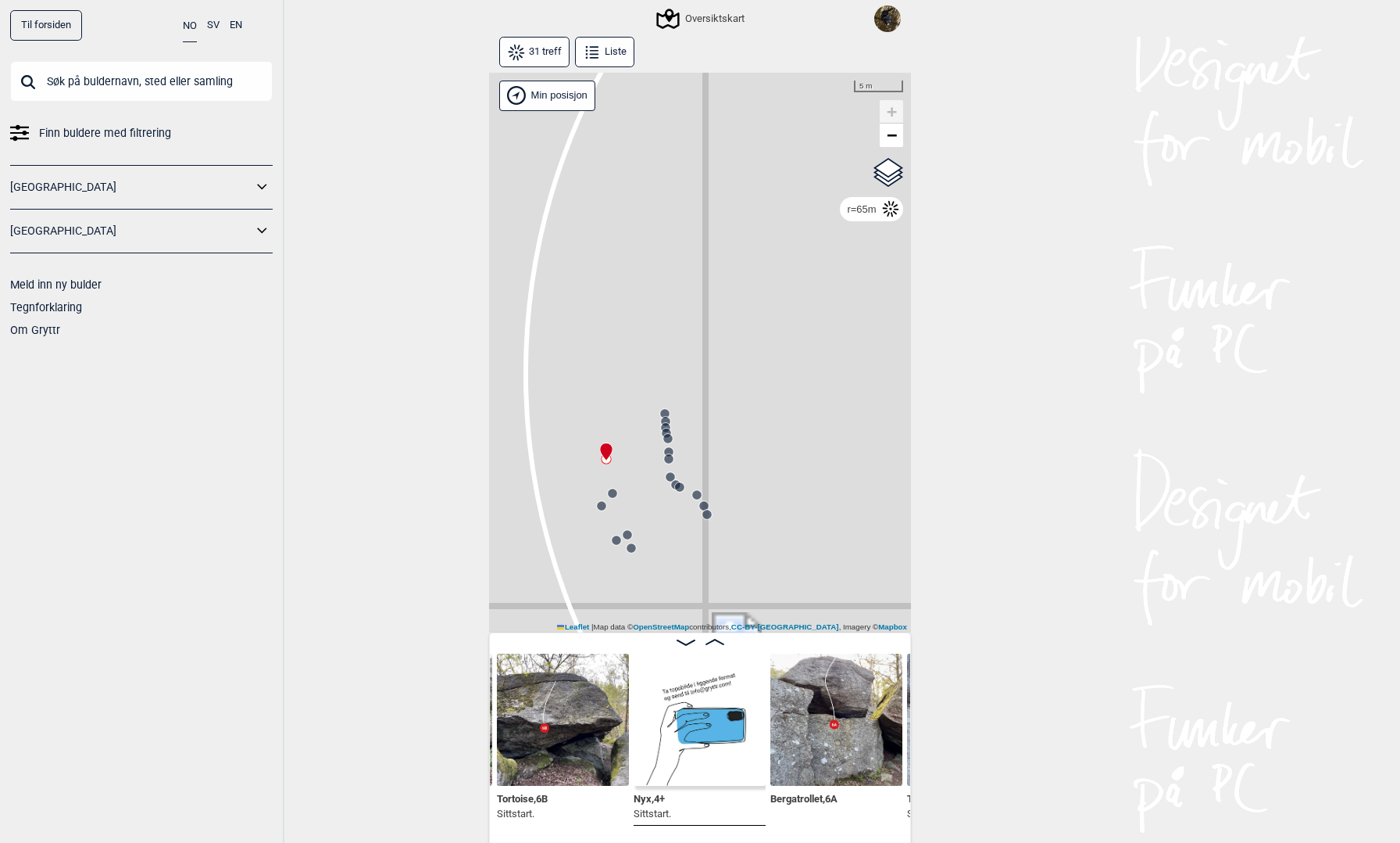
click at [629, 532] on circle at bounding box center [628, 535] width 10 height 10
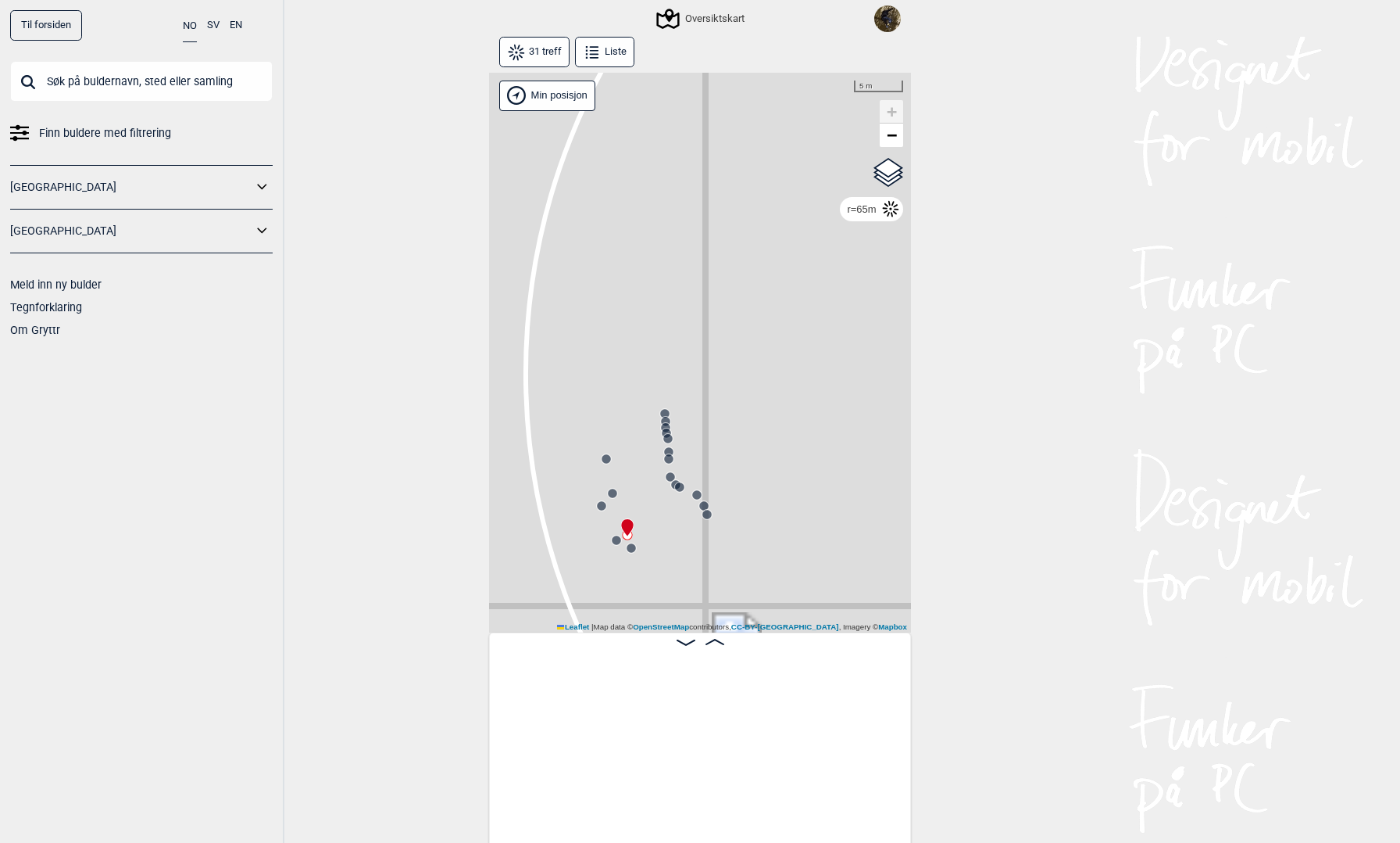
scroll to position [0, 3900]
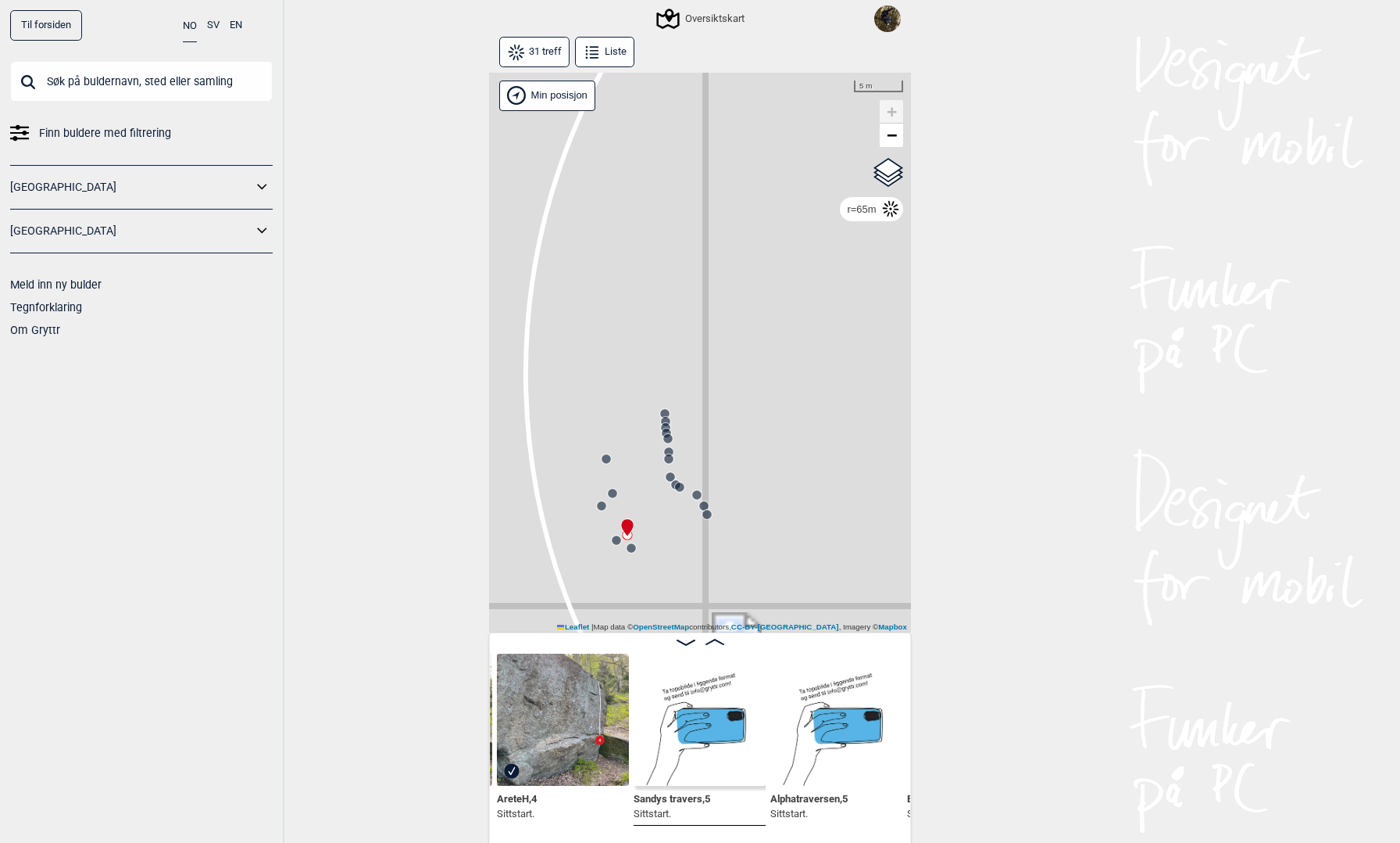
click at [704, 517] on circle at bounding box center [708, 515] width 10 height 10
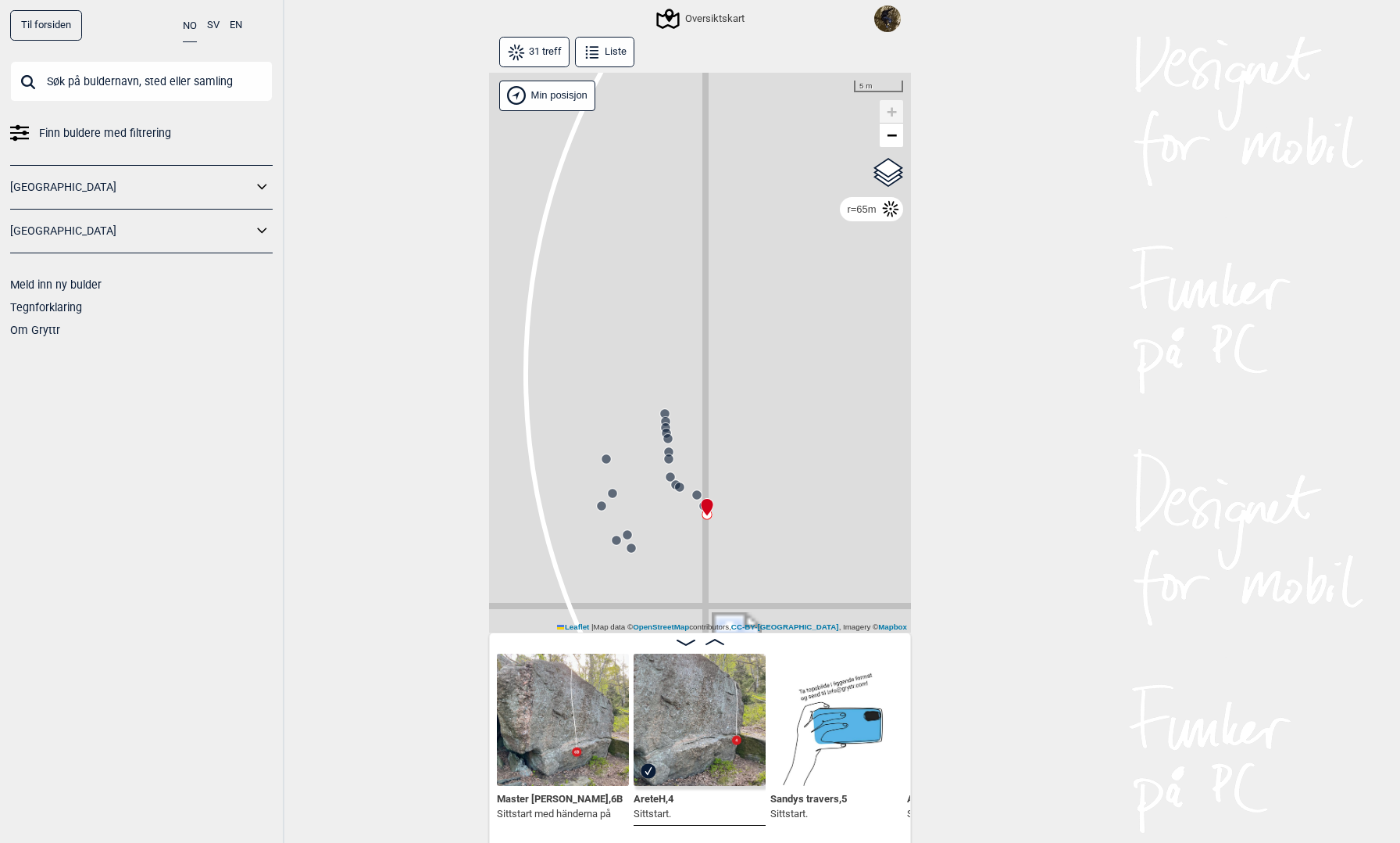
click at [666, 480] on circle at bounding box center [670, 477] width 11 height 11
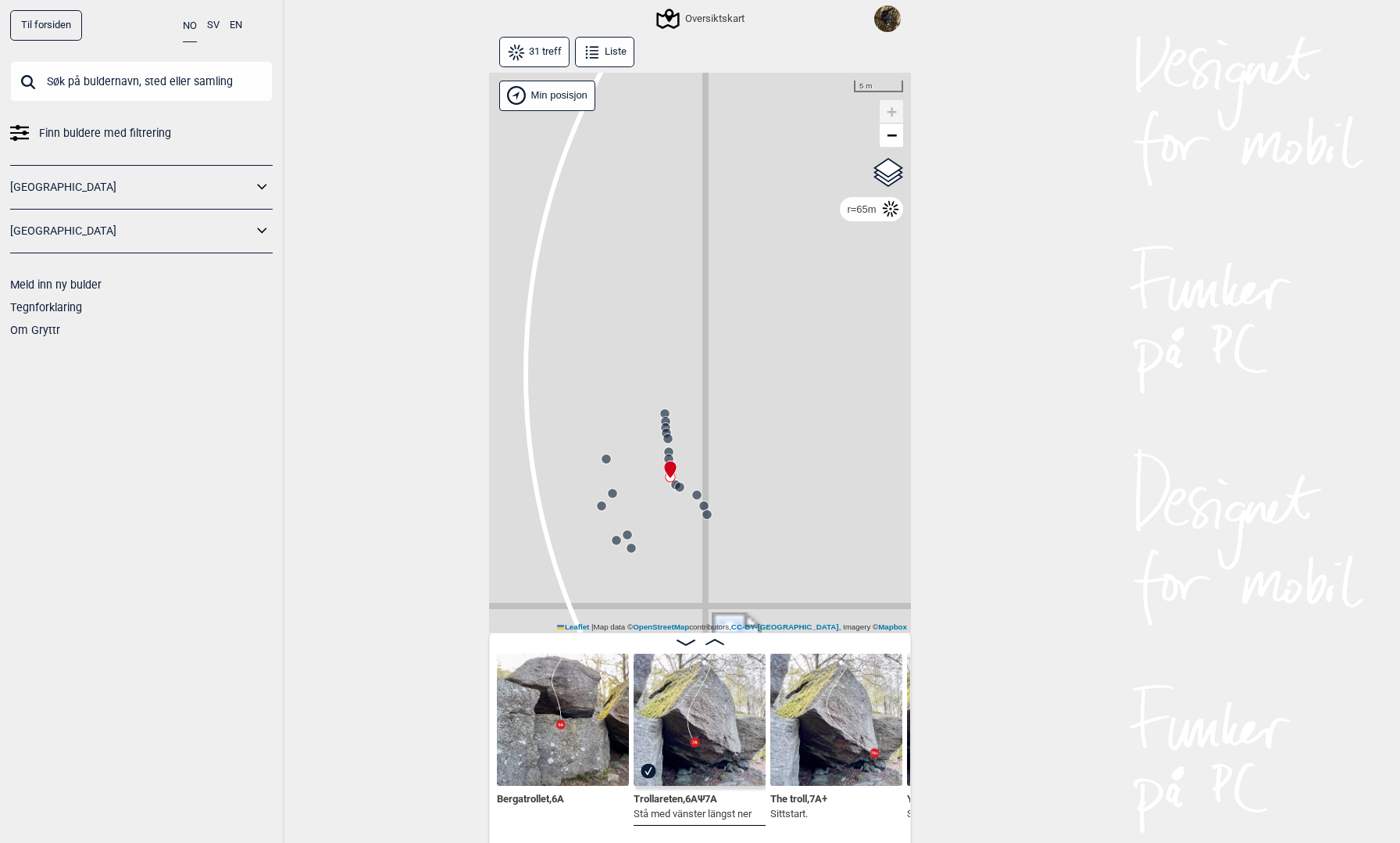
click at [662, 414] on icon at bounding box center [665, 420] width 12 height 12
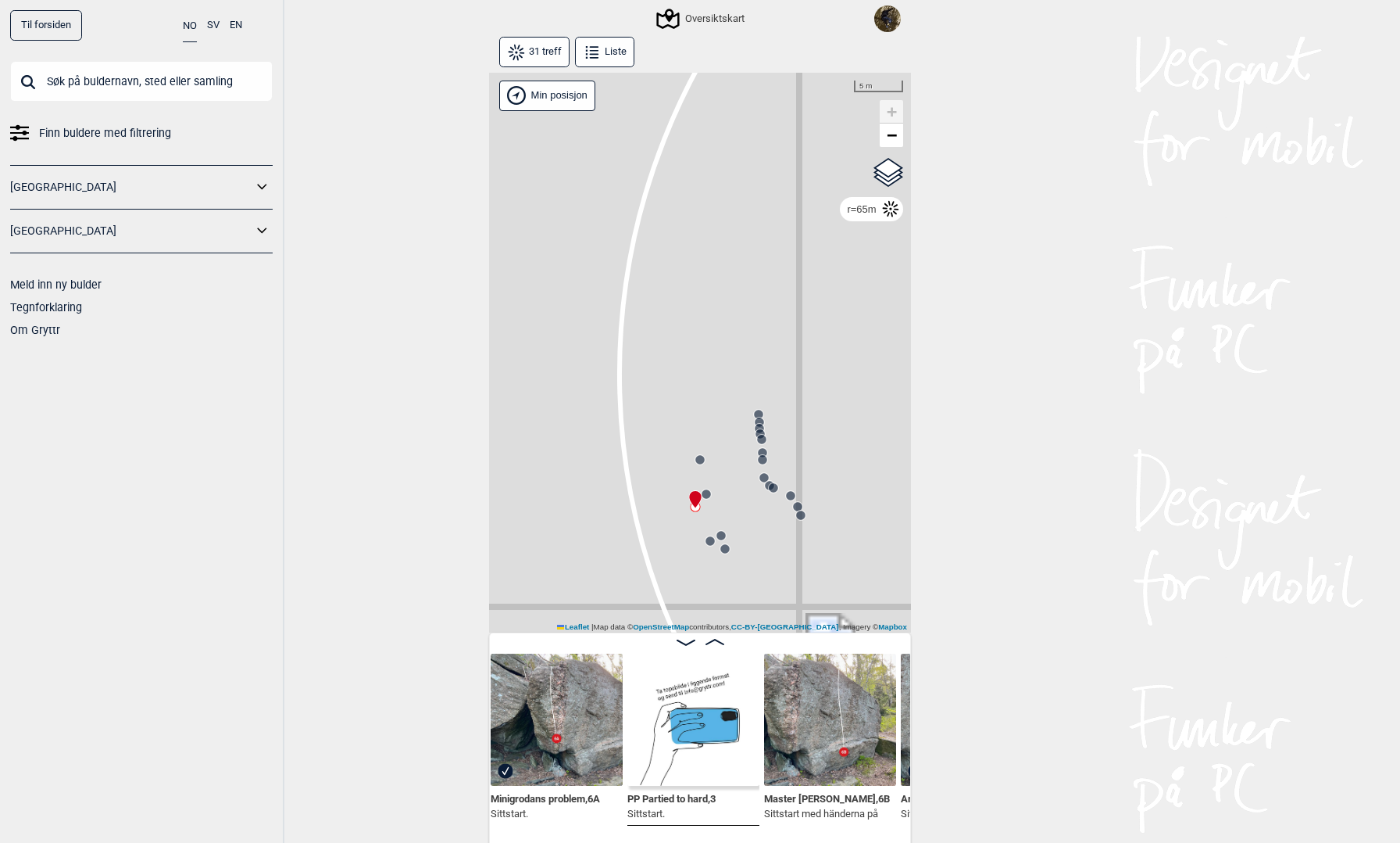
scroll to position [0, 3515]
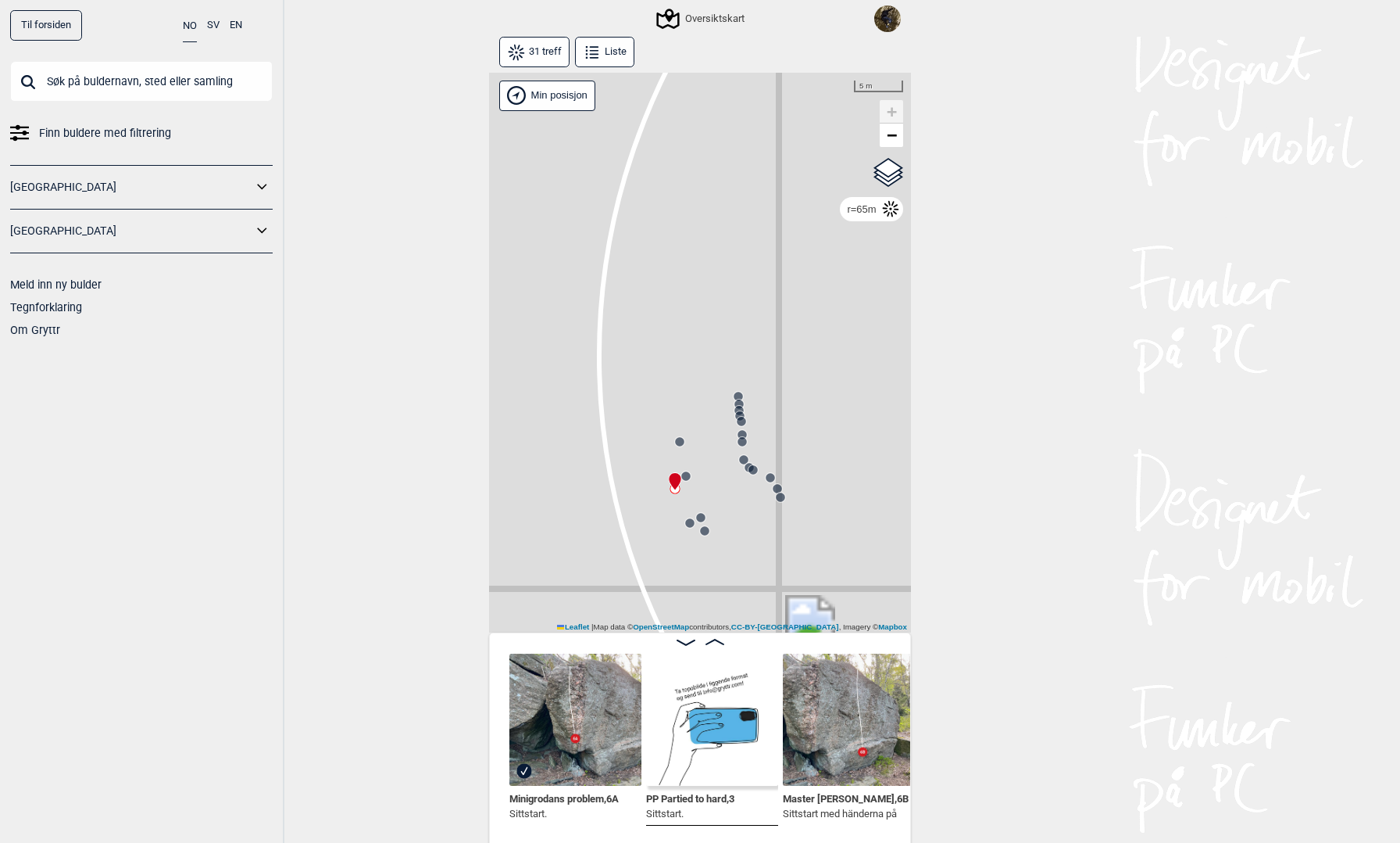
drag, startPoint x: 804, startPoint y: 592, endPoint x: 764, endPoint y: 571, distance: 45.2
click at [772, 574] on div "Gol [GEOGRAPHIC_DATA] Kolomoen [GEOGRAPHIC_DATA] [GEOGRAPHIC_DATA] [GEOGRAPHIC_…" at bounding box center [700, 353] width 422 height 561
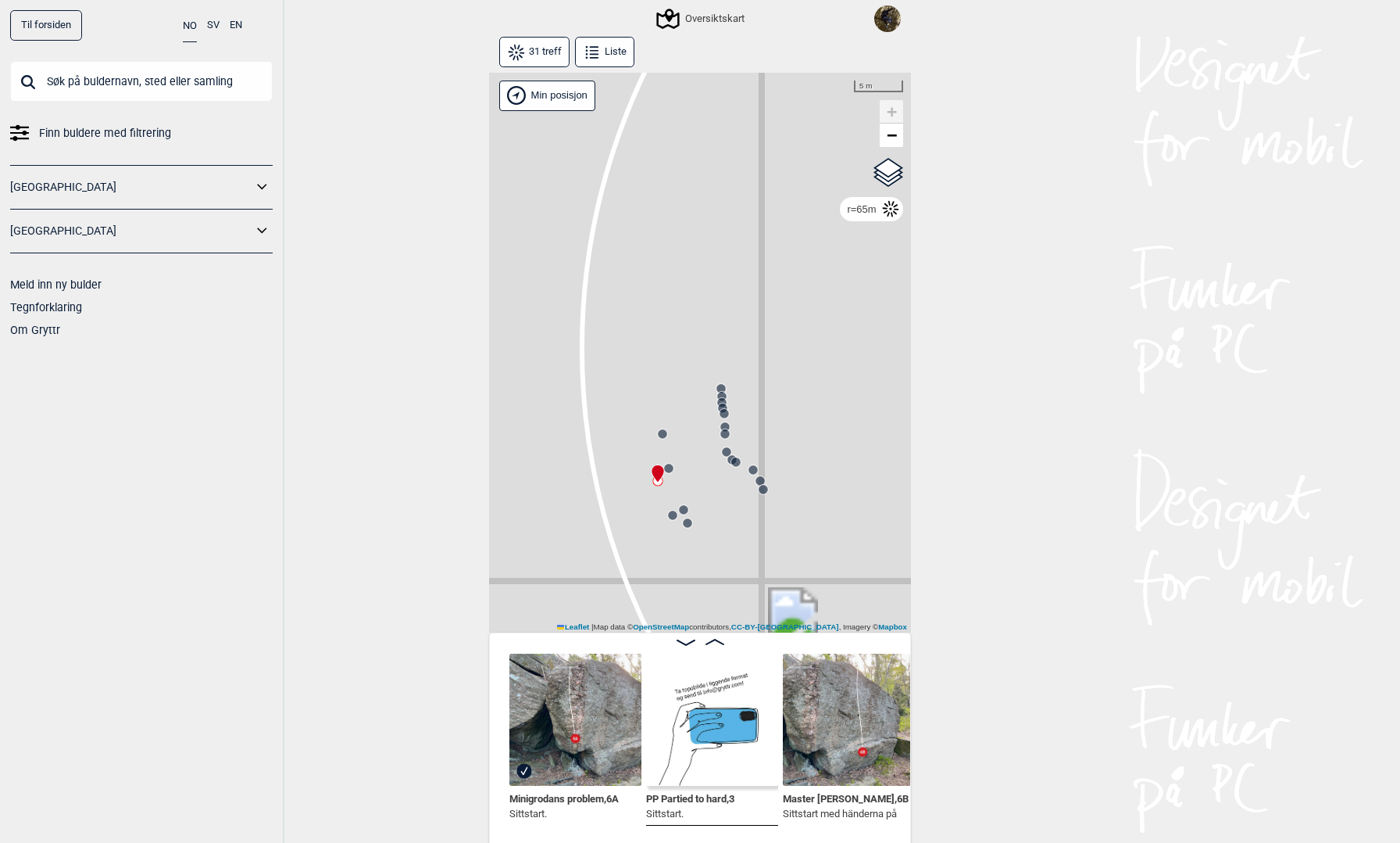
click at [672, 468] on circle at bounding box center [669, 468] width 10 height 10
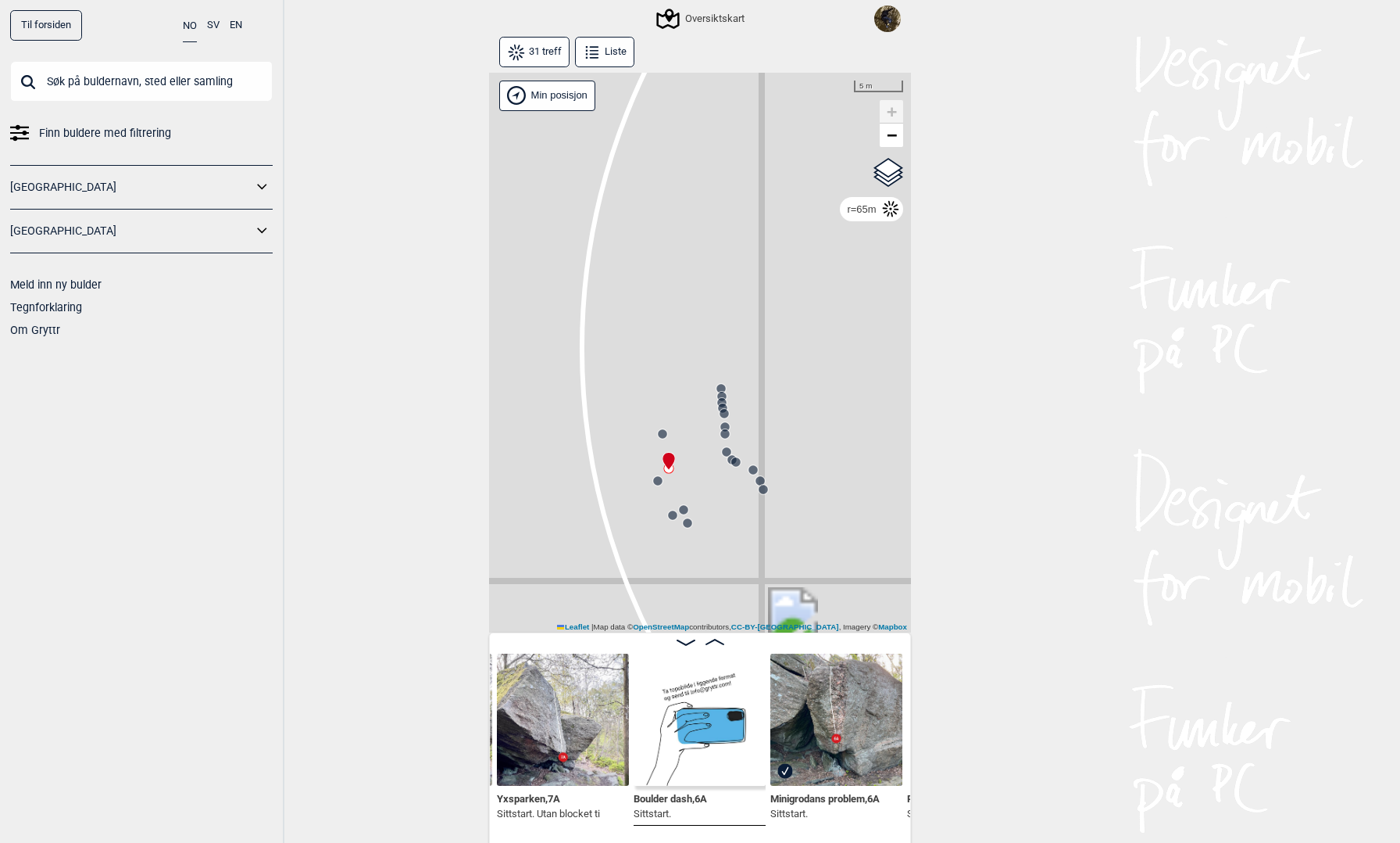
click at [658, 480] on circle at bounding box center [658, 481] width 10 height 10
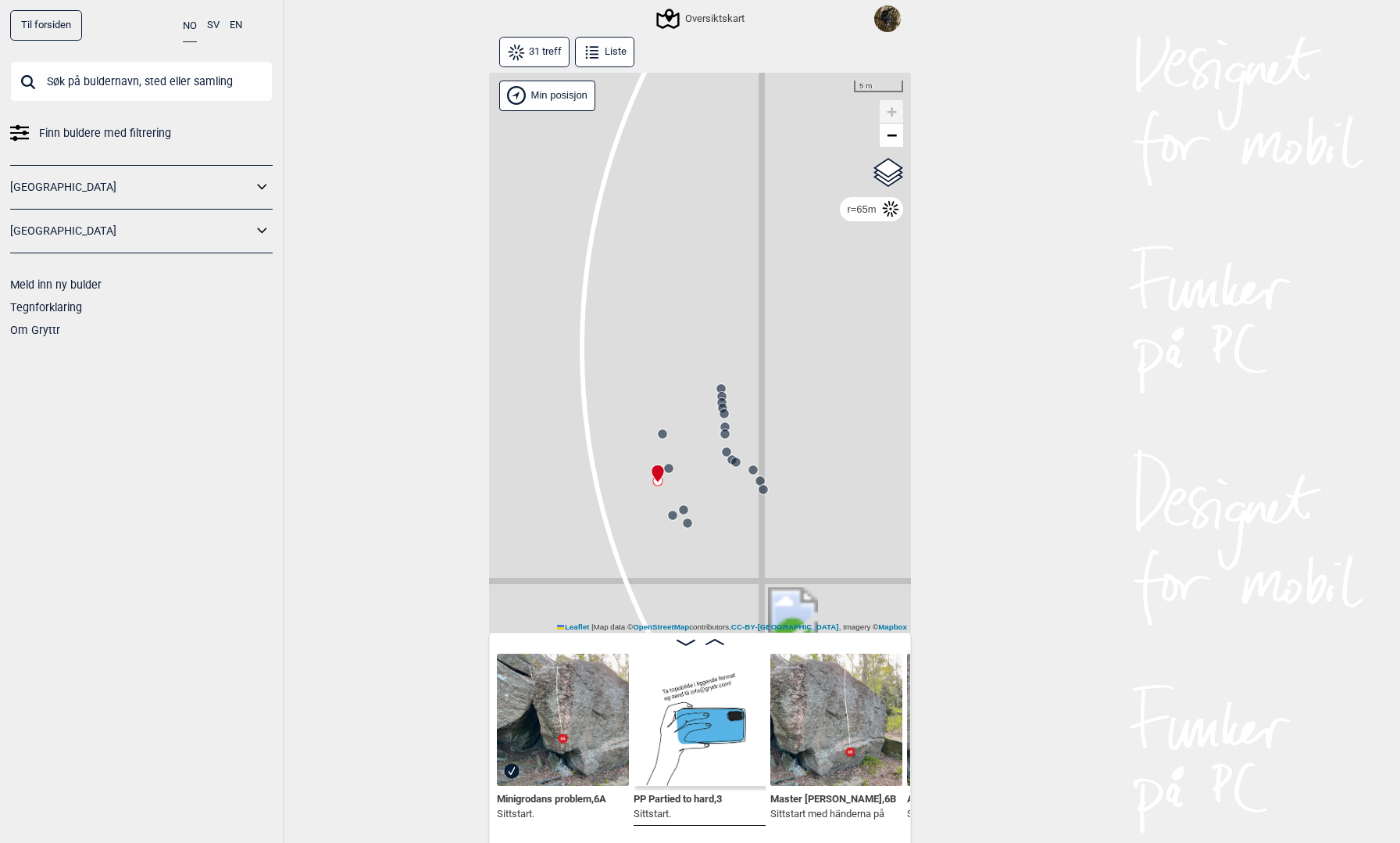
click at [674, 519] on circle at bounding box center [673, 515] width 10 height 10
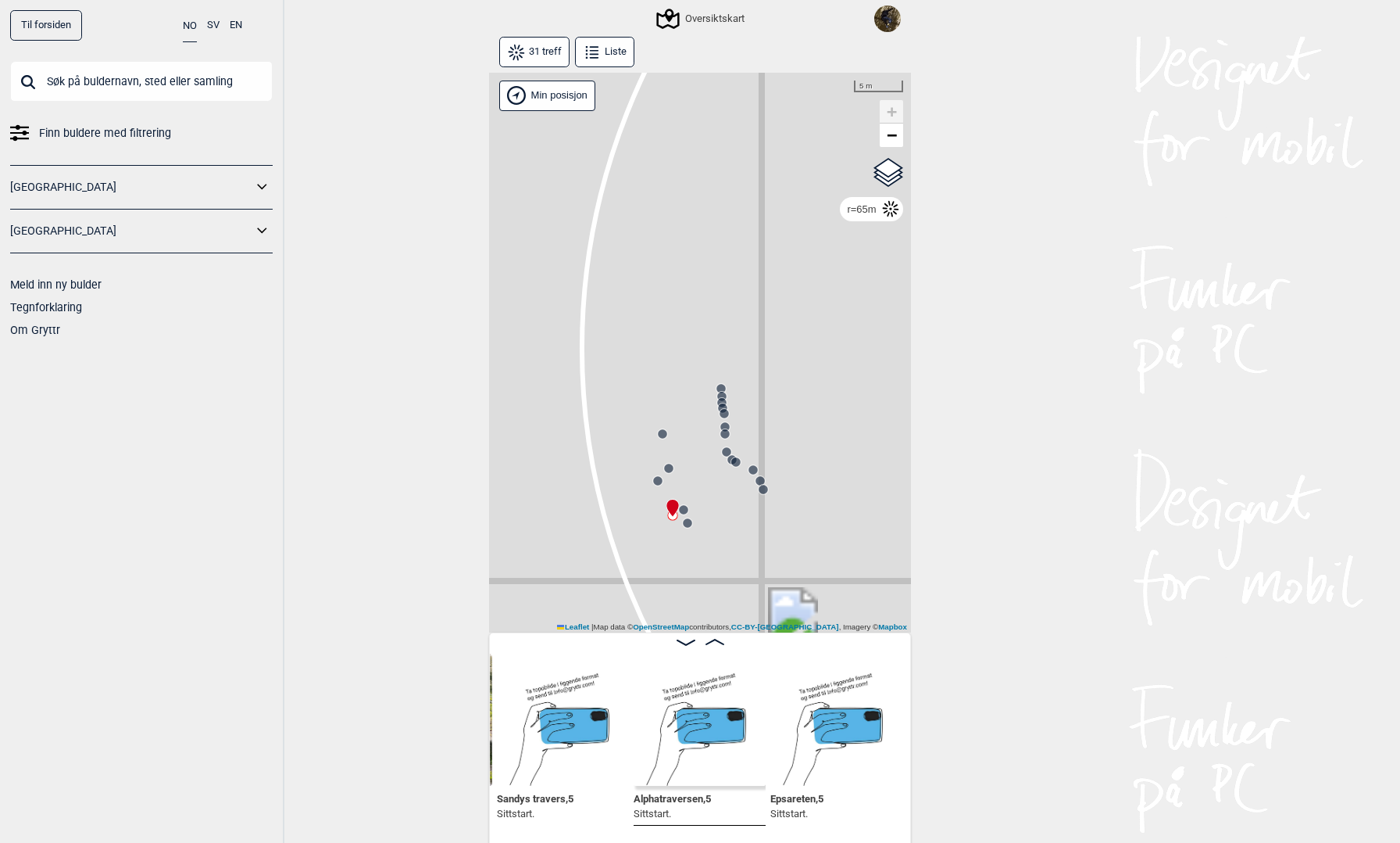
click at [660, 481] on circle at bounding box center [658, 481] width 10 height 10
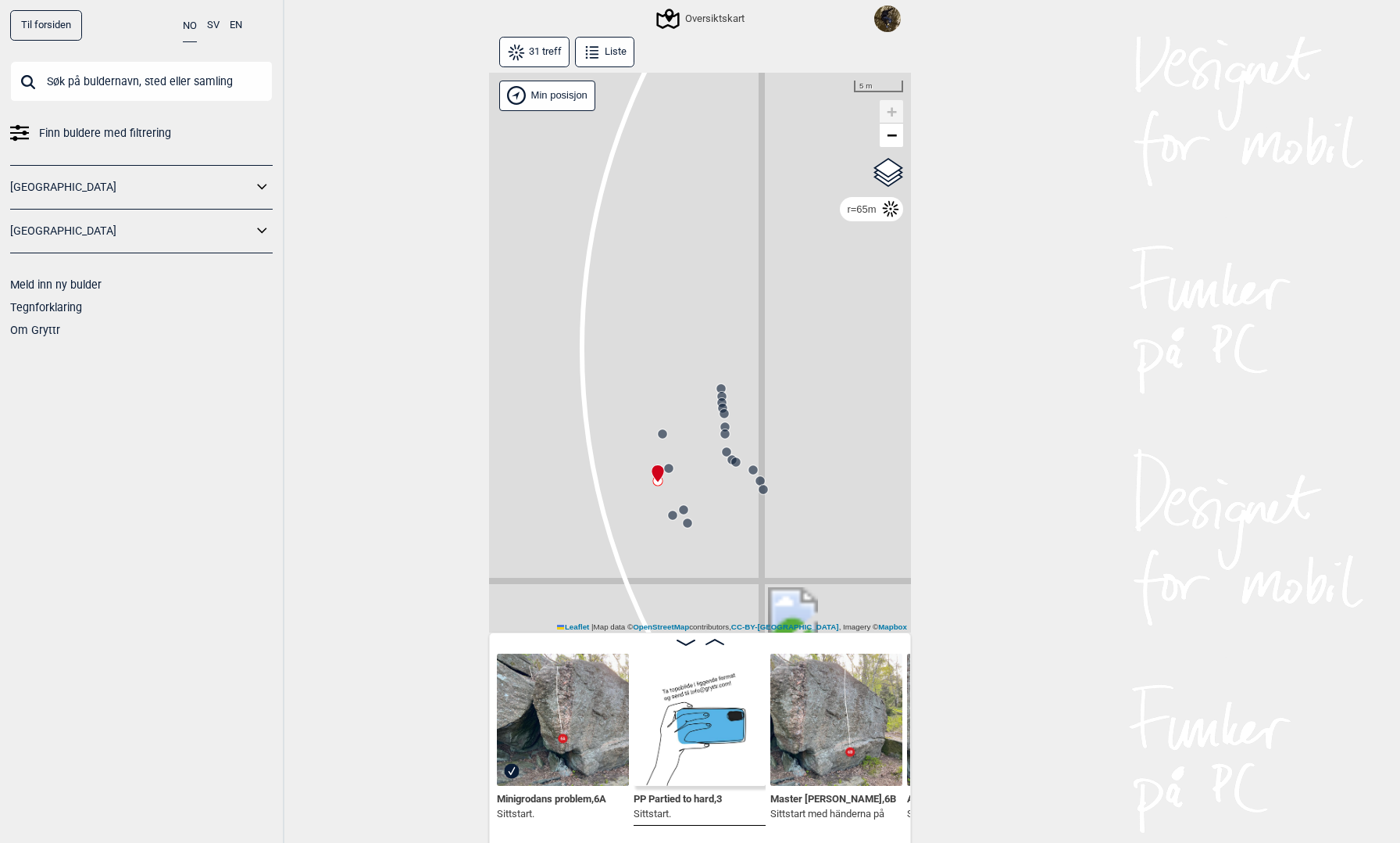
click at [690, 524] on circle at bounding box center [687, 523] width 10 height 10
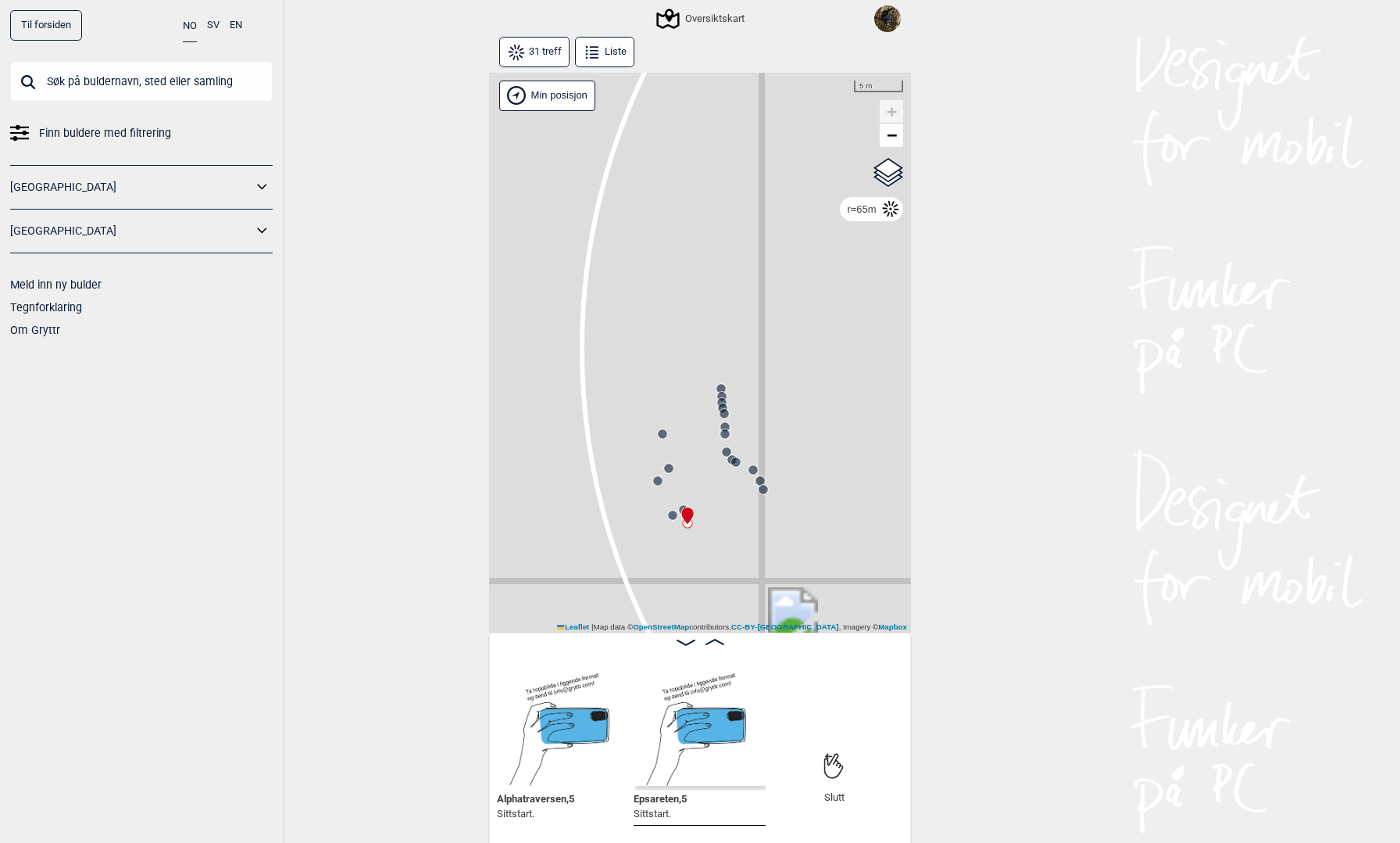
click at [670, 469] on circle at bounding box center [669, 468] width 10 height 10
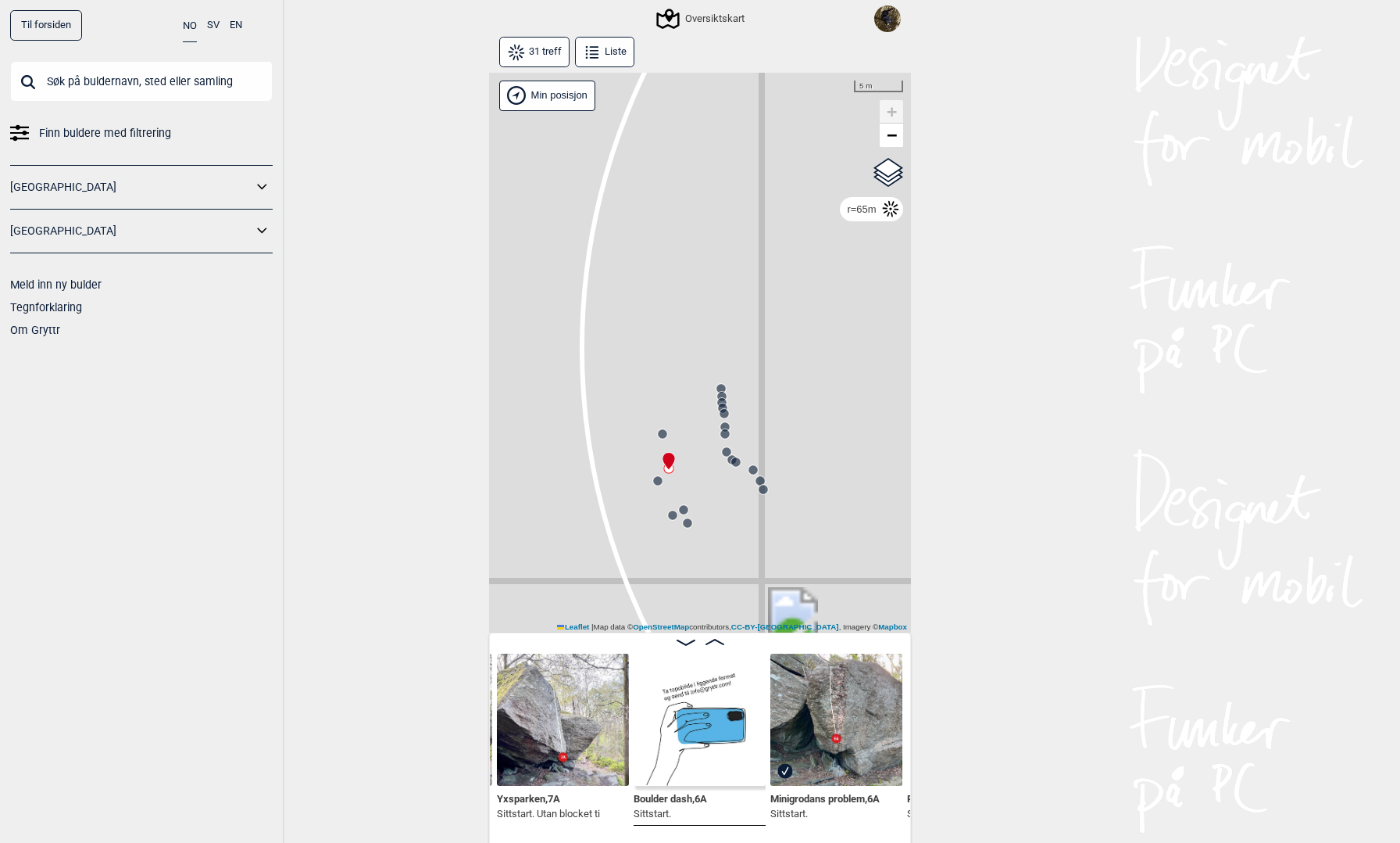
click at [655, 481] on circle at bounding box center [658, 481] width 10 height 10
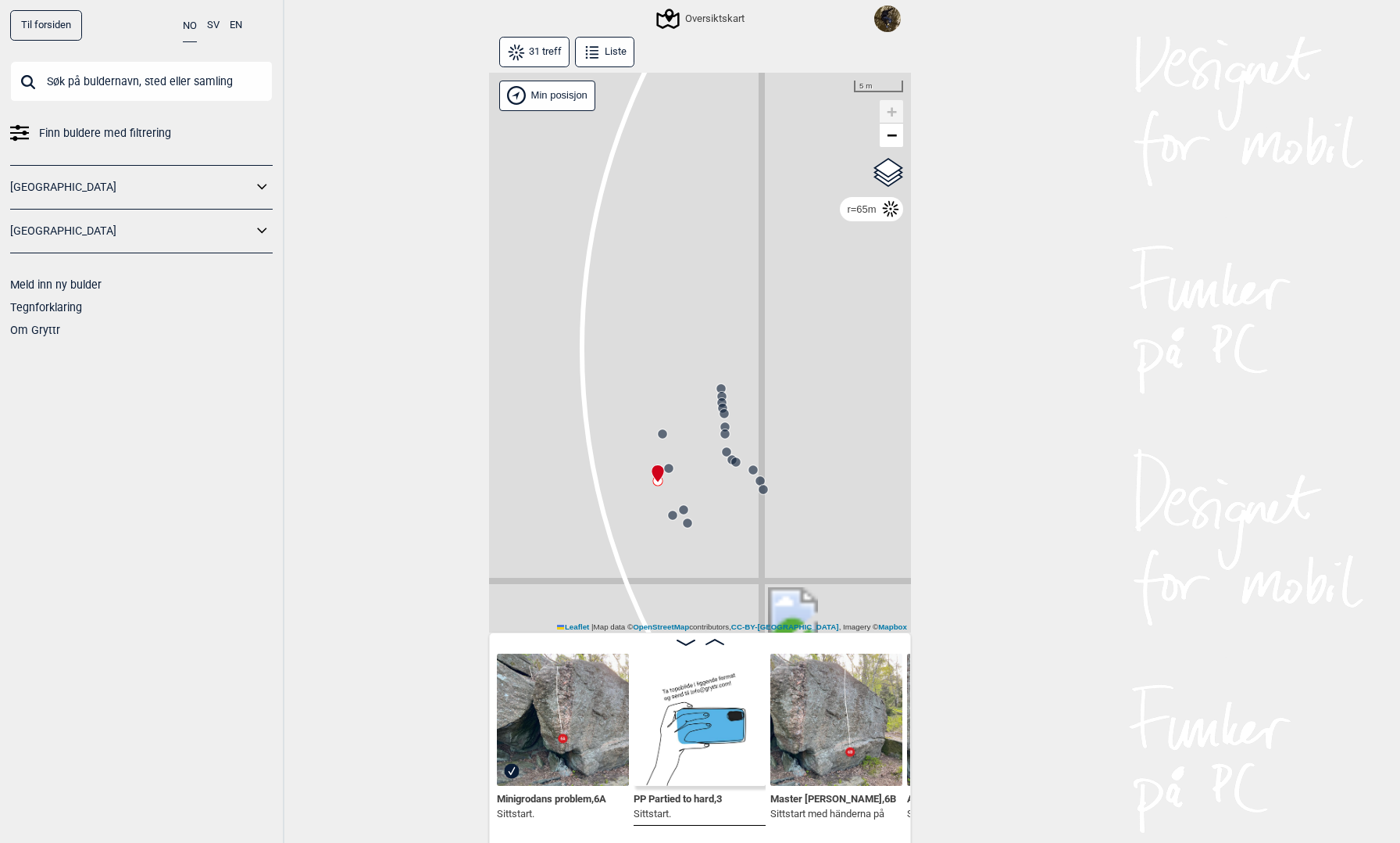
click at [670, 515] on circle at bounding box center [673, 515] width 10 height 10
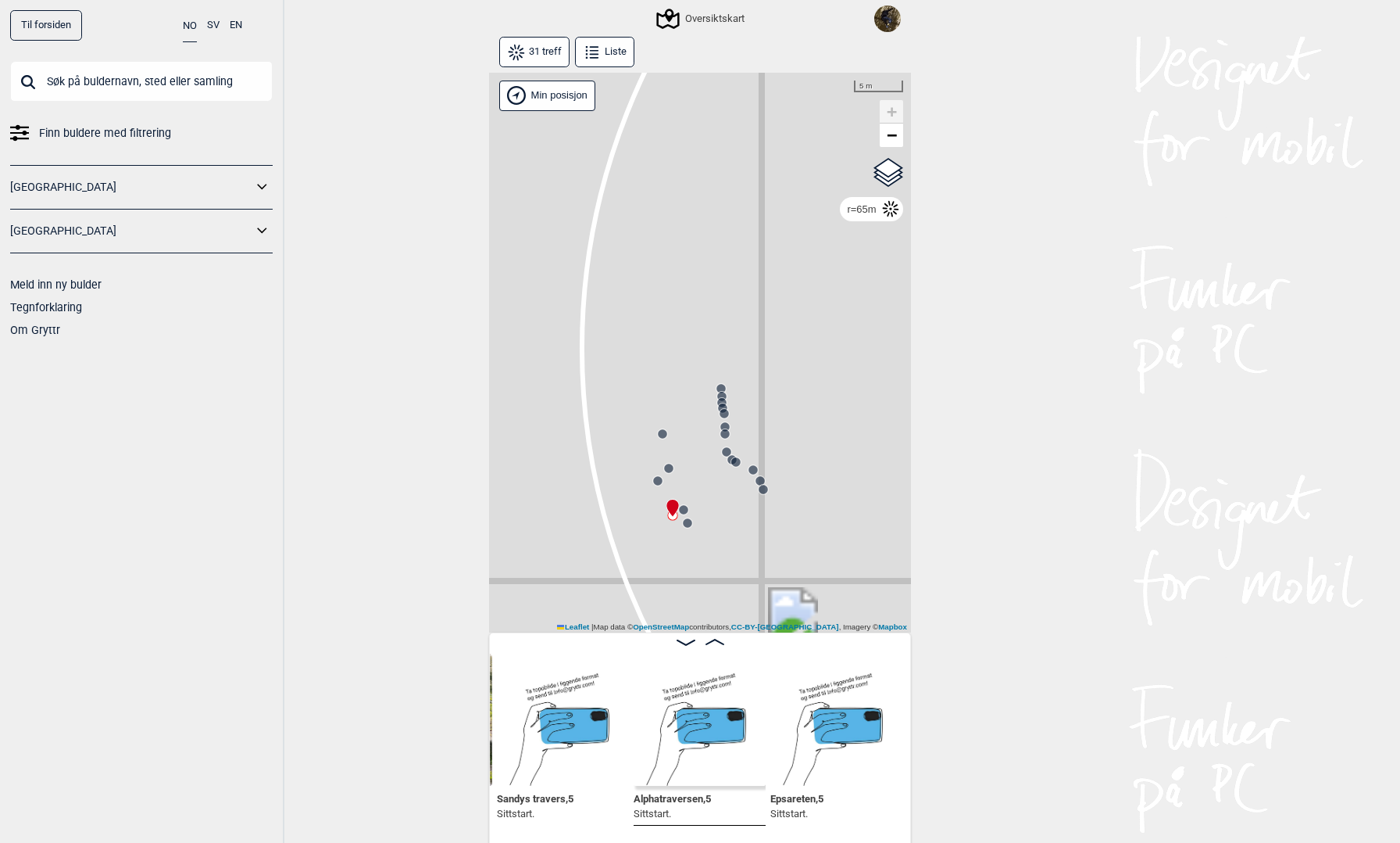
click at [665, 436] on circle at bounding box center [662, 434] width 10 height 10
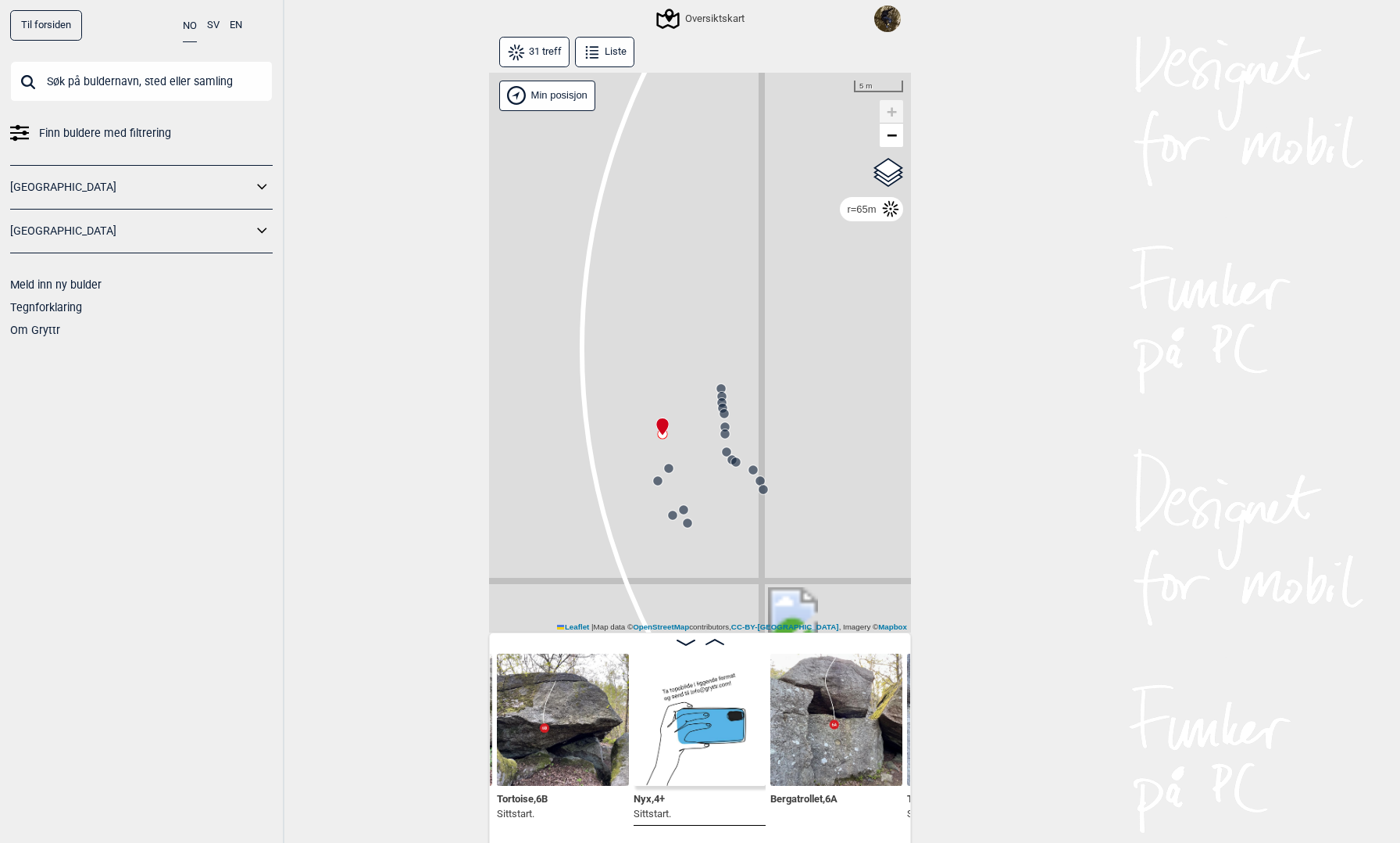
click at [671, 468] on circle at bounding box center [669, 468] width 10 height 10
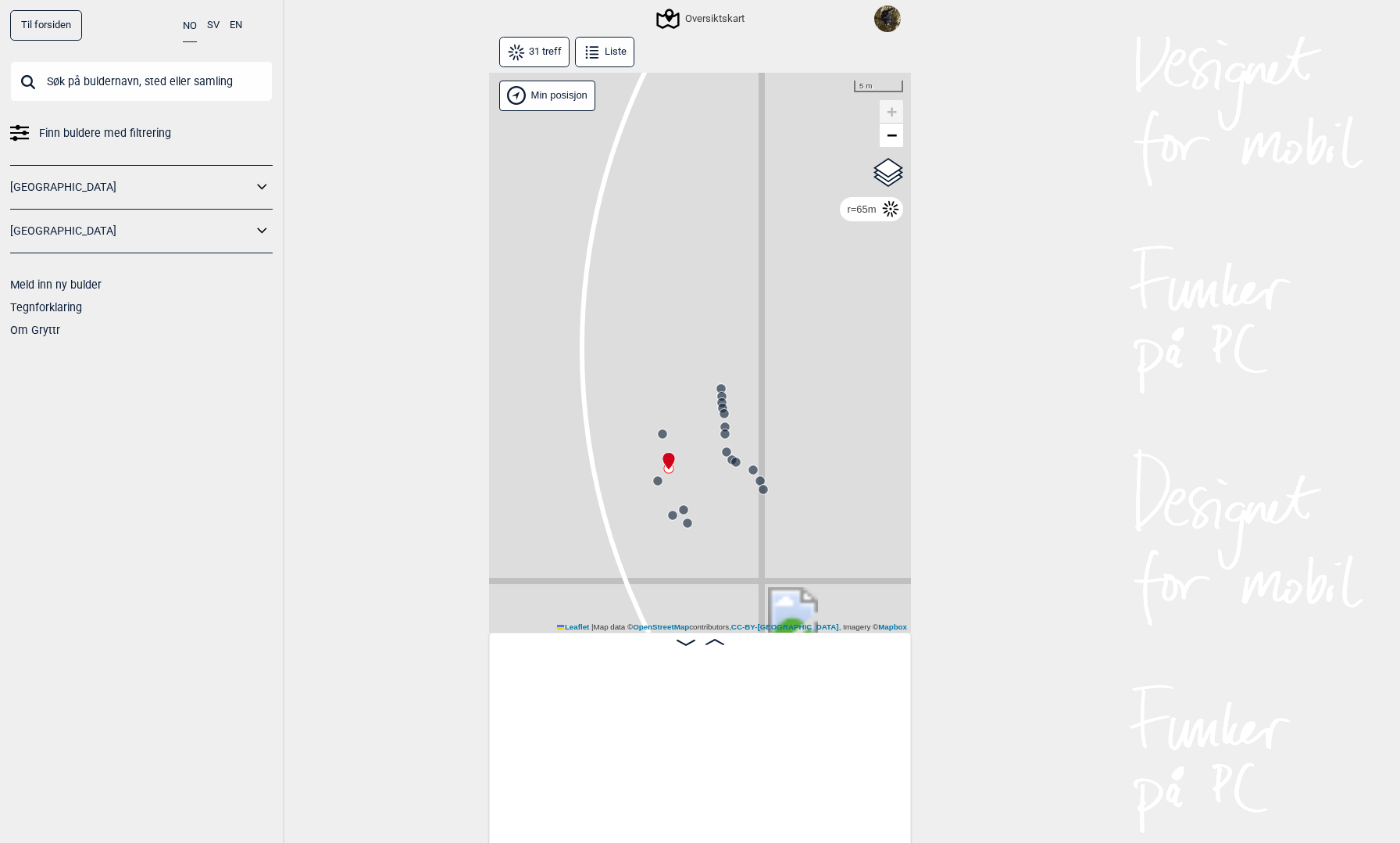
scroll to position [0, 3254]
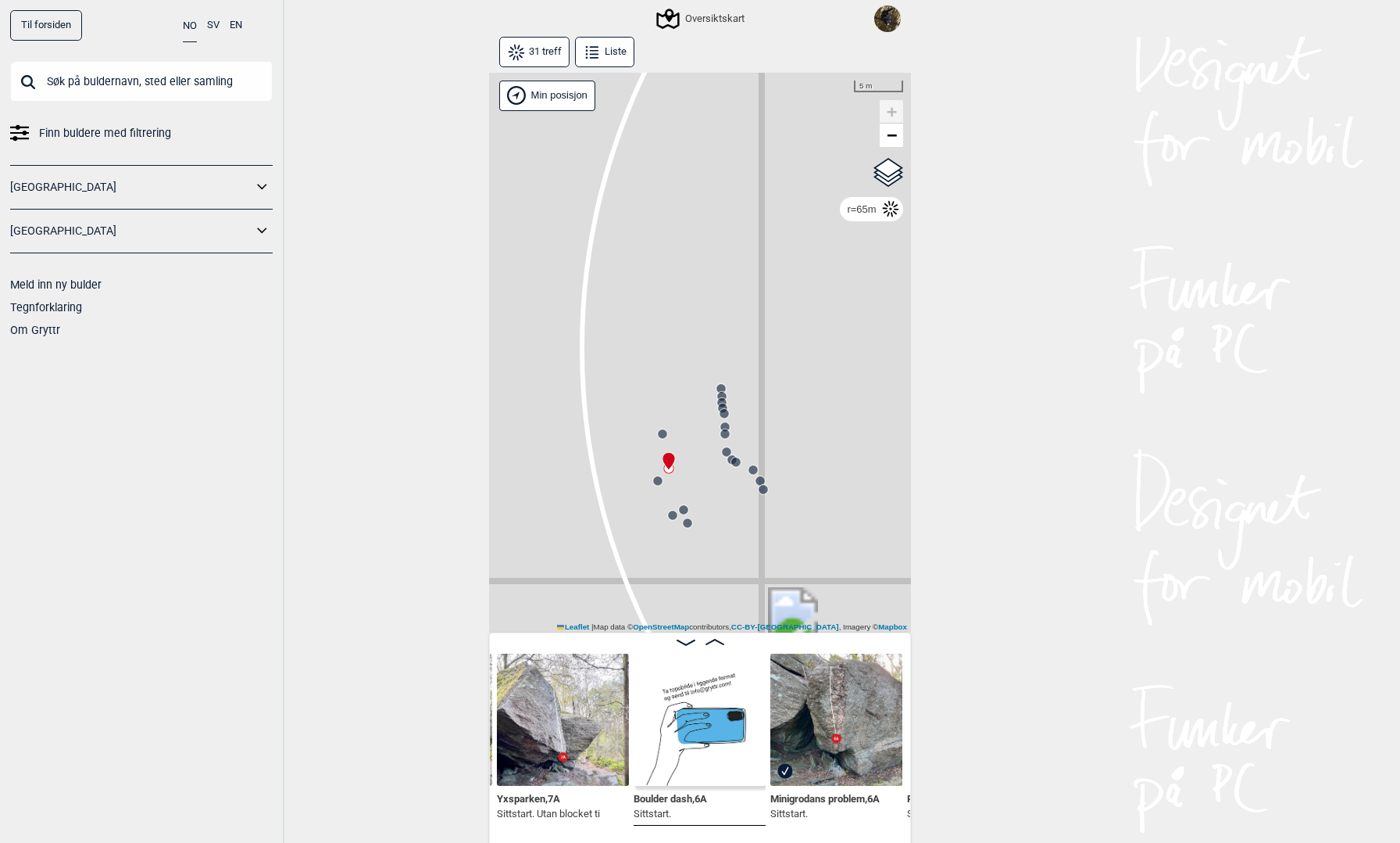
click at [660, 481] on circle at bounding box center [658, 481] width 10 height 10
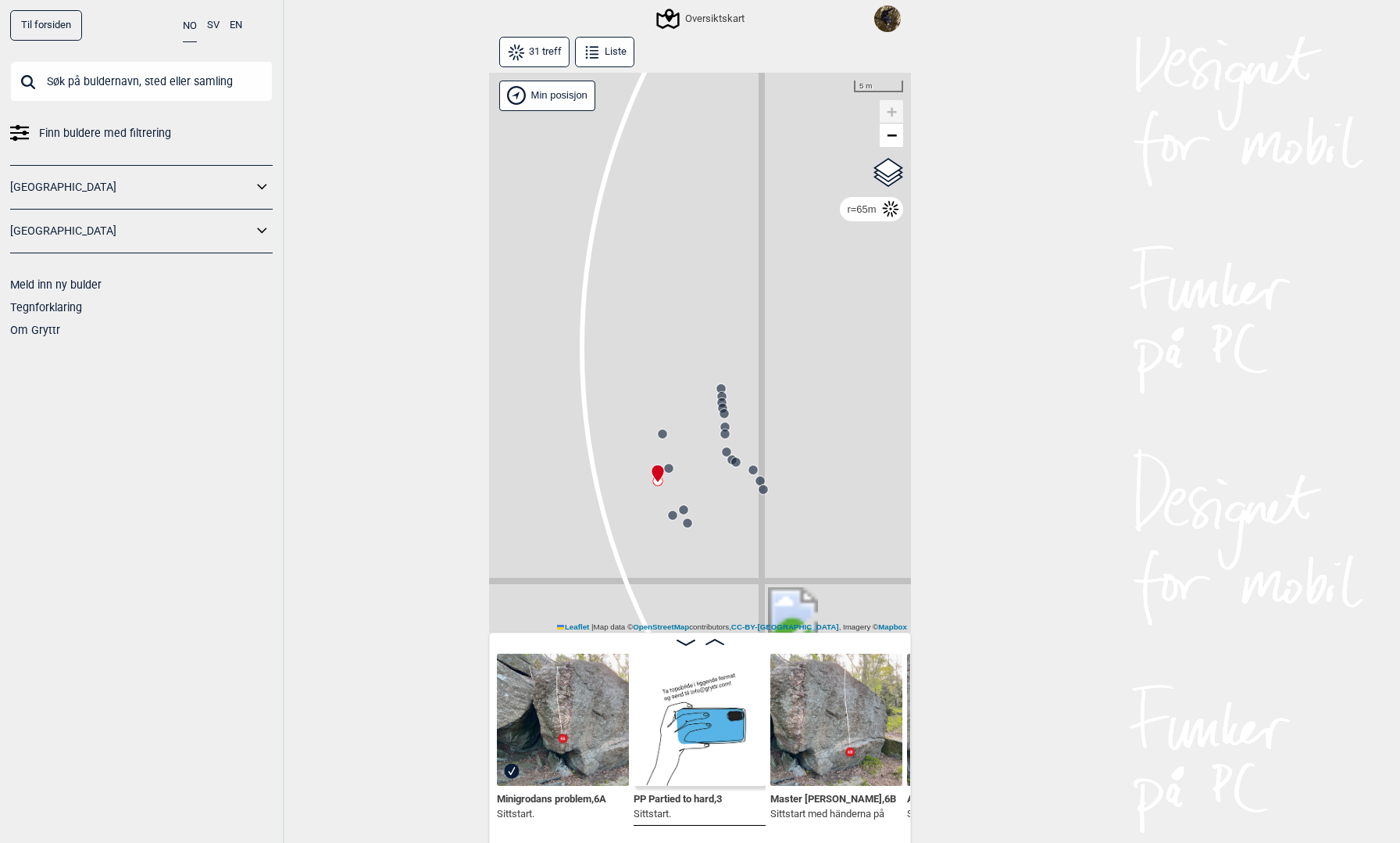
click at [670, 468] on circle at bounding box center [669, 468] width 10 height 10
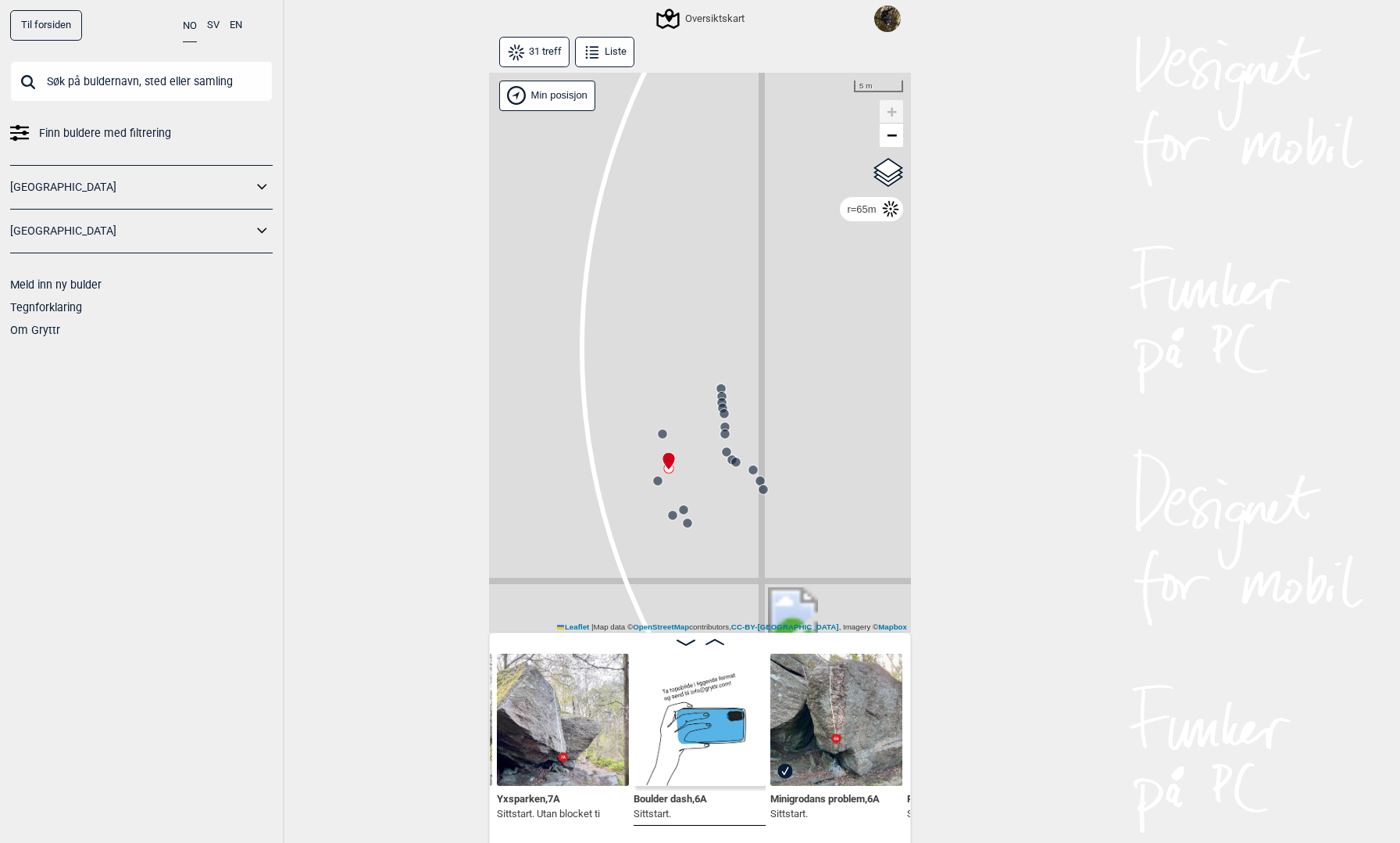
click at [658, 478] on circle at bounding box center [658, 481] width 10 height 10
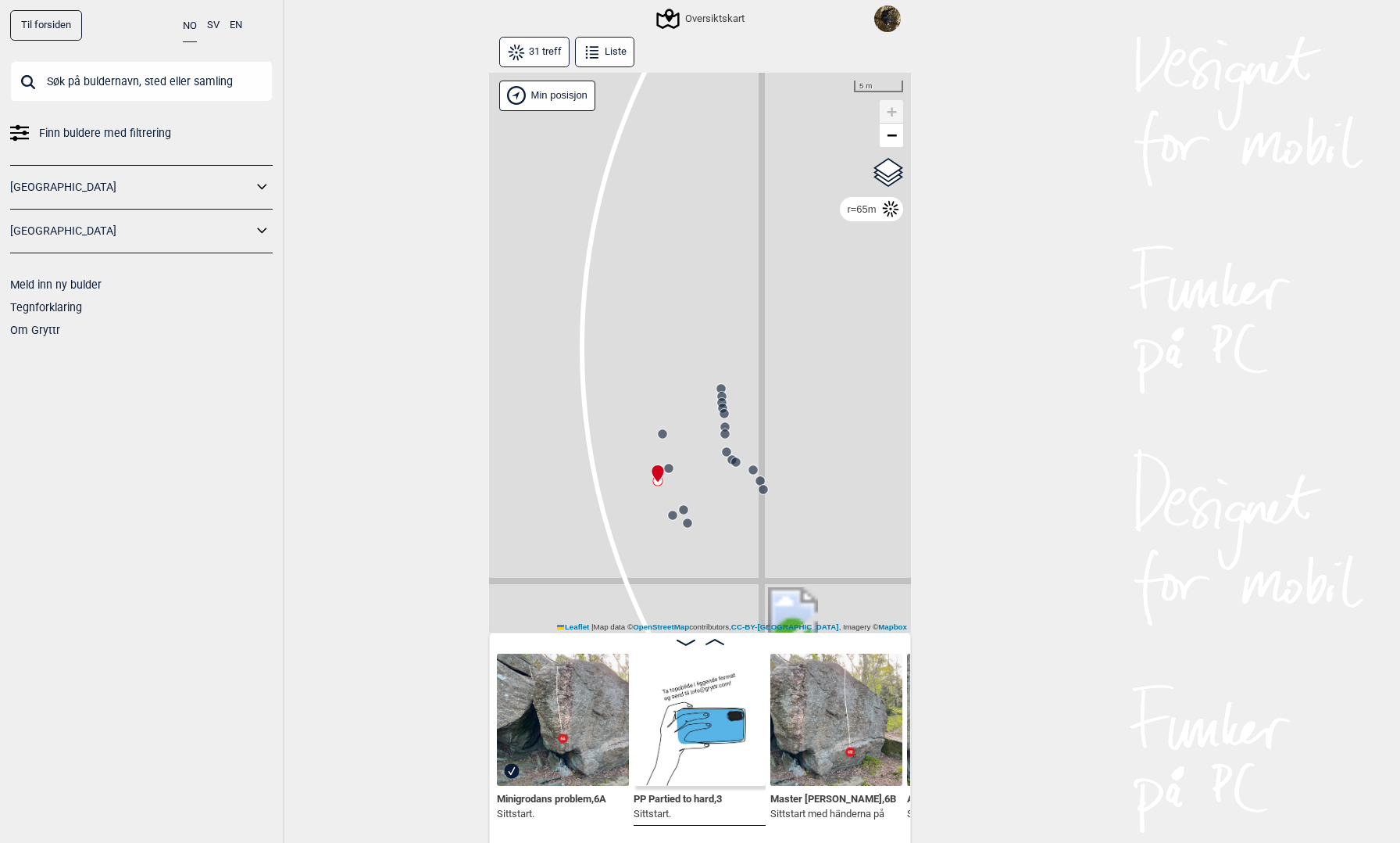
click at [670, 469] on circle at bounding box center [669, 468] width 10 height 10
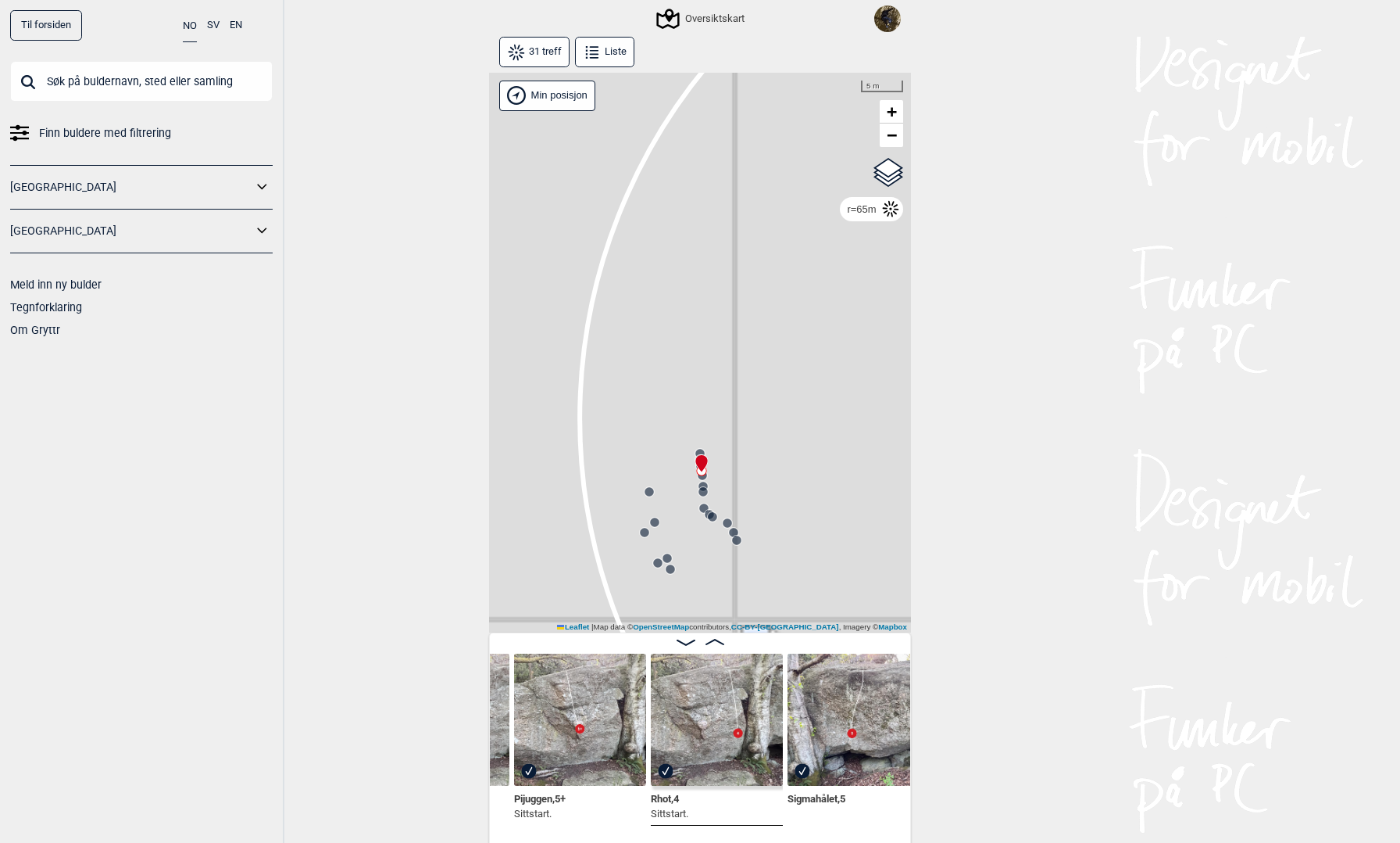
scroll to position [0, 2223]
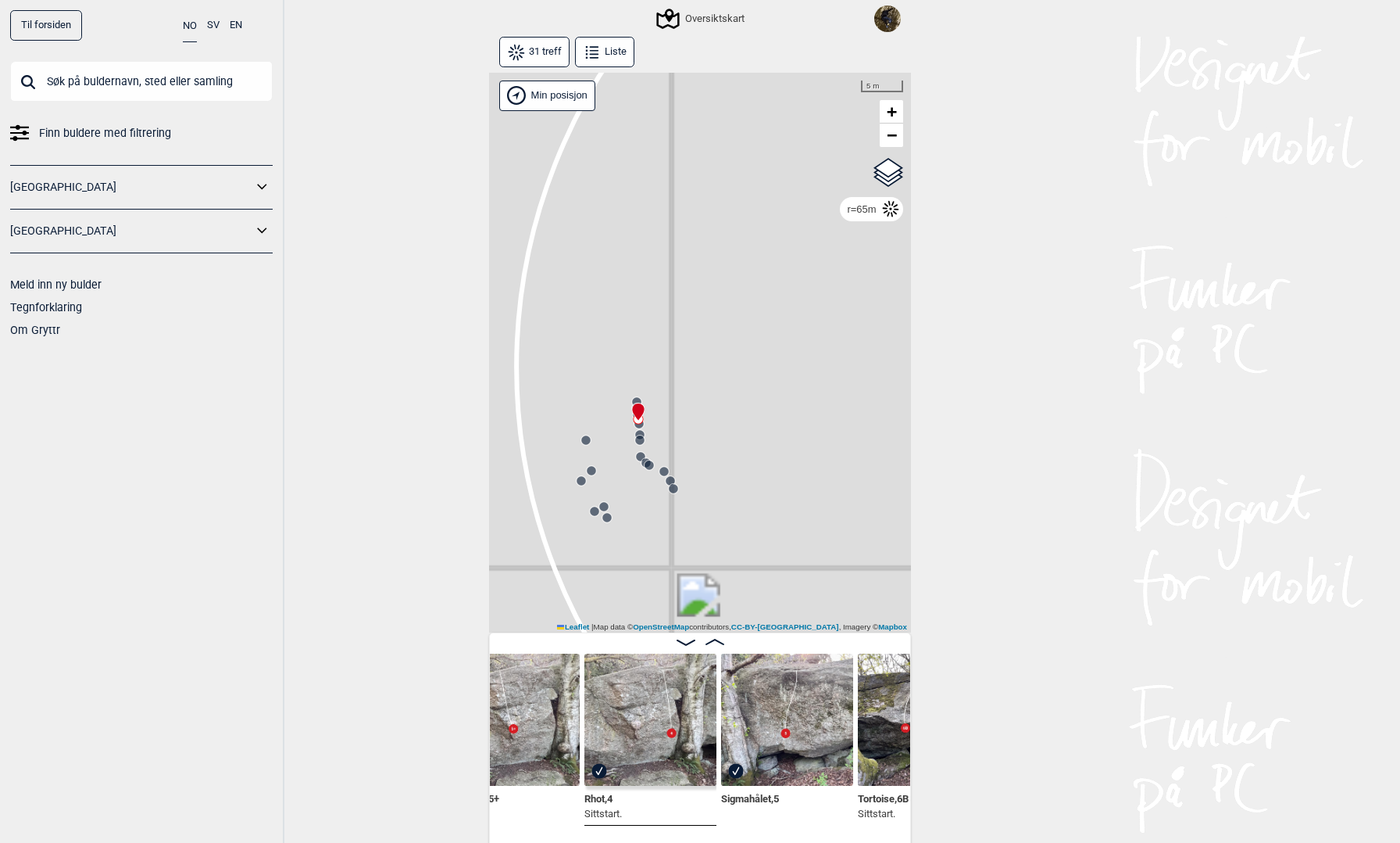
drag, startPoint x: 809, startPoint y: 560, endPoint x: 746, endPoint y: 508, distance: 81.7
click at [746, 508] on div "Gol Ål Kolomoen Vallset Tangen Sørli Åsbygda Kongsberg Efteløt Østmarka nord Se…" at bounding box center [700, 353] width 422 height 561
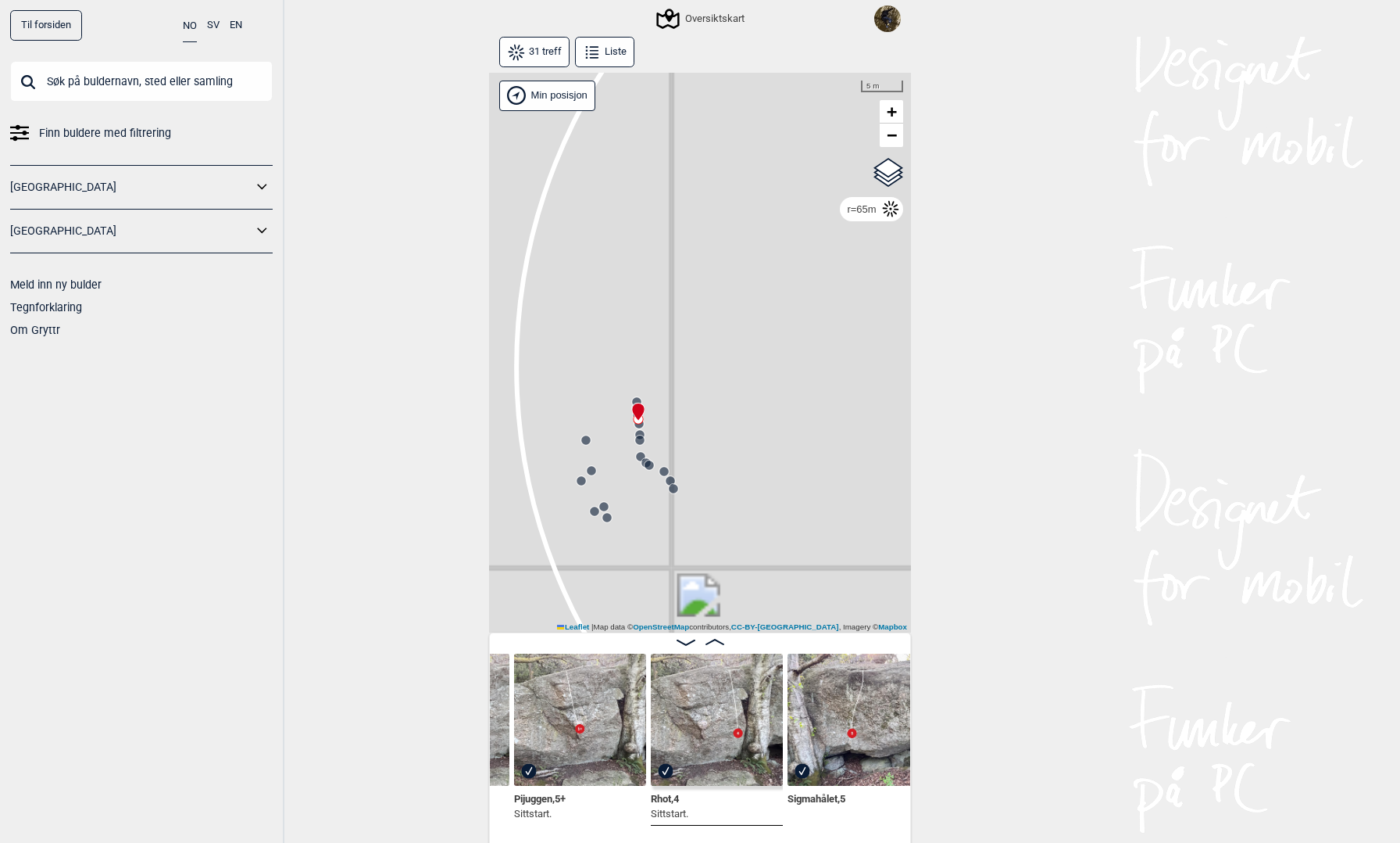
scroll to position [0, 2138]
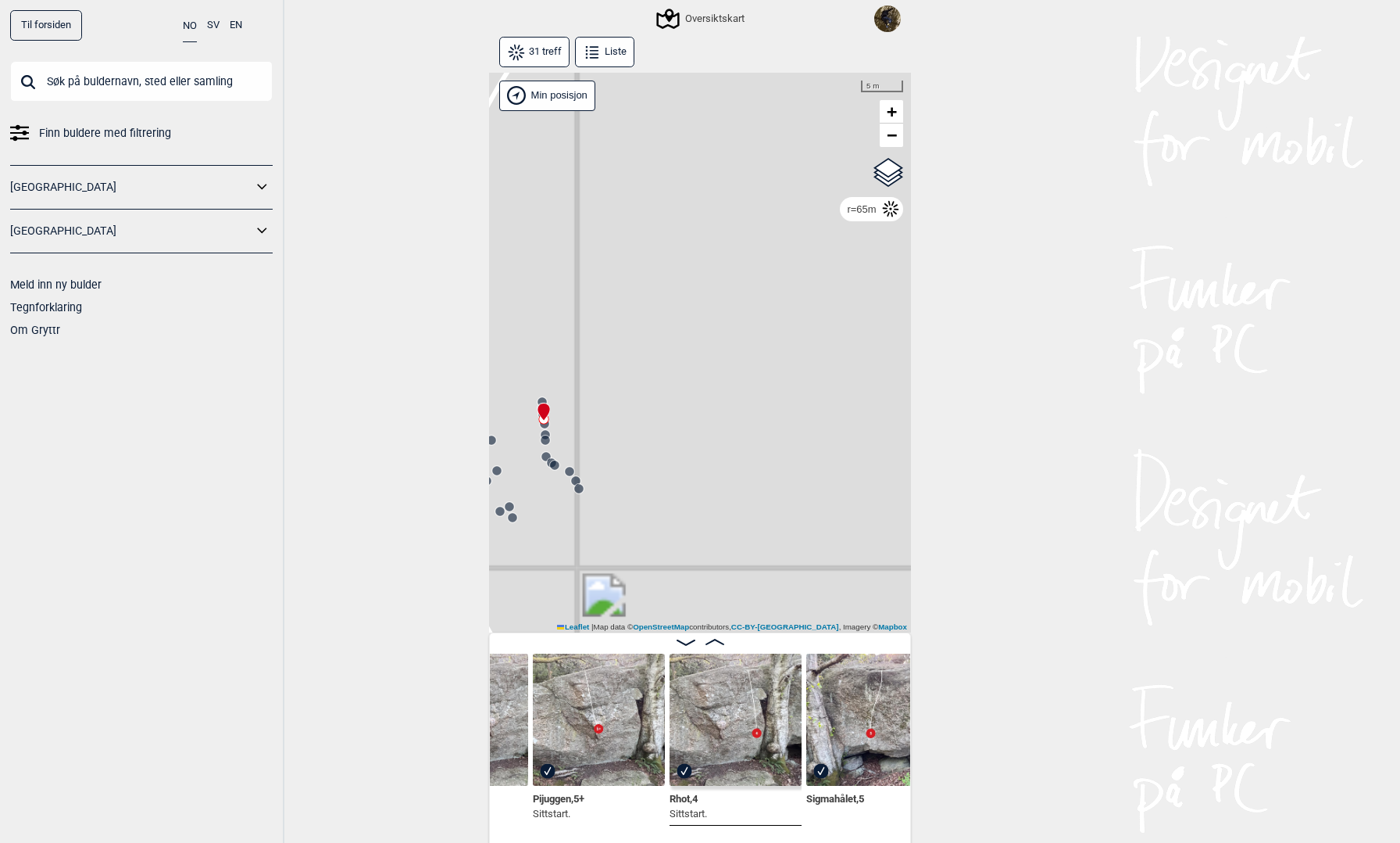
drag, startPoint x: 756, startPoint y: 495, endPoint x: 658, endPoint y: 489, distance: 98.2
click at [659, 493] on div "Gol Ål Kolomoen Vallset Tangen Sørli Åsbygda Kongsberg Efteløt Østmarka nord Se…" at bounding box center [700, 353] width 422 height 561
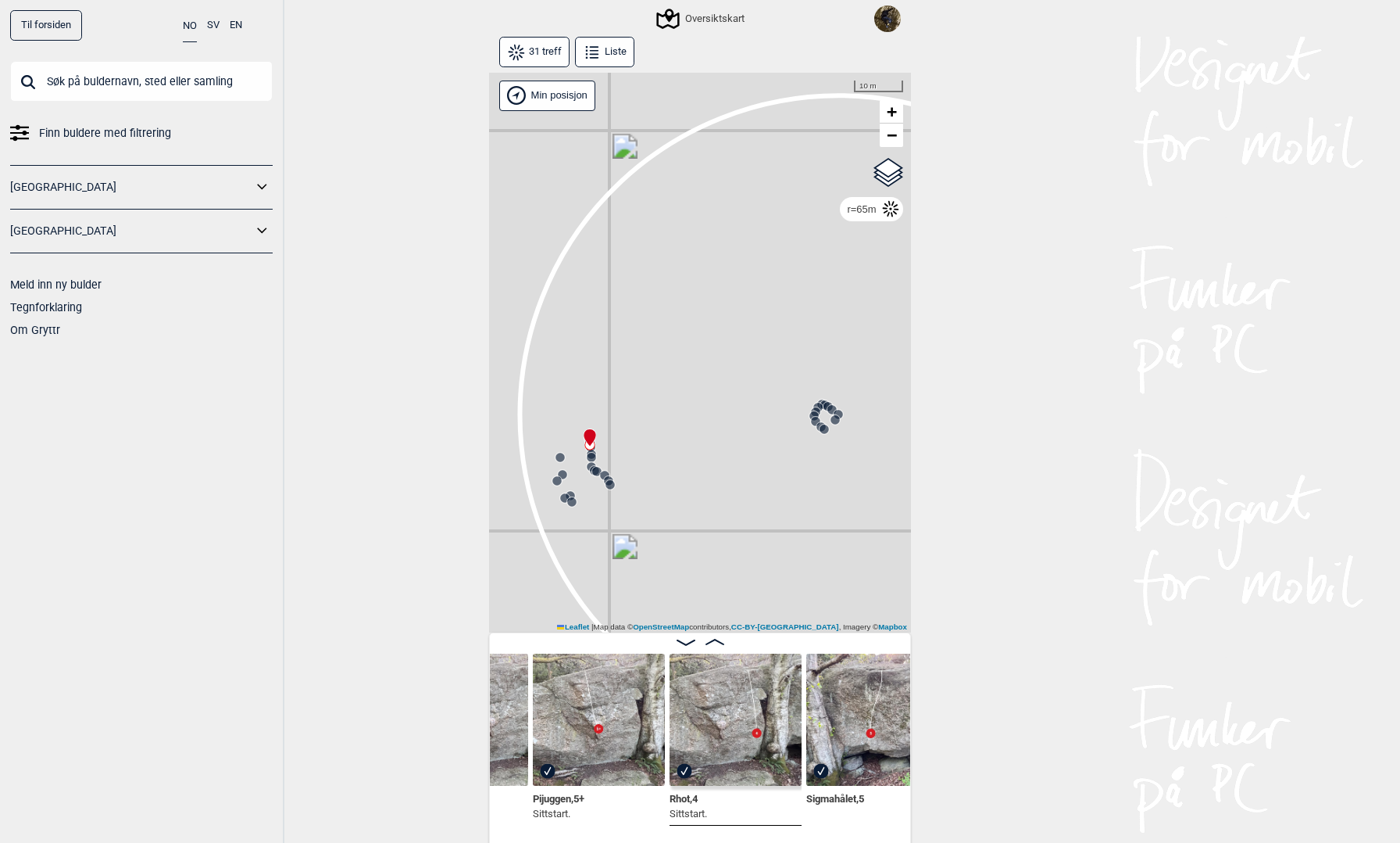
click at [814, 422] on circle at bounding box center [816, 422] width 10 height 10
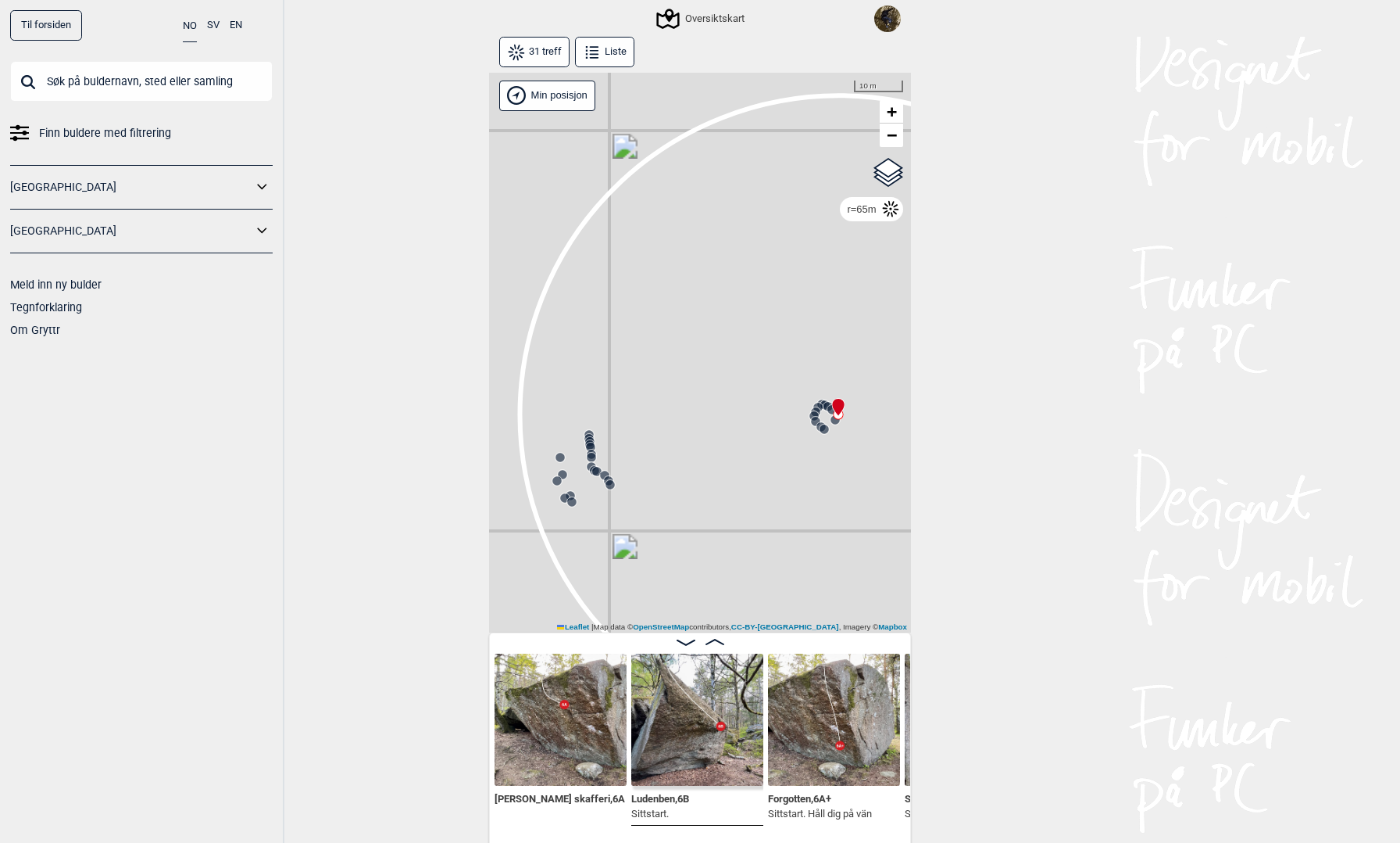
scroll to position [0, 936]
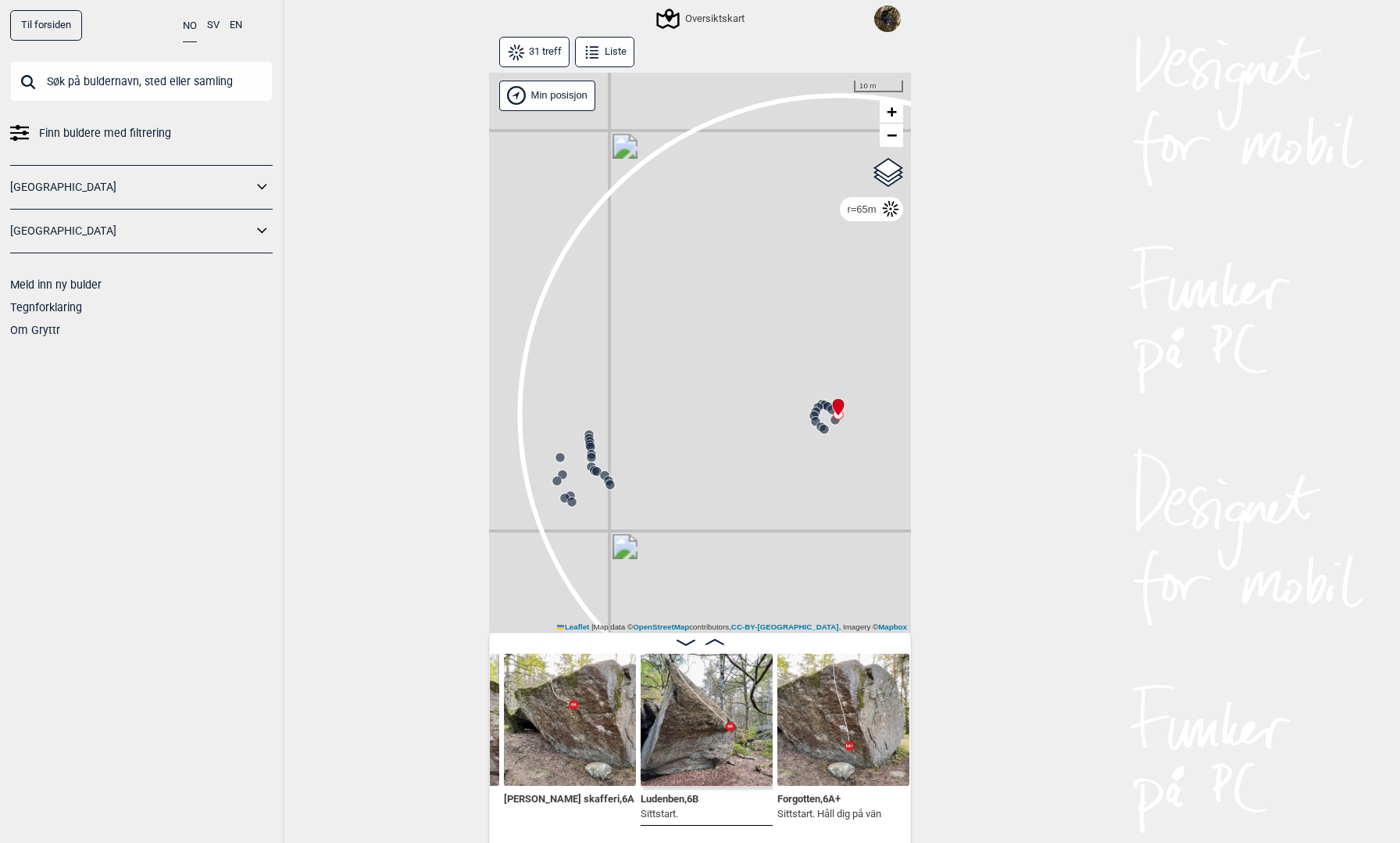
click at [211, 20] on button "SV" at bounding box center [213, 26] width 12 height 31
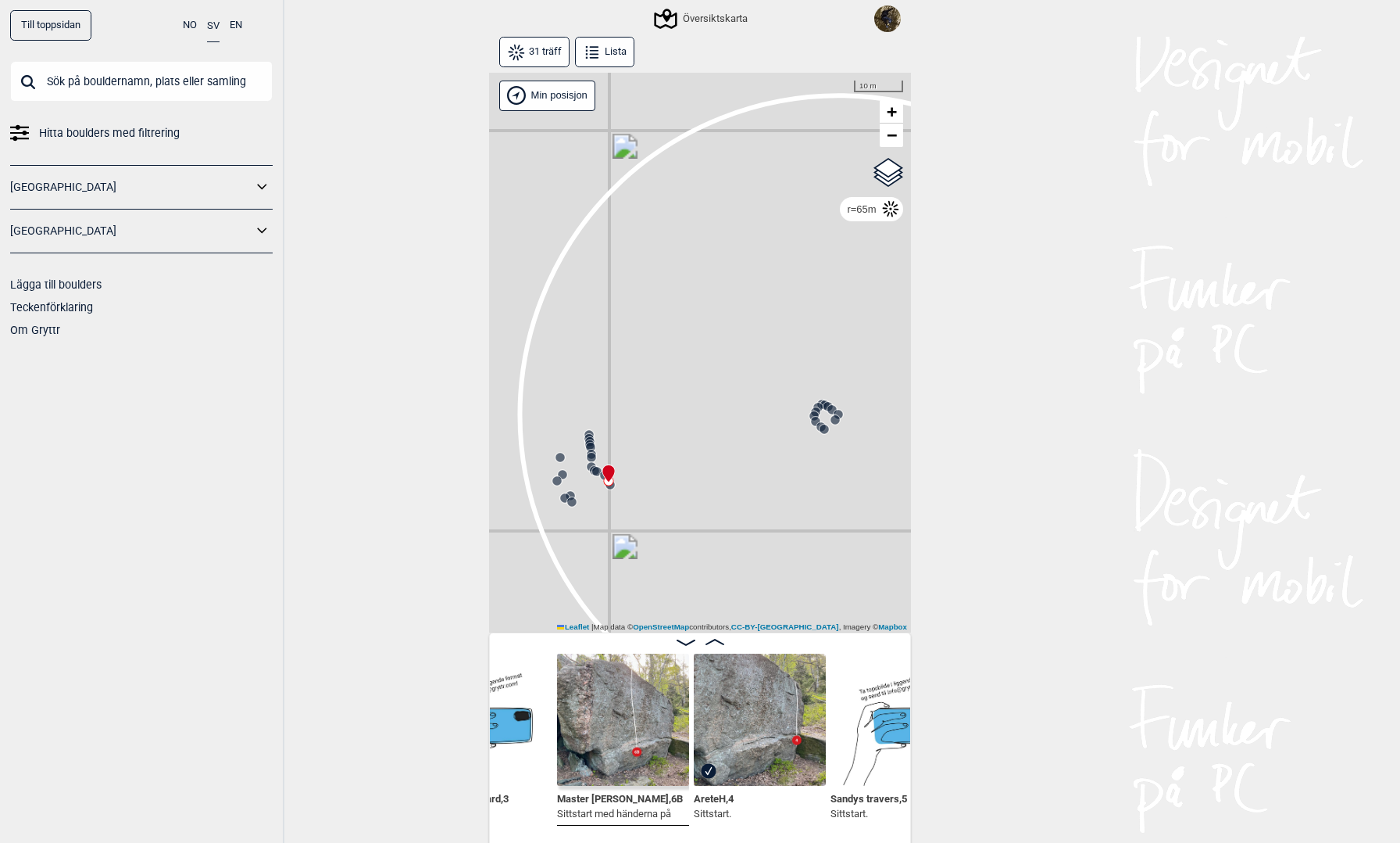
scroll to position [0, 3802]
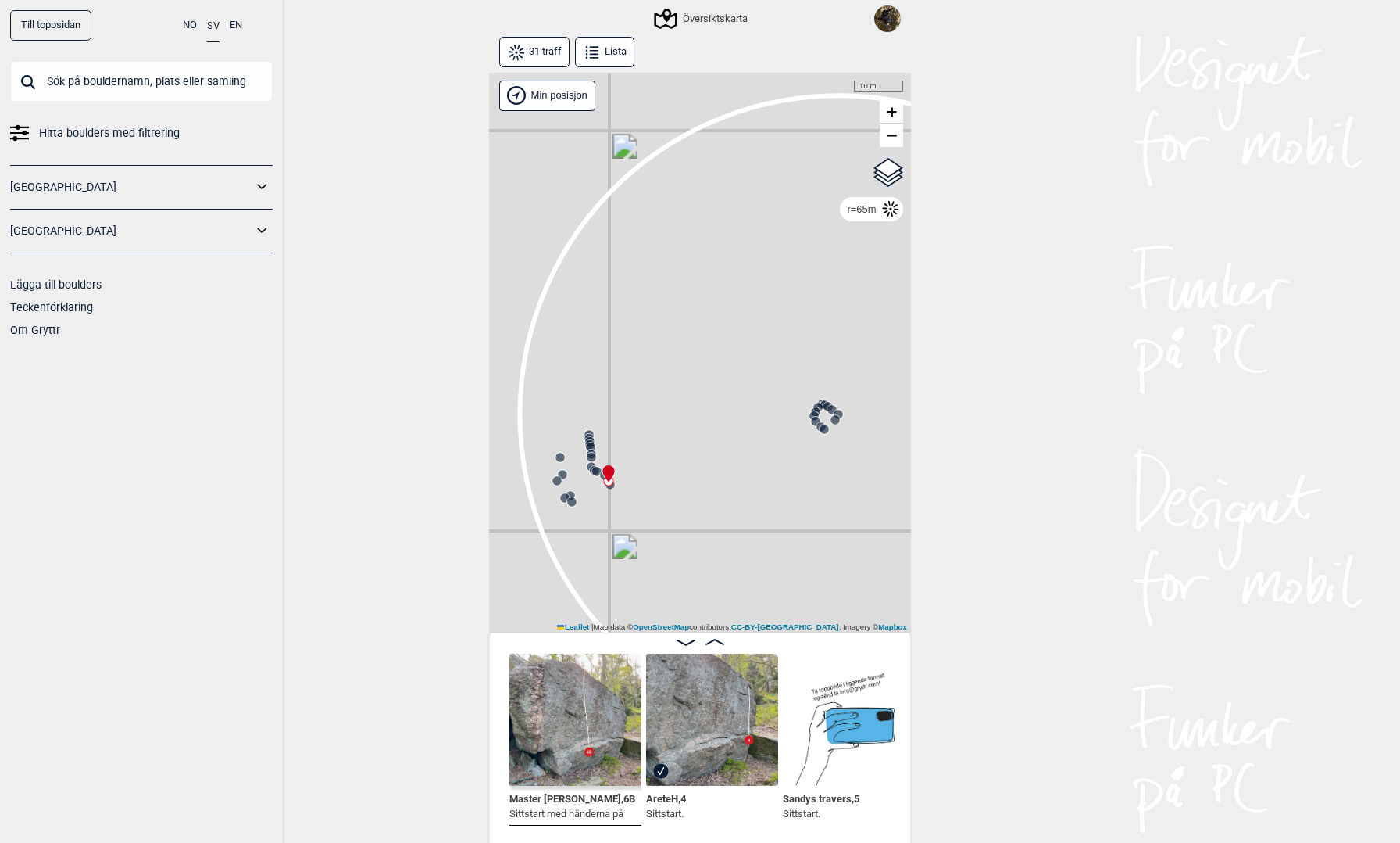
click at [692, 699] on img at bounding box center [712, 719] width 132 height 132
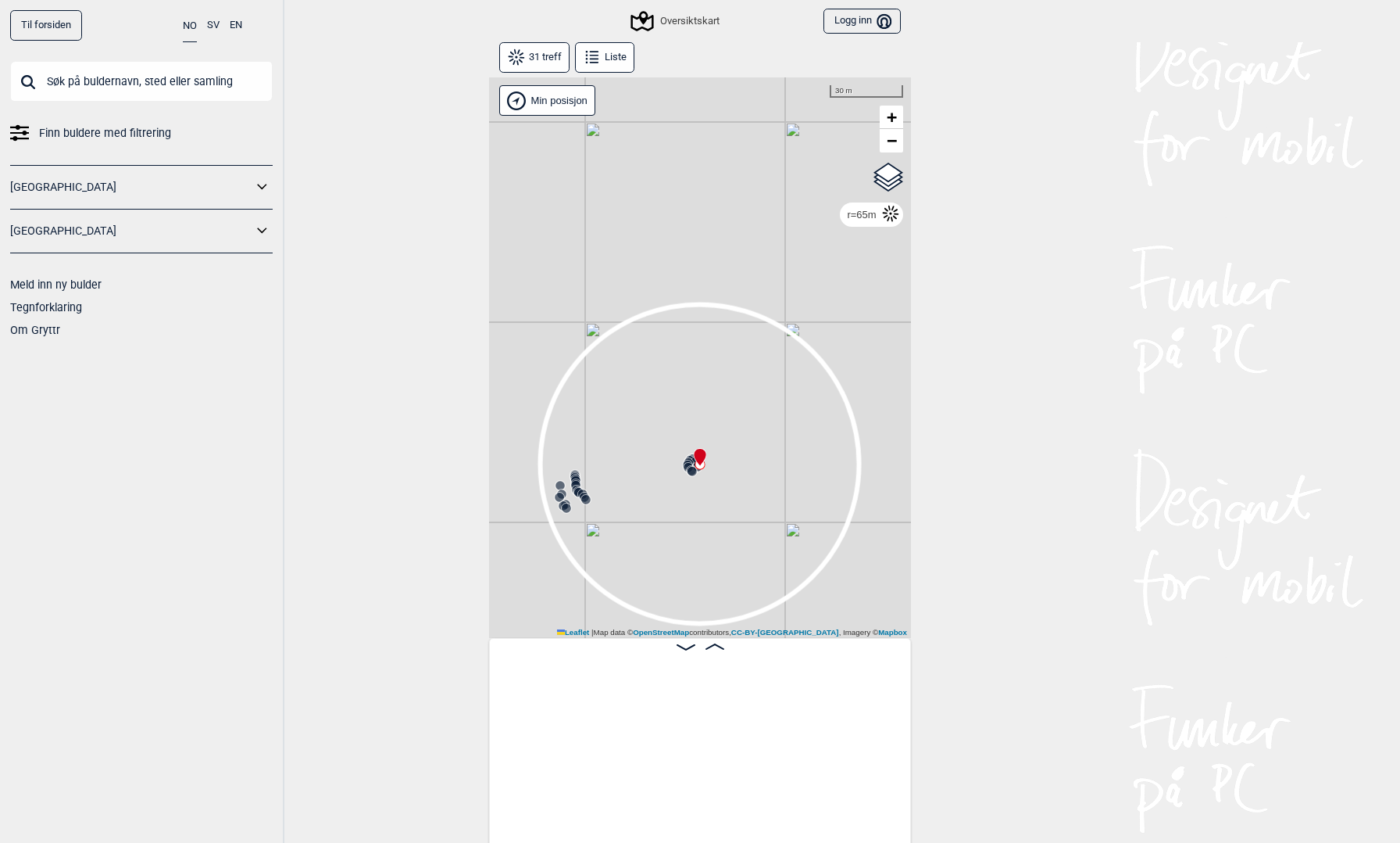
scroll to position [0, 924]
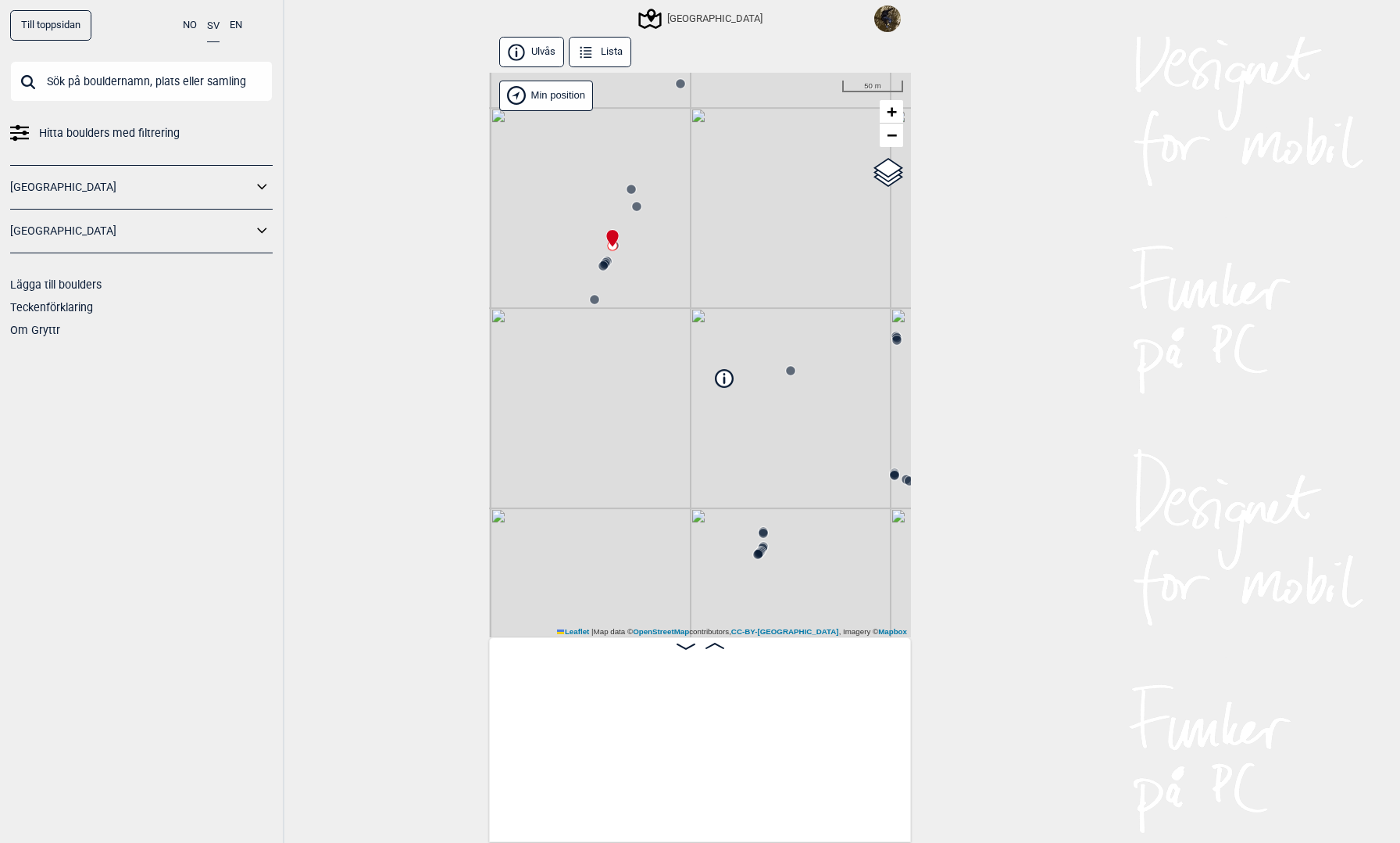
scroll to position [0, 3170]
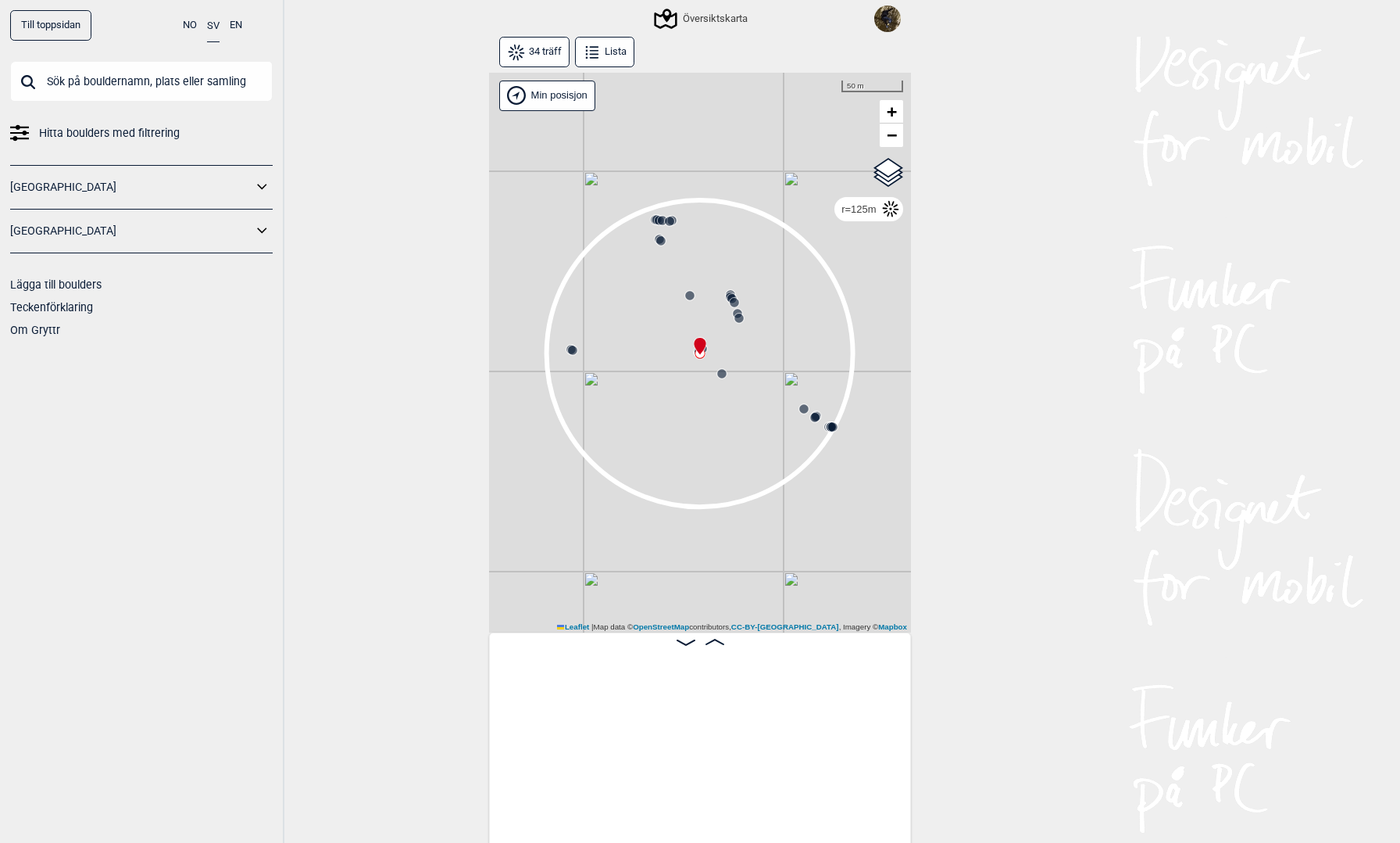
scroll to position [0, 2905]
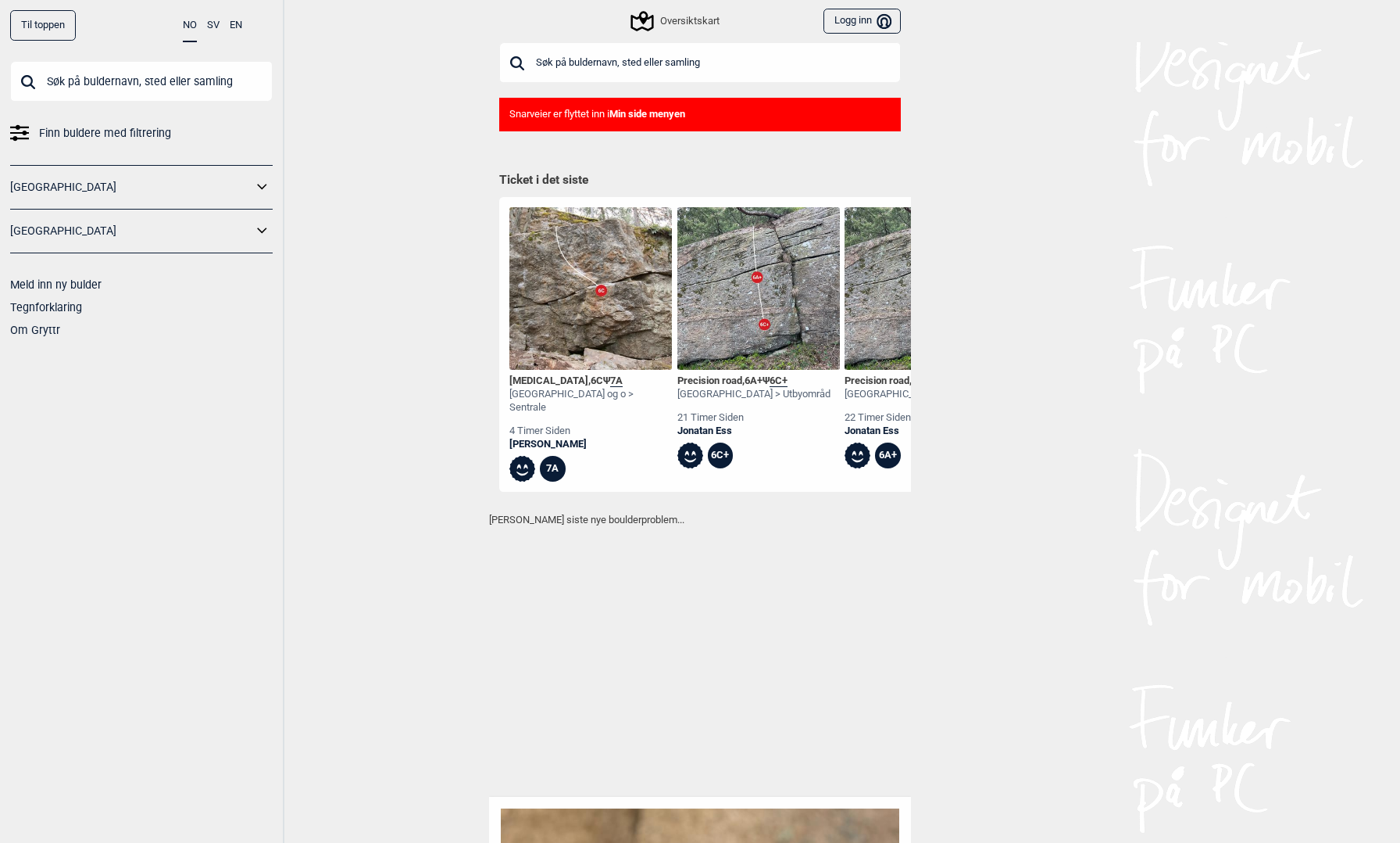
click at [213, 24] on button "SV" at bounding box center [213, 26] width 12 height 31
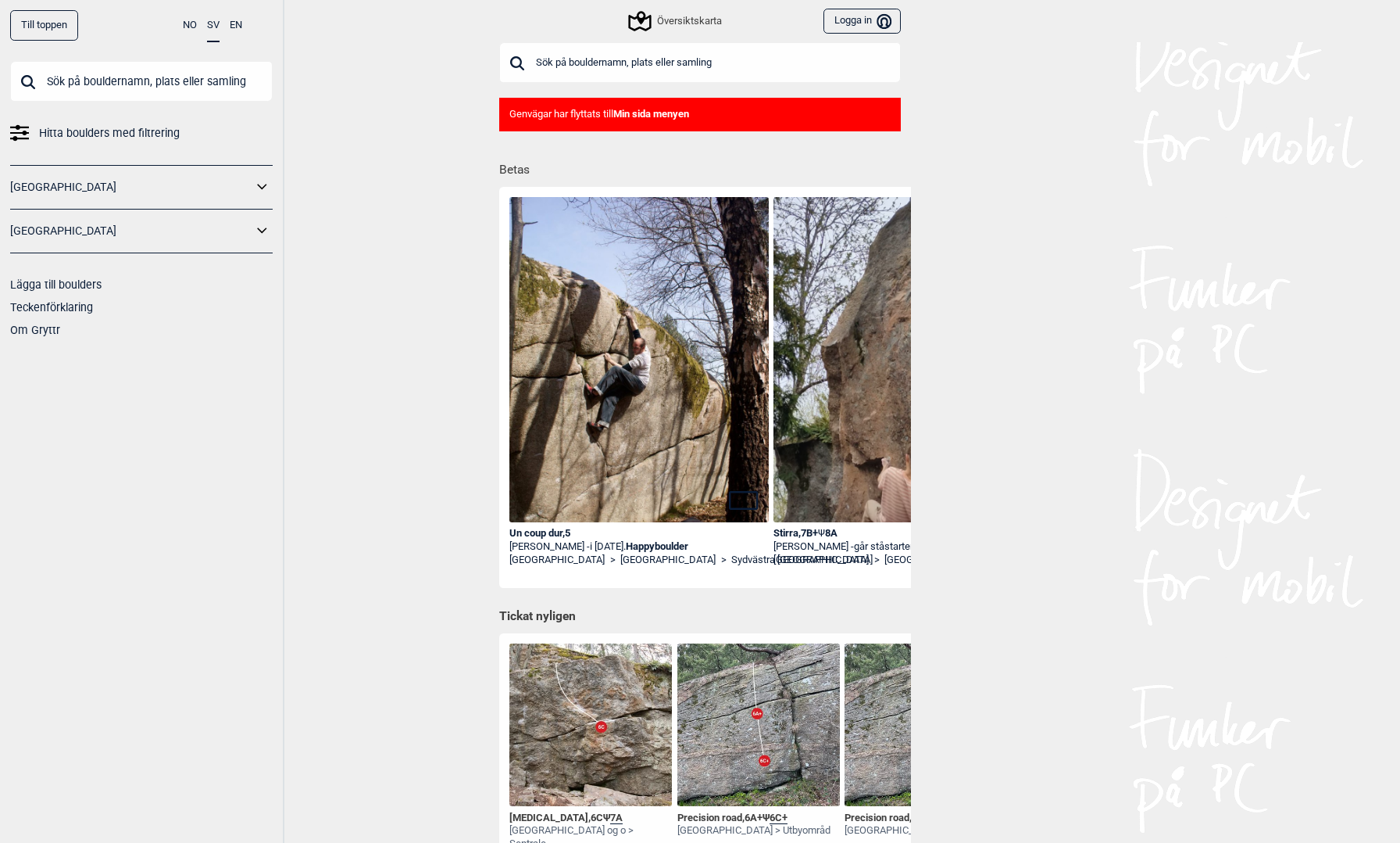
click at [660, 23] on div "Översiktskarta" at bounding box center [676, 20] width 91 height 19
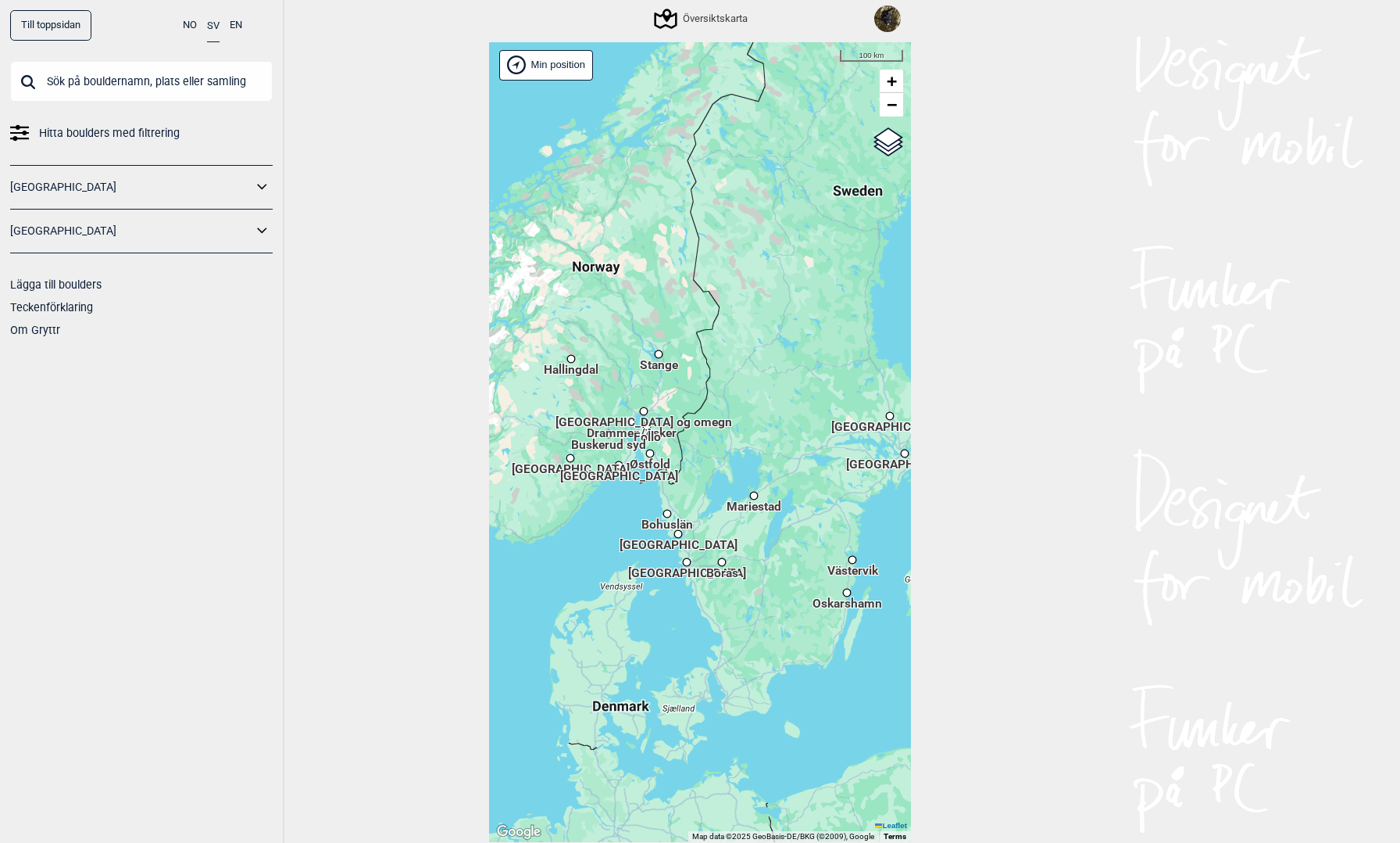
drag, startPoint x: 744, startPoint y: 630, endPoint x: 665, endPoint y: 595, distance: 86.4
click at [665, 595] on div "Hallingdal Stange Buskerud syd Oslo og omegn Follo Østfold Drammen/Asker Vestfo…" at bounding box center [700, 442] width 422 height 800
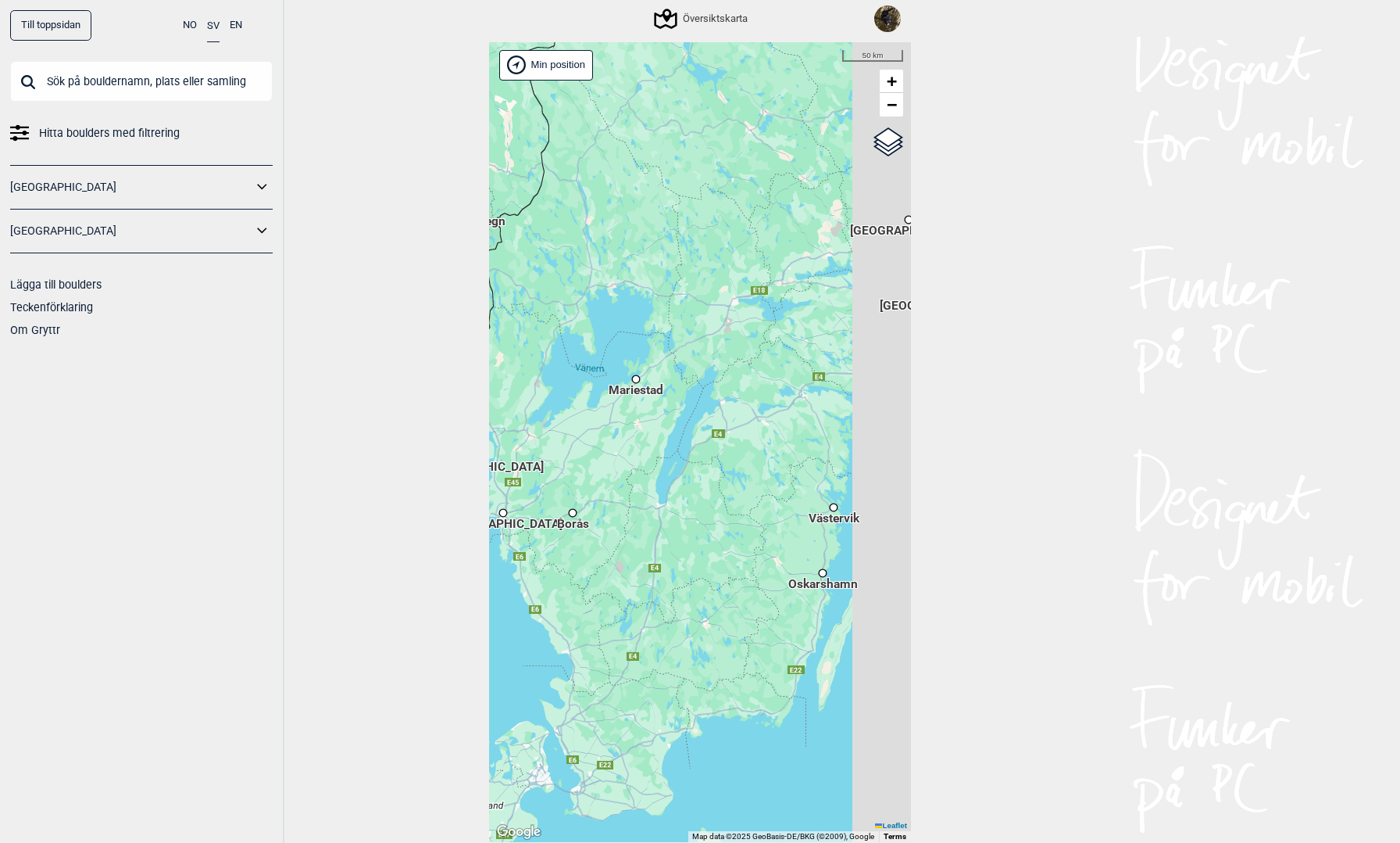
drag, startPoint x: 701, startPoint y: 574, endPoint x: 655, endPoint y: 540, distance: 57.2
click at [655, 540] on div "Hallingdal Stange Buskerud syd Oslo og omegn Follo Østfold Drammen/Asker Vestfo…" at bounding box center [700, 442] width 422 height 800
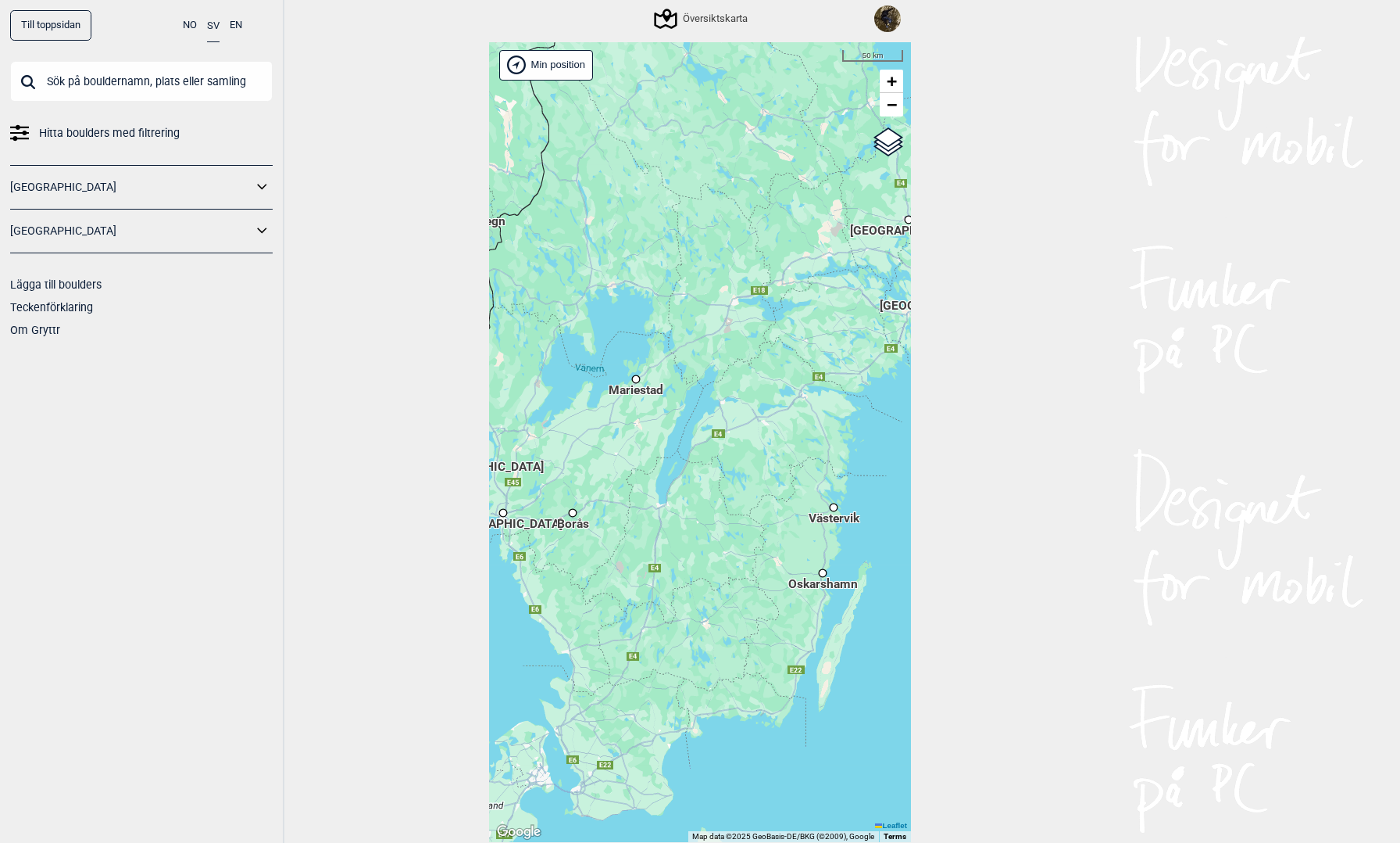
click at [569, 510] on div "Borås" at bounding box center [573, 512] width 10 height 10
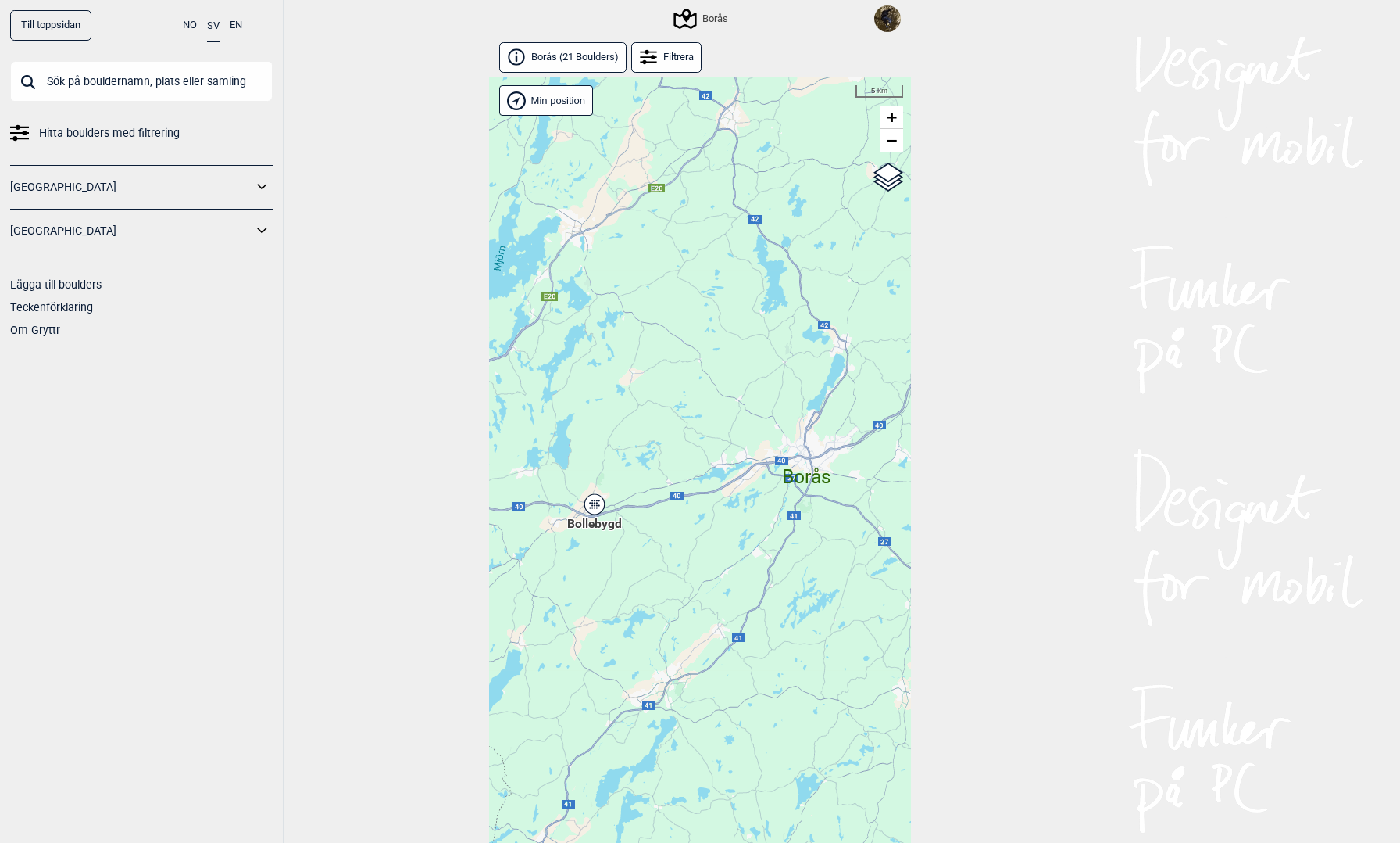
click at [590, 506] on div "Bollebygd" at bounding box center [594, 504] width 10 height 10
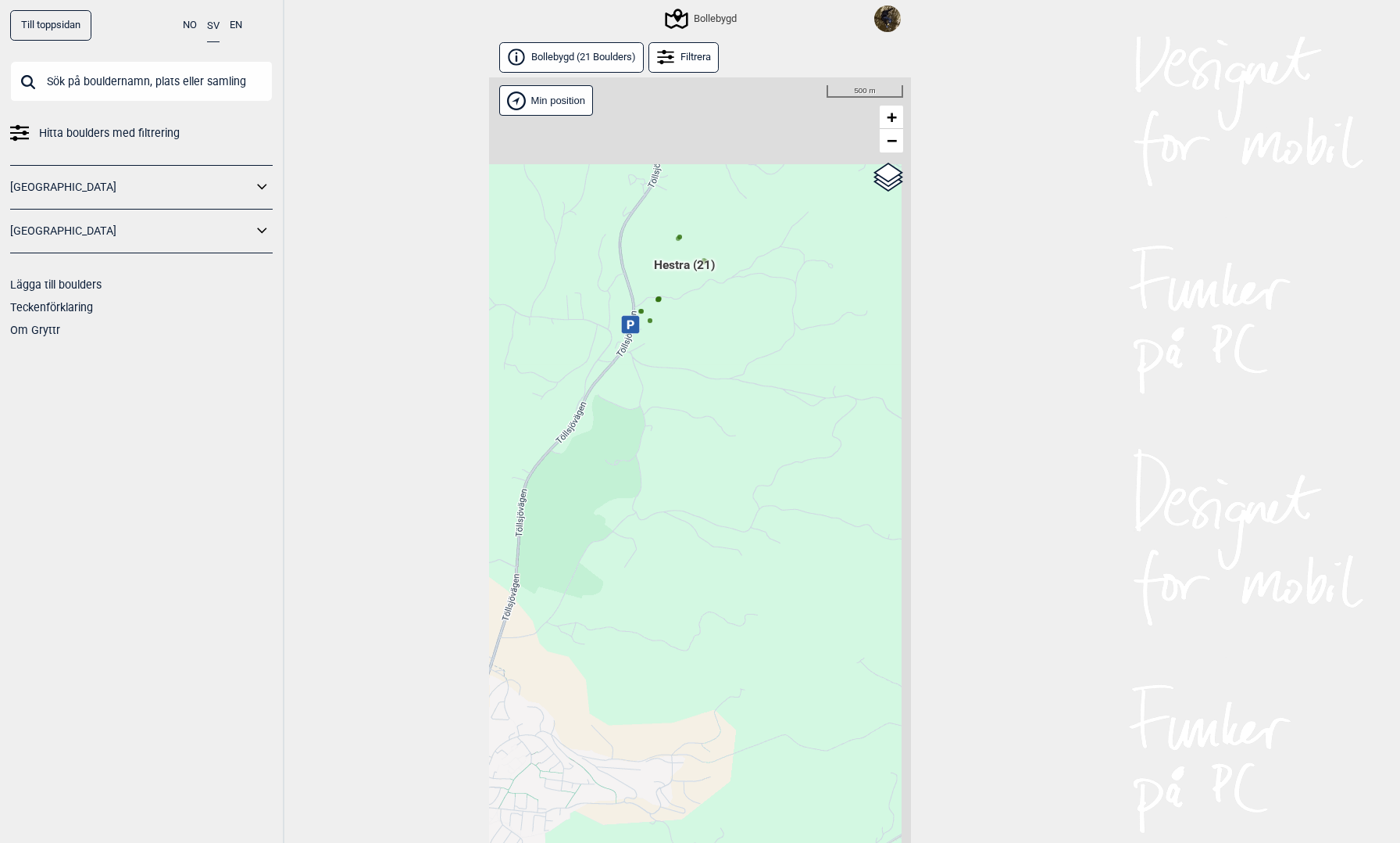
drag, startPoint x: 660, startPoint y: 476, endPoint x: 560, endPoint y: 574, distance: 140.0
click at [564, 570] on div "Brukerens posisjon Hallingdal Gol Ål Stange Kolomoen Vallset Tangen Sørli Åsbyg…" at bounding box center [700, 477] width 422 height 800
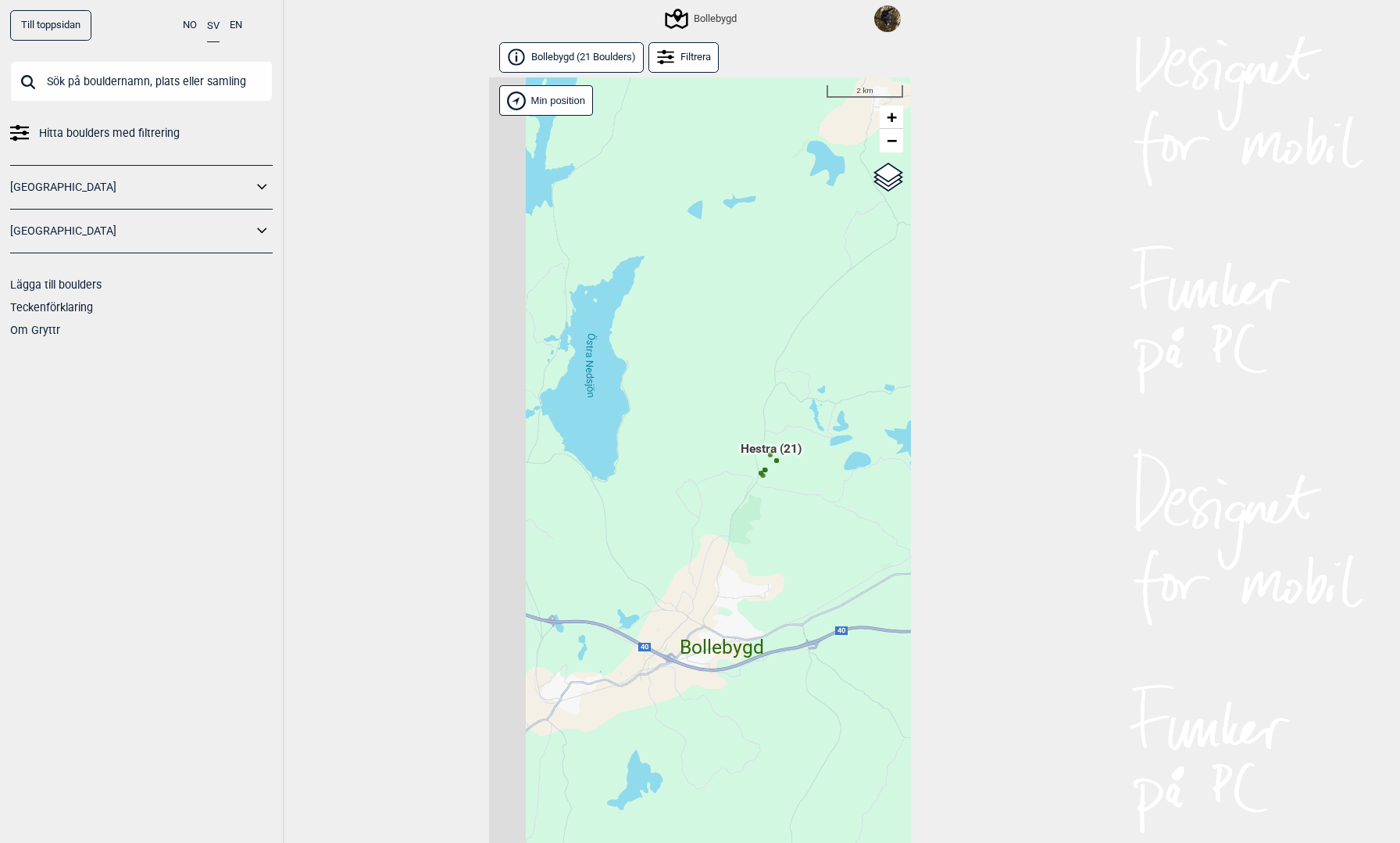
drag, startPoint x: 636, startPoint y: 559, endPoint x: 795, endPoint y: 555, distance: 159.1
click at [795, 555] on div "Brukerens posisjon Hallingdal Gol Ål Stange Kolomoen Vallset Tangen Sørli Åsbyg…" at bounding box center [700, 477] width 422 height 800
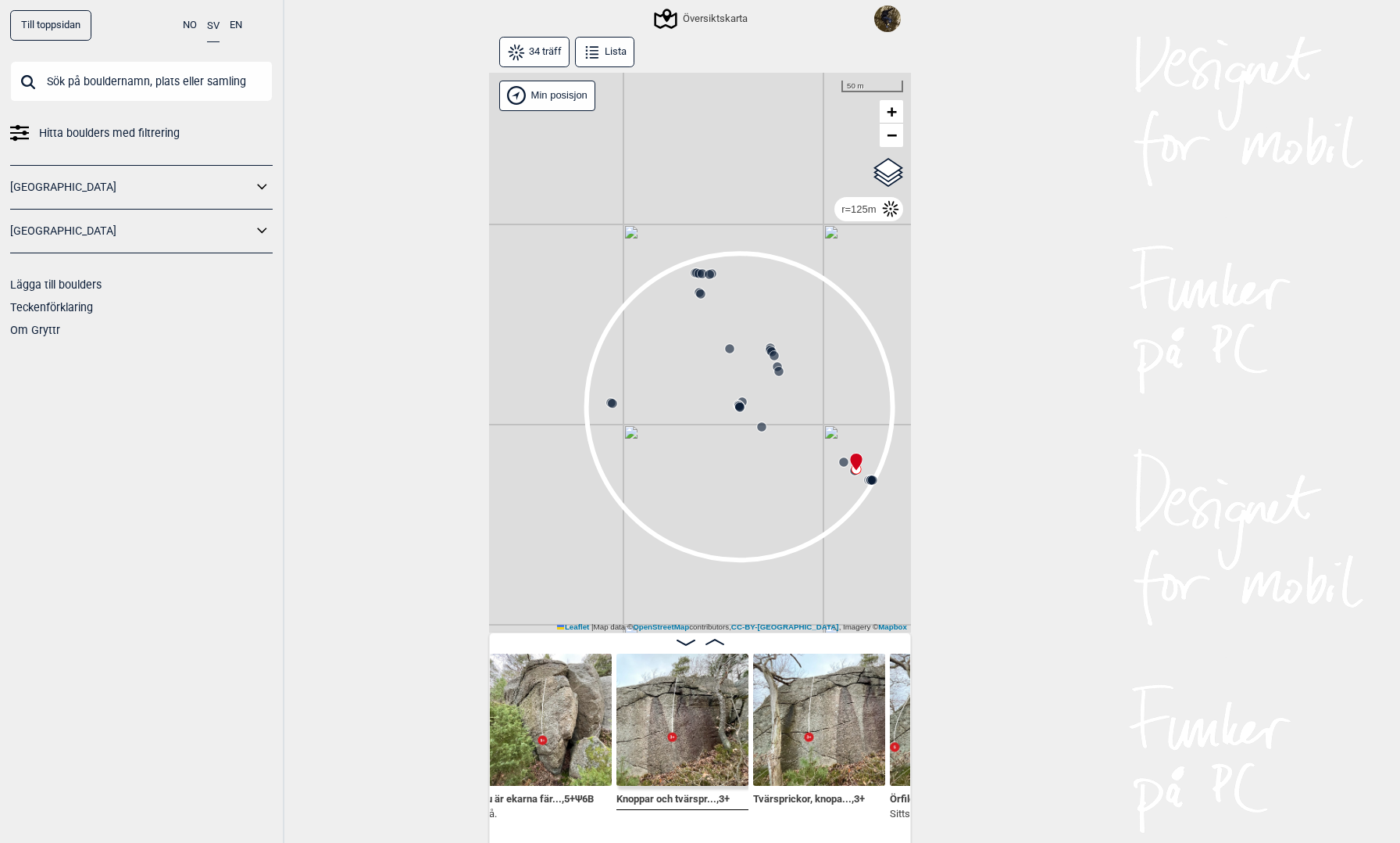
scroll to position [0, 3484]
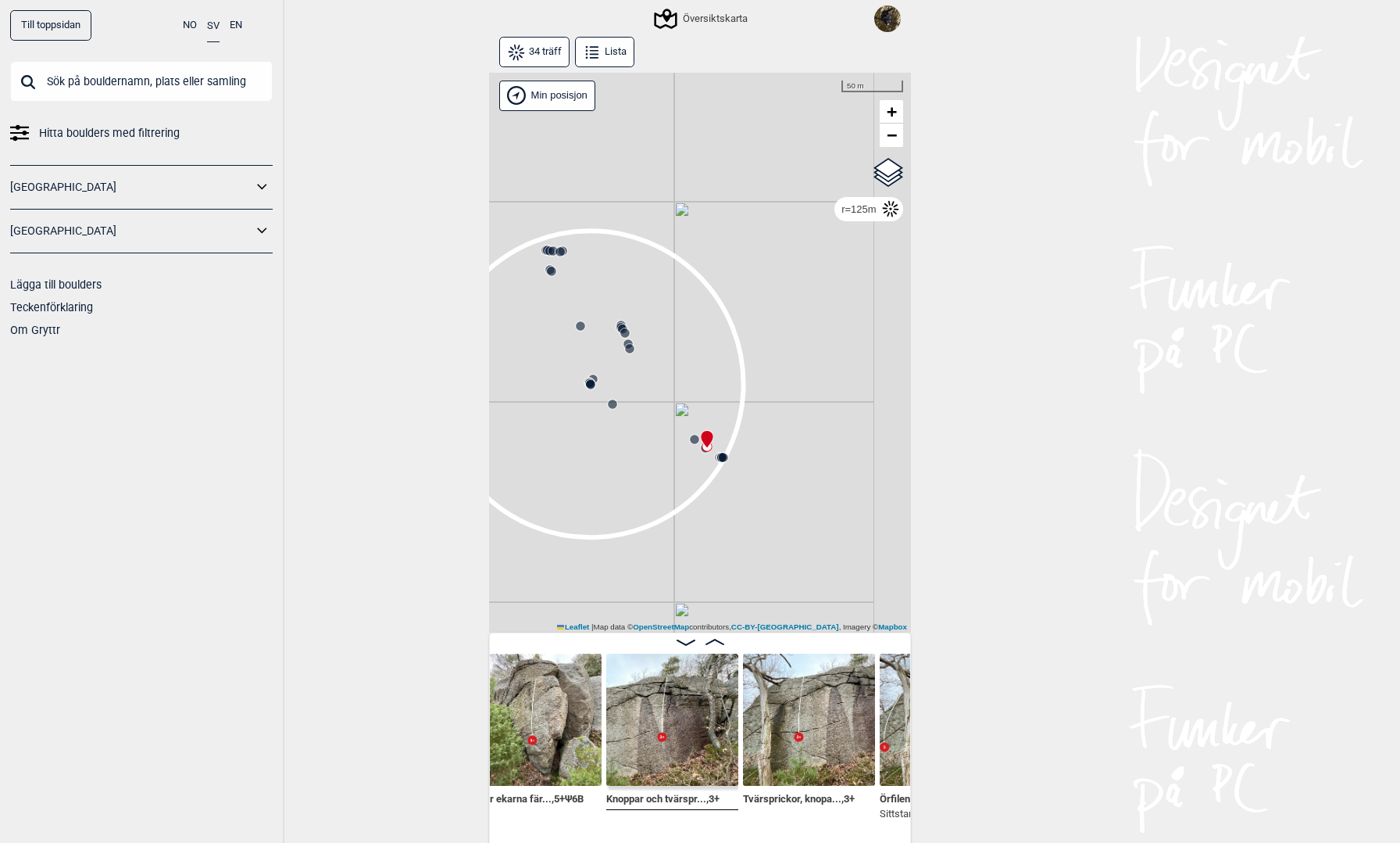
drag, startPoint x: 791, startPoint y: 580, endPoint x: 641, endPoint y: 558, distance: 151.6
click at [641, 558] on div "Gol [GEOGRAPHIC_DATA] Kolomoen [GEOGRAPHIC_DATA] [GEOGRAPHIC_DATA] [GEOGRAPHIC_…" at bounding box center [700, 353] width 422 height 561
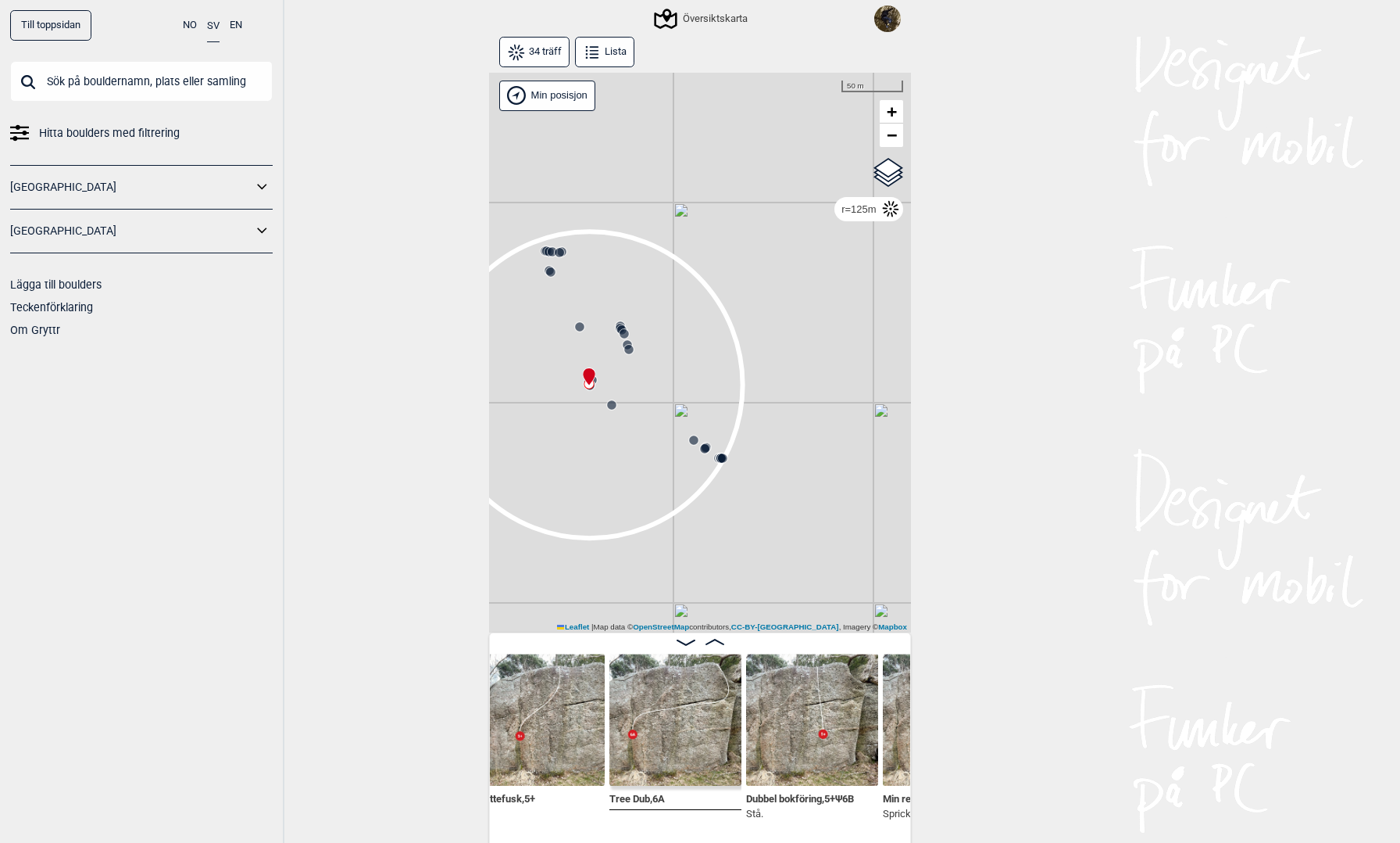
scroll to position [0, 2747]
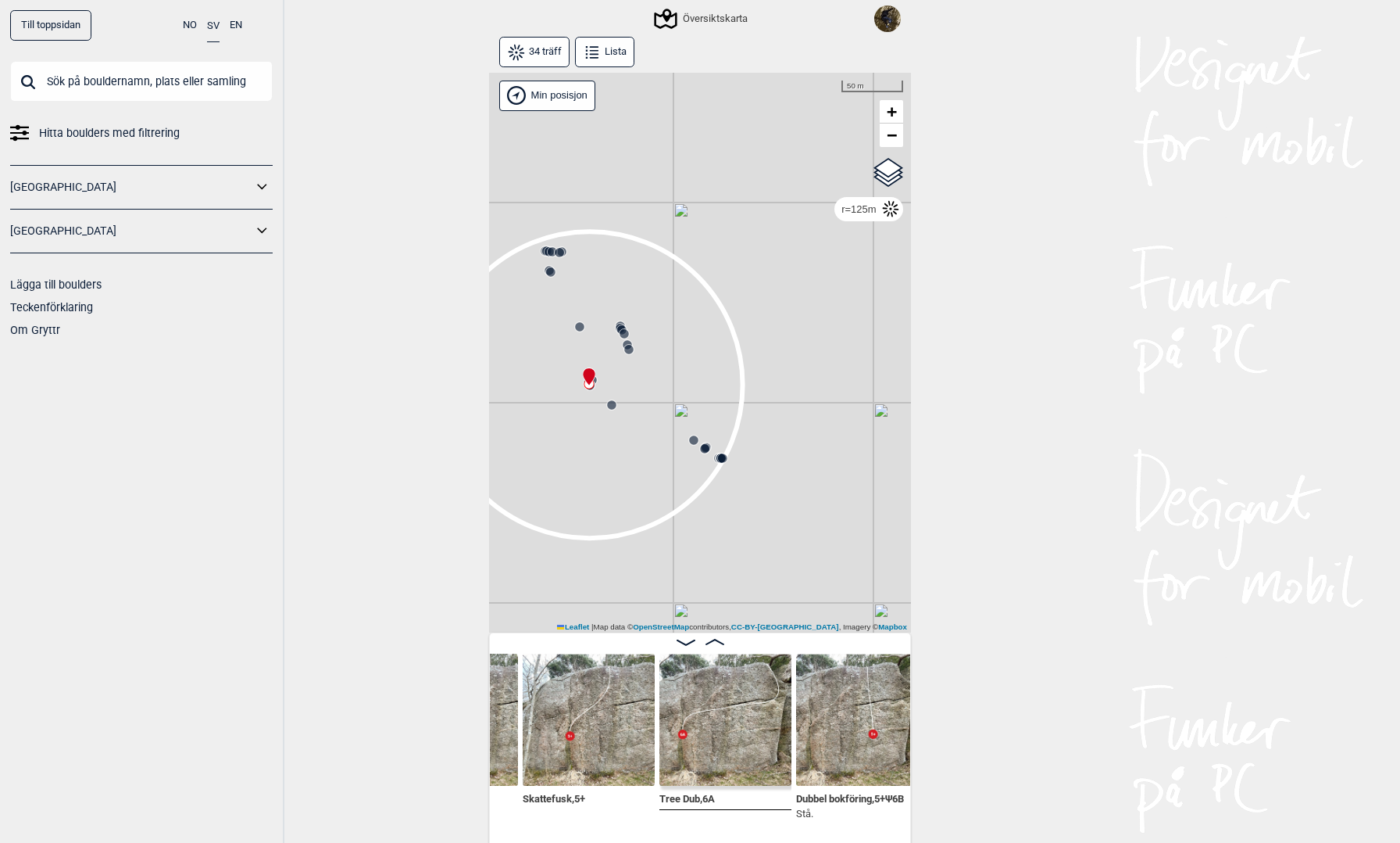
click at [191, 70] on input "text" at bounding box center [142, 81] width 263 height 40
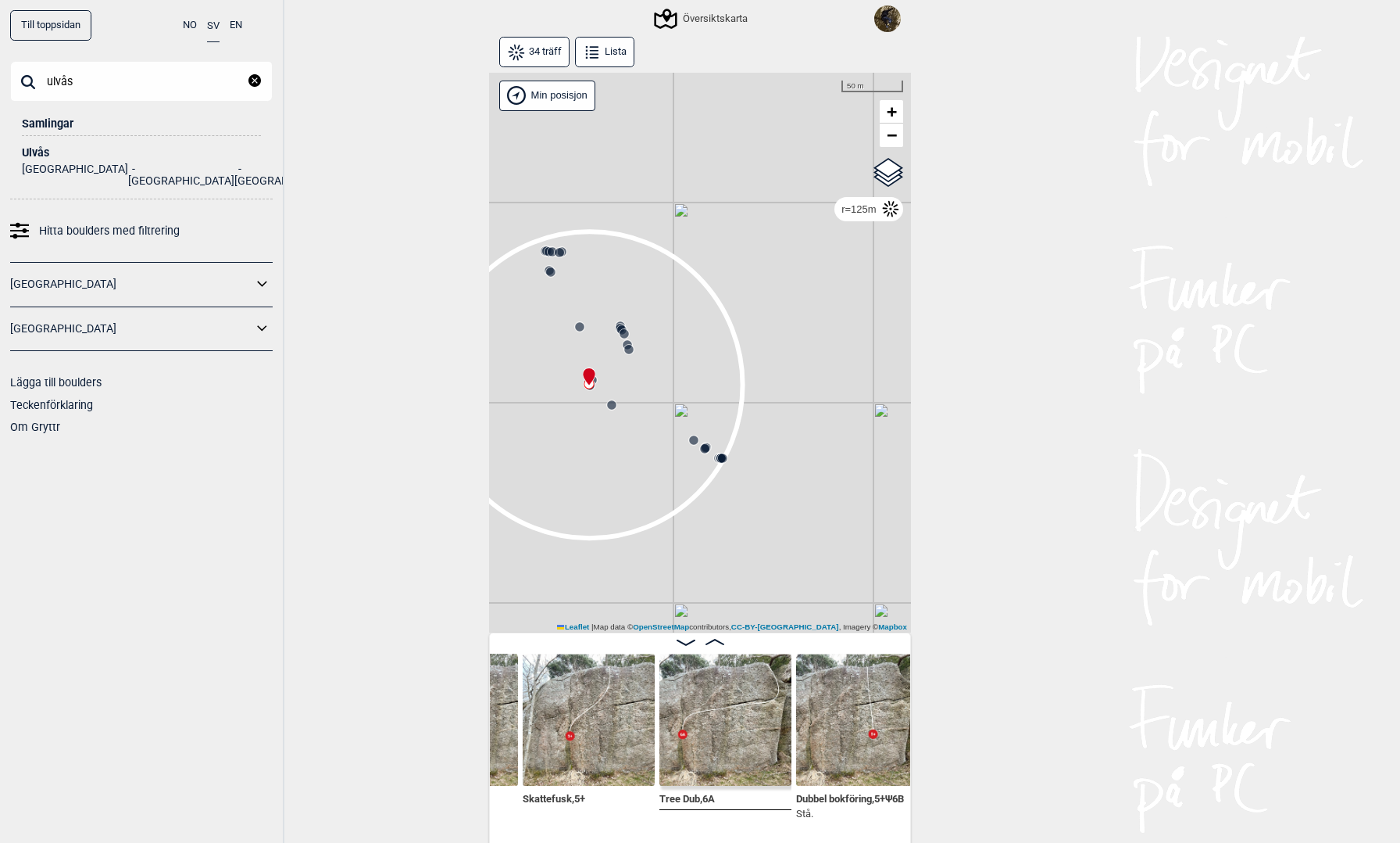
type input "ulvås"
click at [38, 149] on div "Ulvås" at bounding box center [142, 153] width 239 height 11
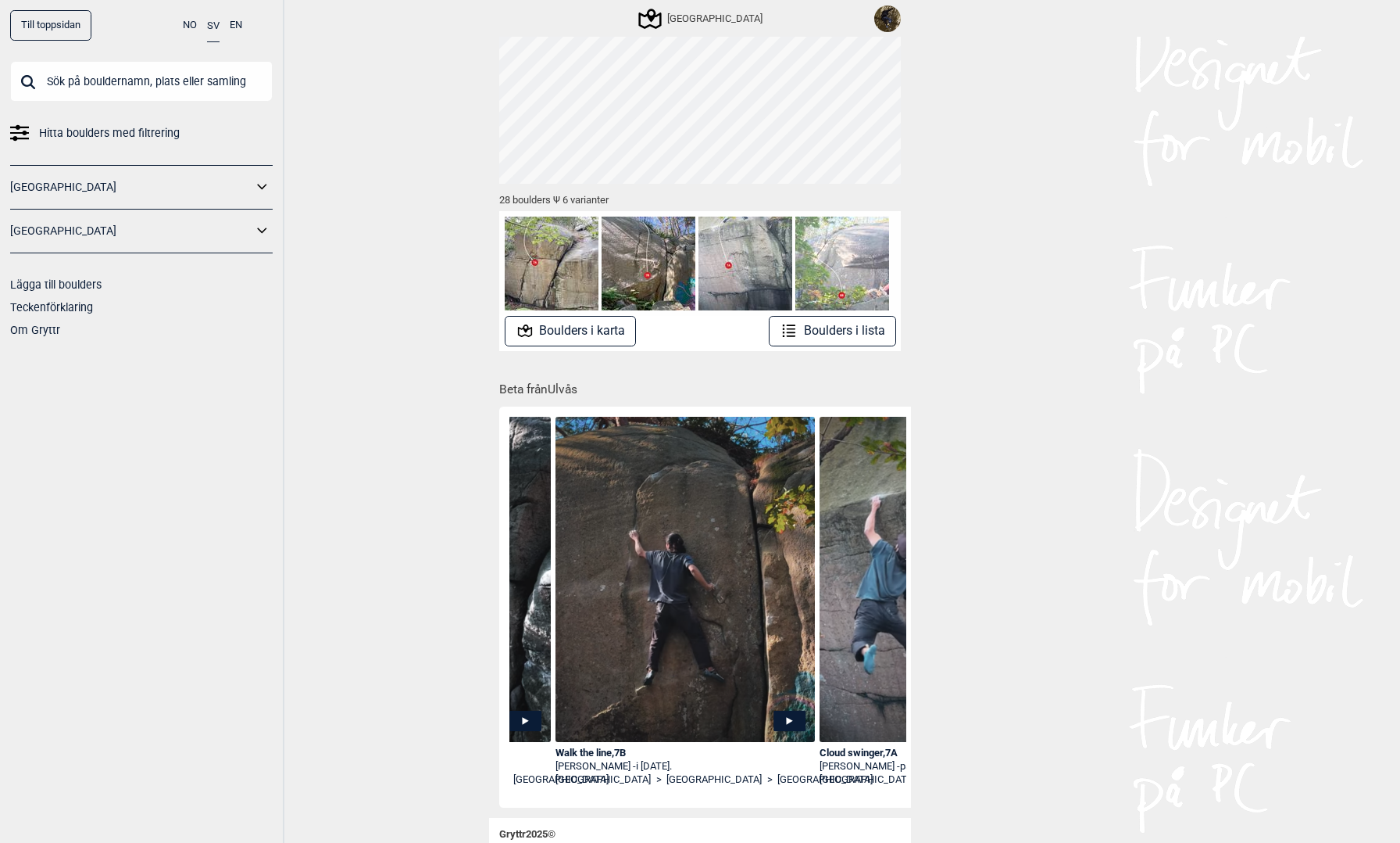
scroll to position [92, 0]
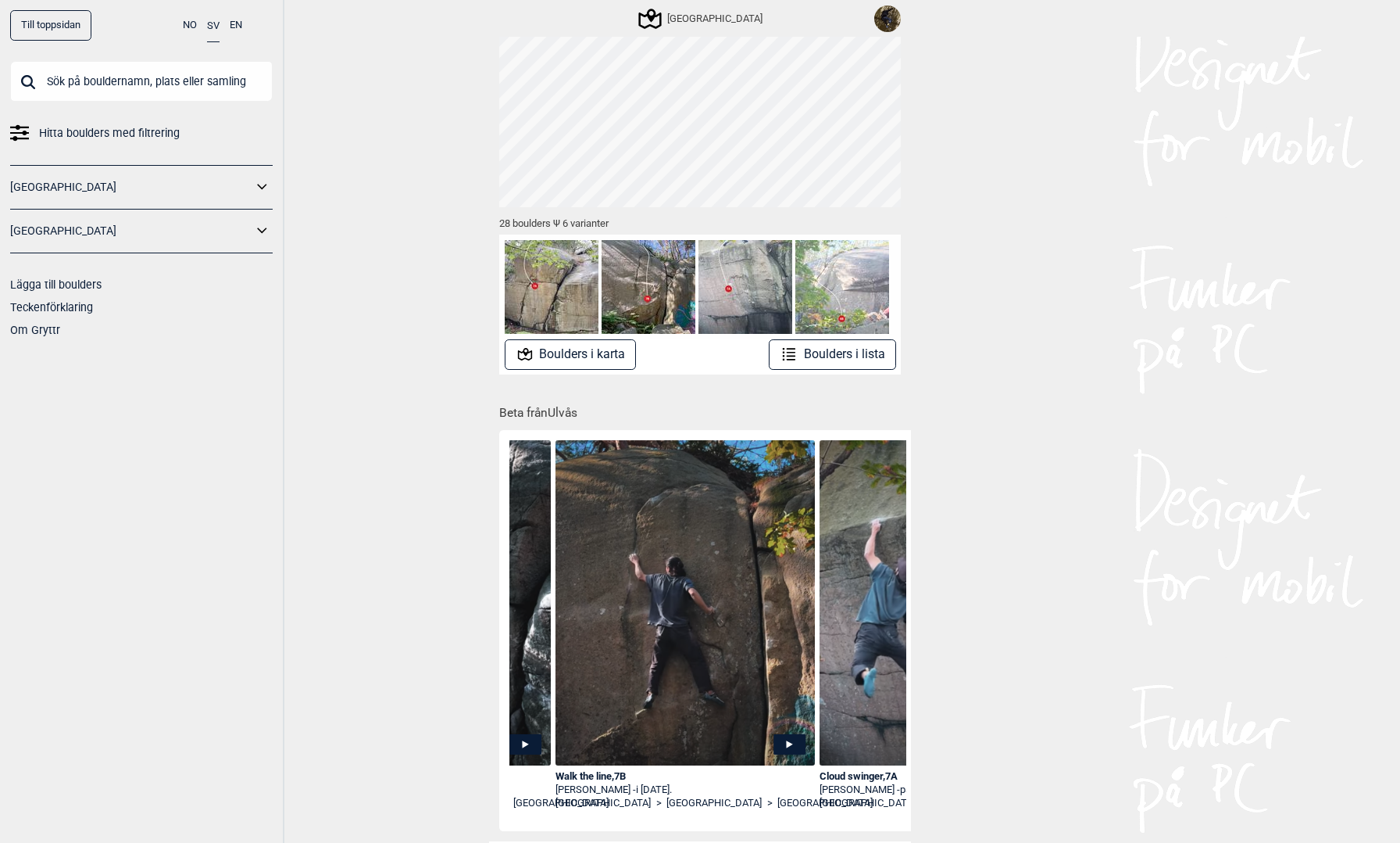
click at [810, 353] on button "Boulders i lista" at bounding box center [832, 354] width 127 height 31
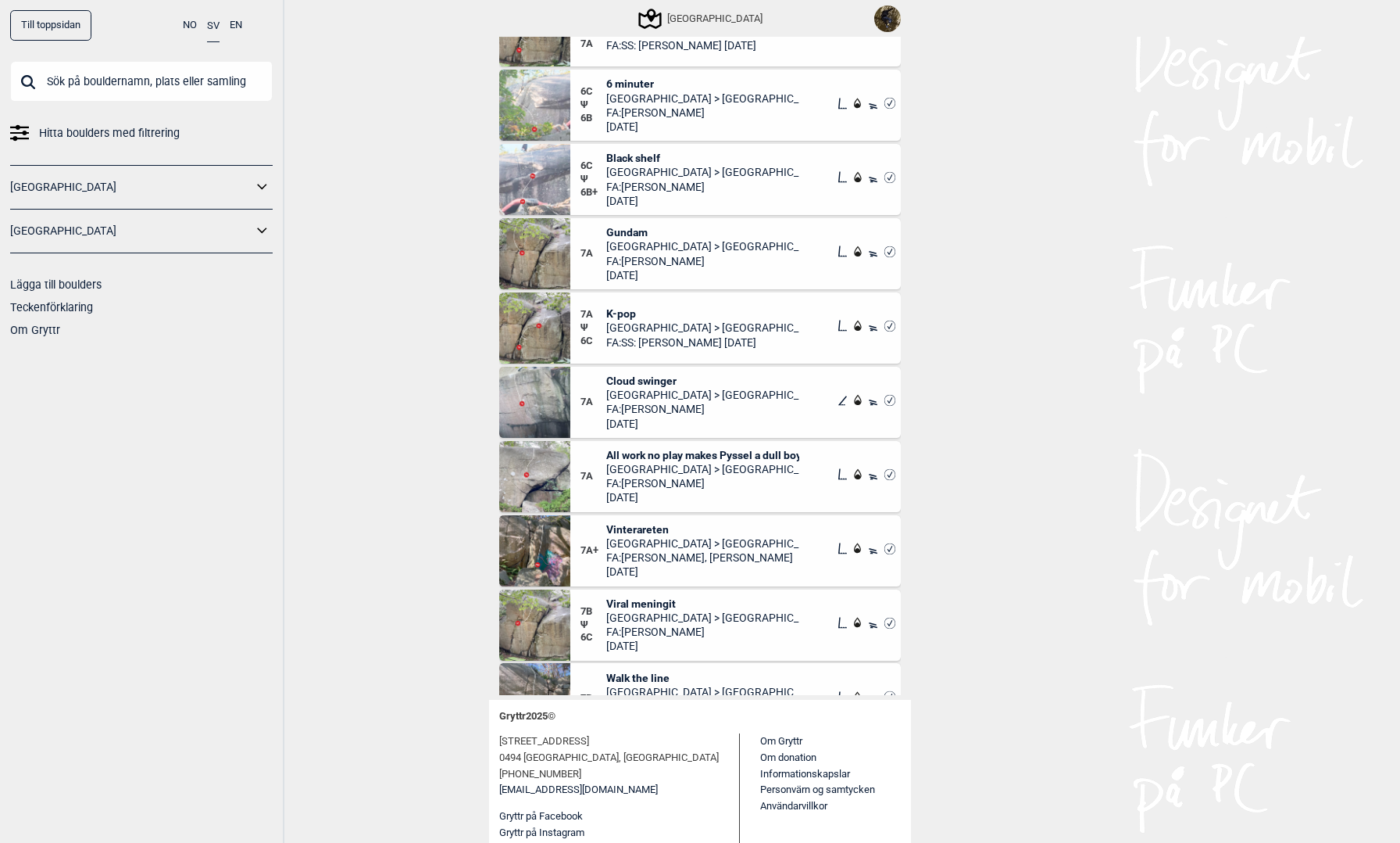
scroll to position [1673, 0]
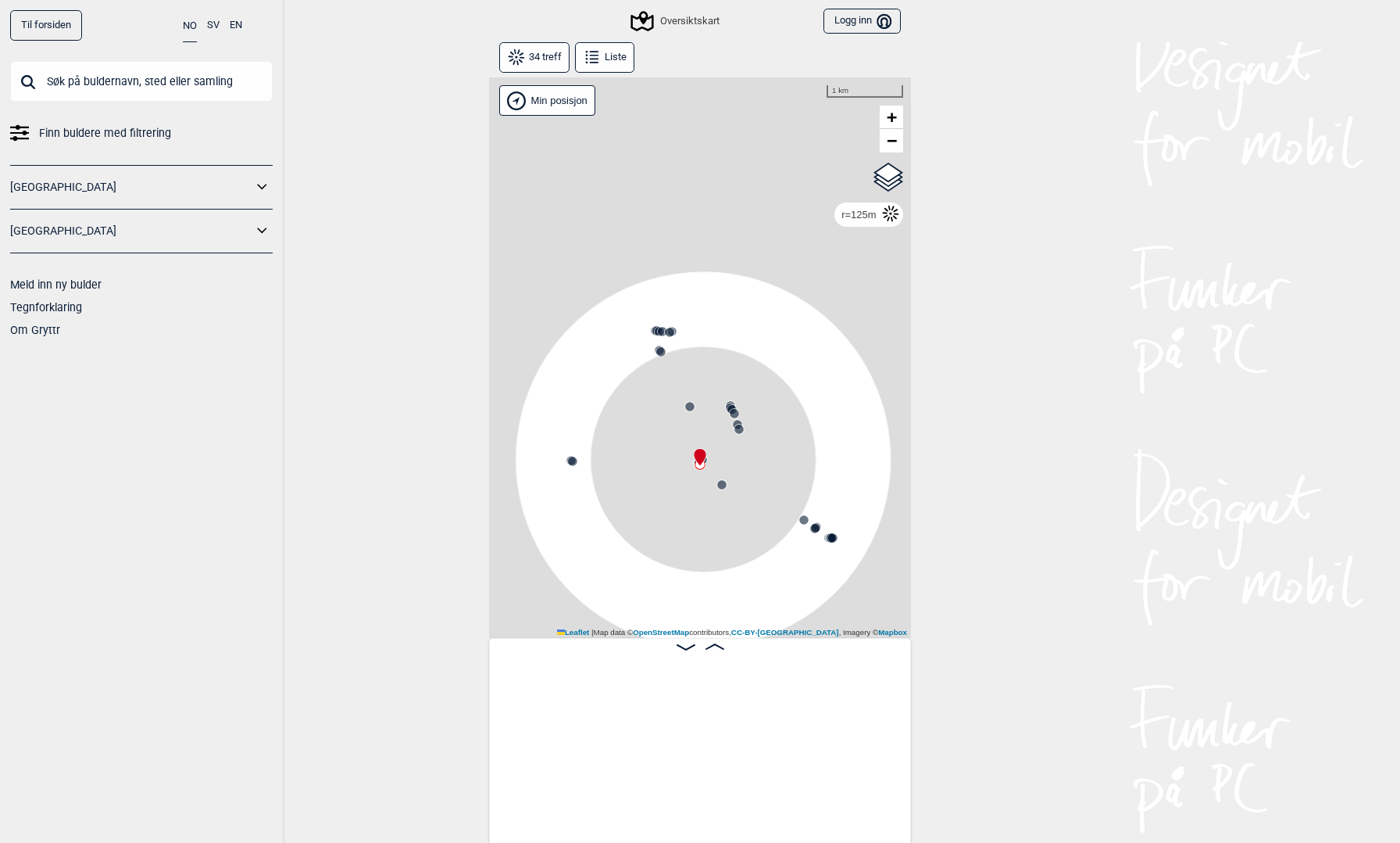
scroll to position [0, 2905]
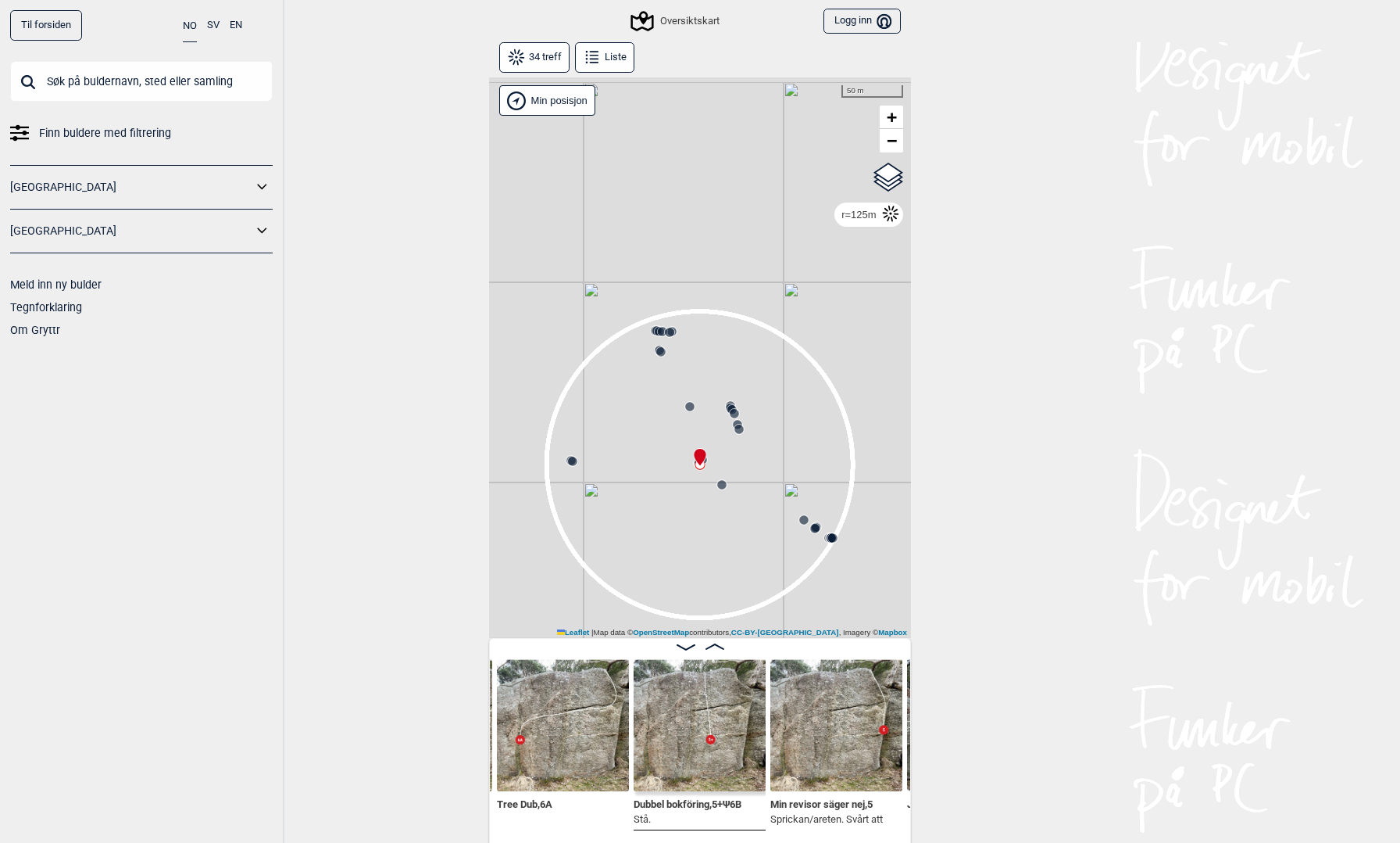
click at [214, 31] on button "SV" at bounding box center [213, 26] width 12 height 31
